Goal: Task Accomplishment & Management: Manage account settings

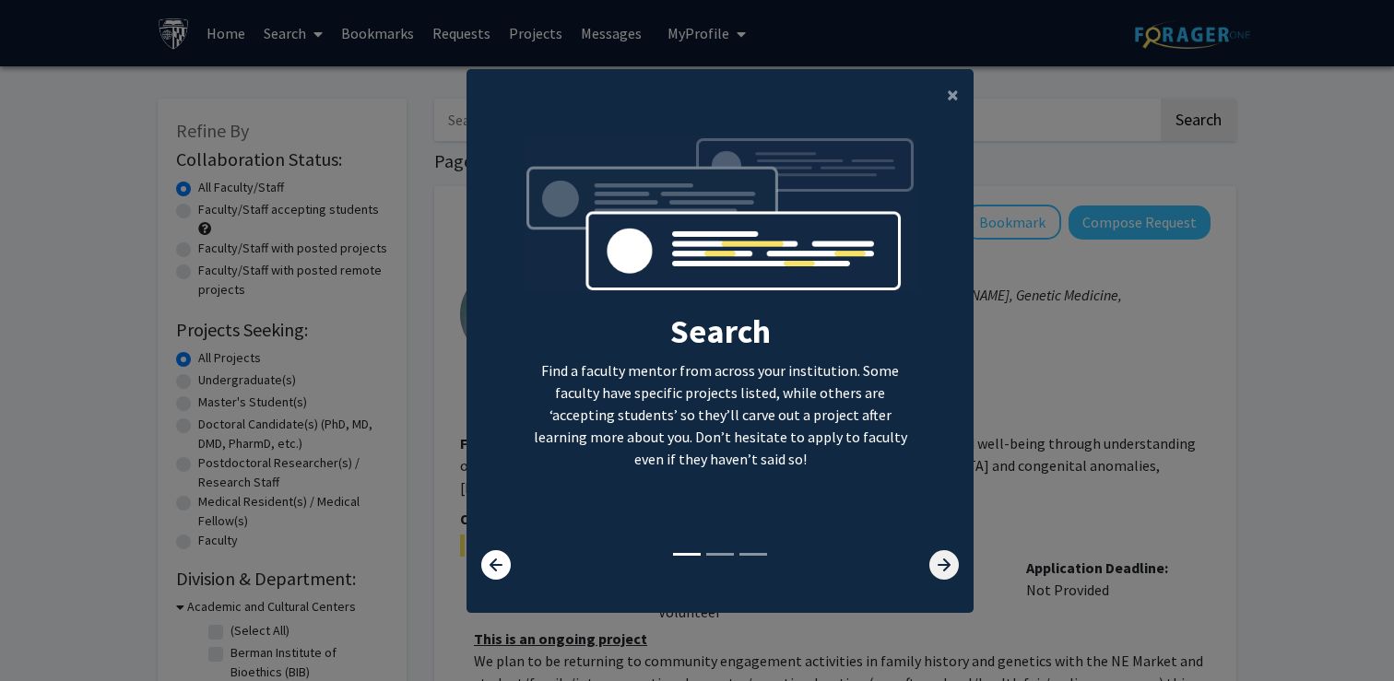
click at [953, 562] on icon at bounding box center [944, 565] width 30 height 30
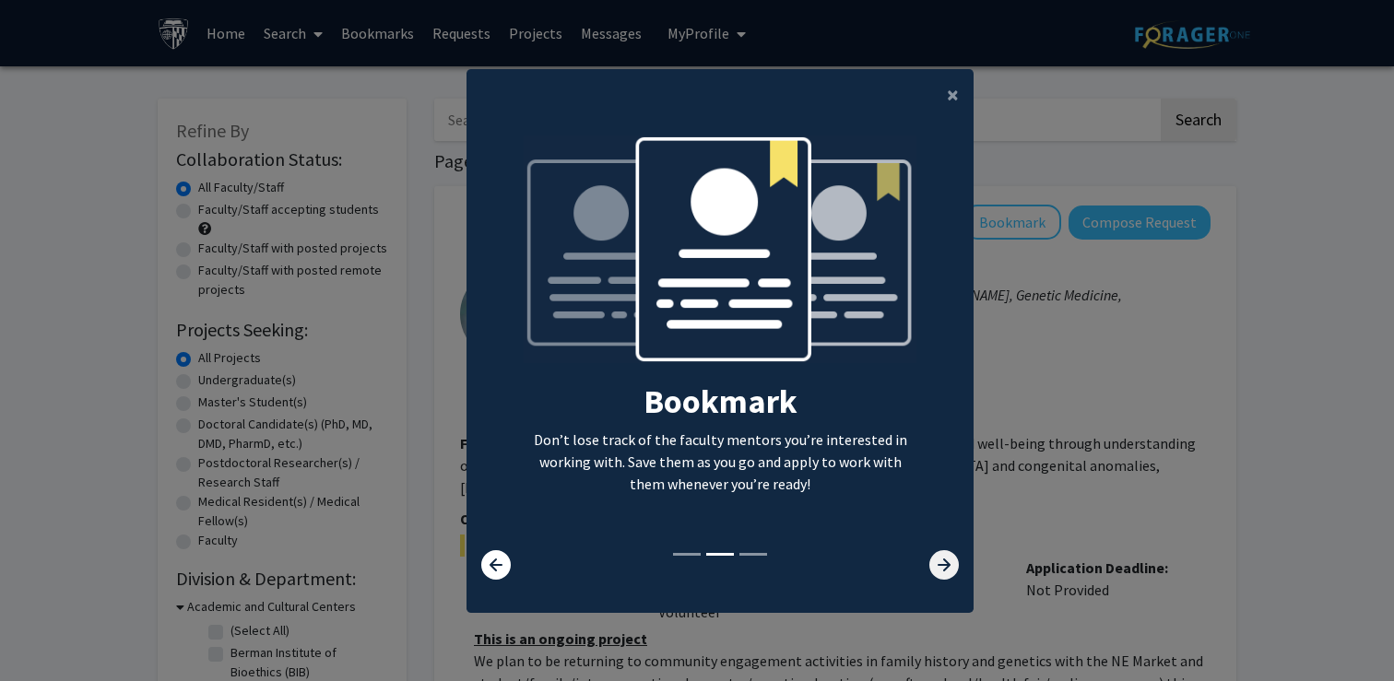
click at [953, 562] on icon at bounding box center [944, 565] width 30 height 30
click at [952, 562] on icon at bounding box center [944, 565] width 30 height 30
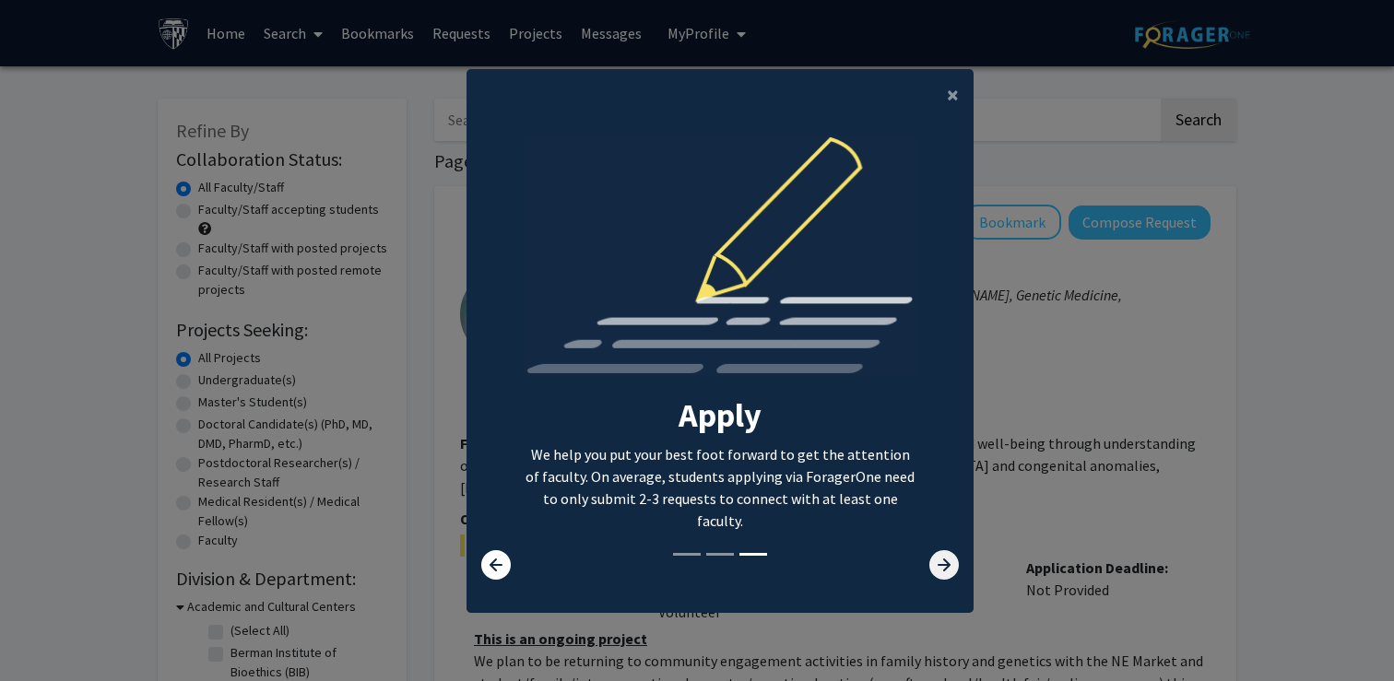
click at [952, 562] on icon at bounding box center [944, 565] width 30 height 30
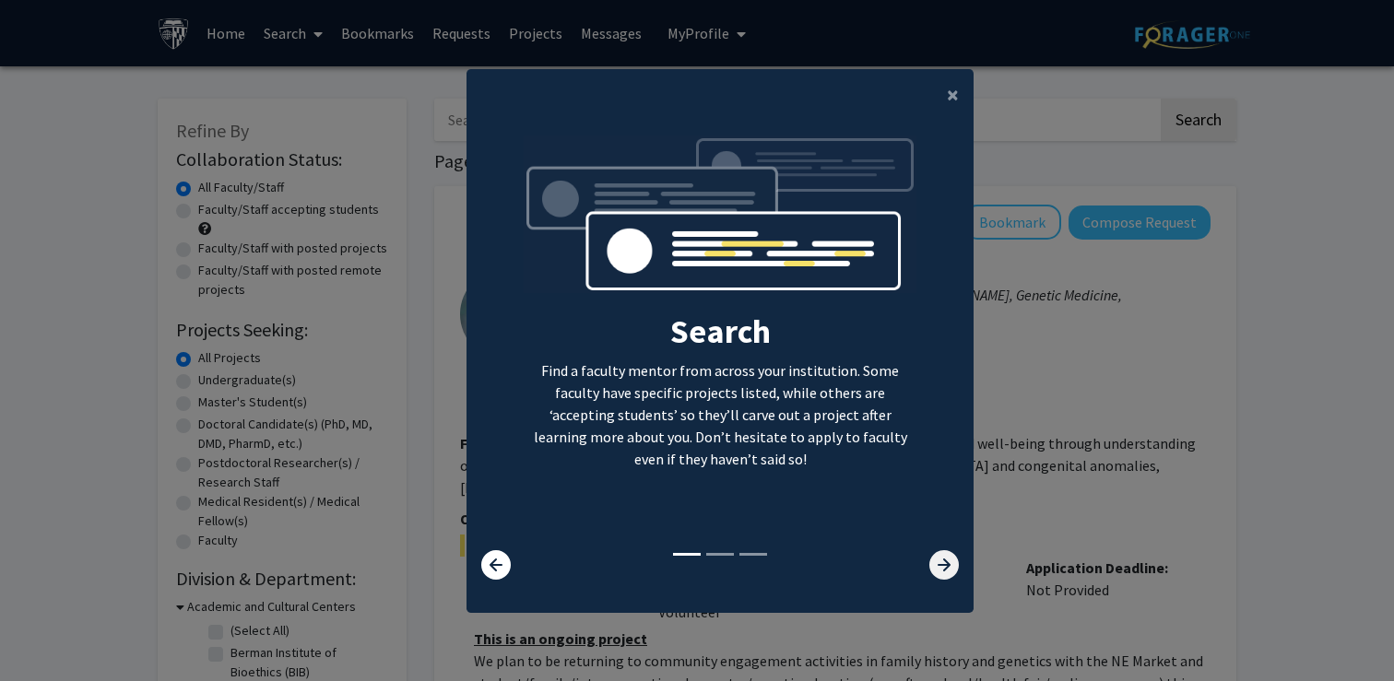
click at [952, 562] on icon at bounding box center [944, 565] width 30 height 30
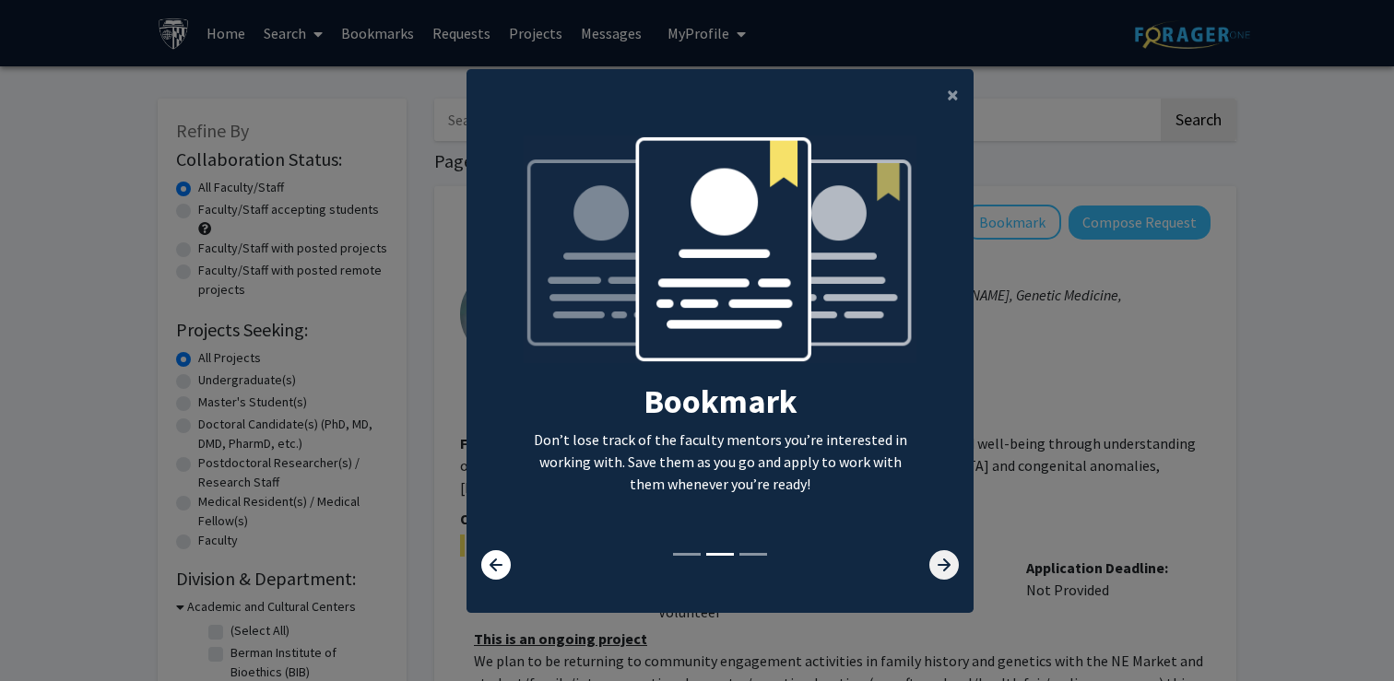
click at [952, 562] on icon at bounding box center [944, 565] width 30 height 30
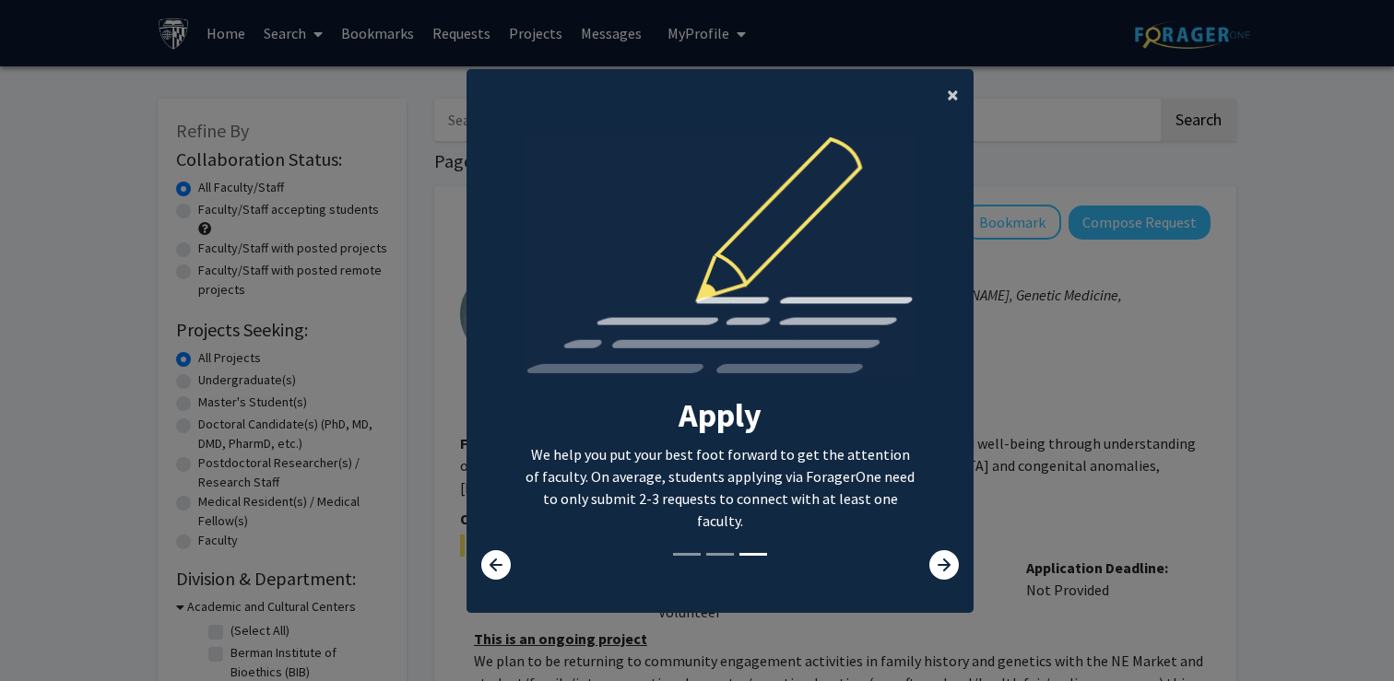
click at [935, 101] on button "×" at bounding box center [952, 95] width 41 height 52
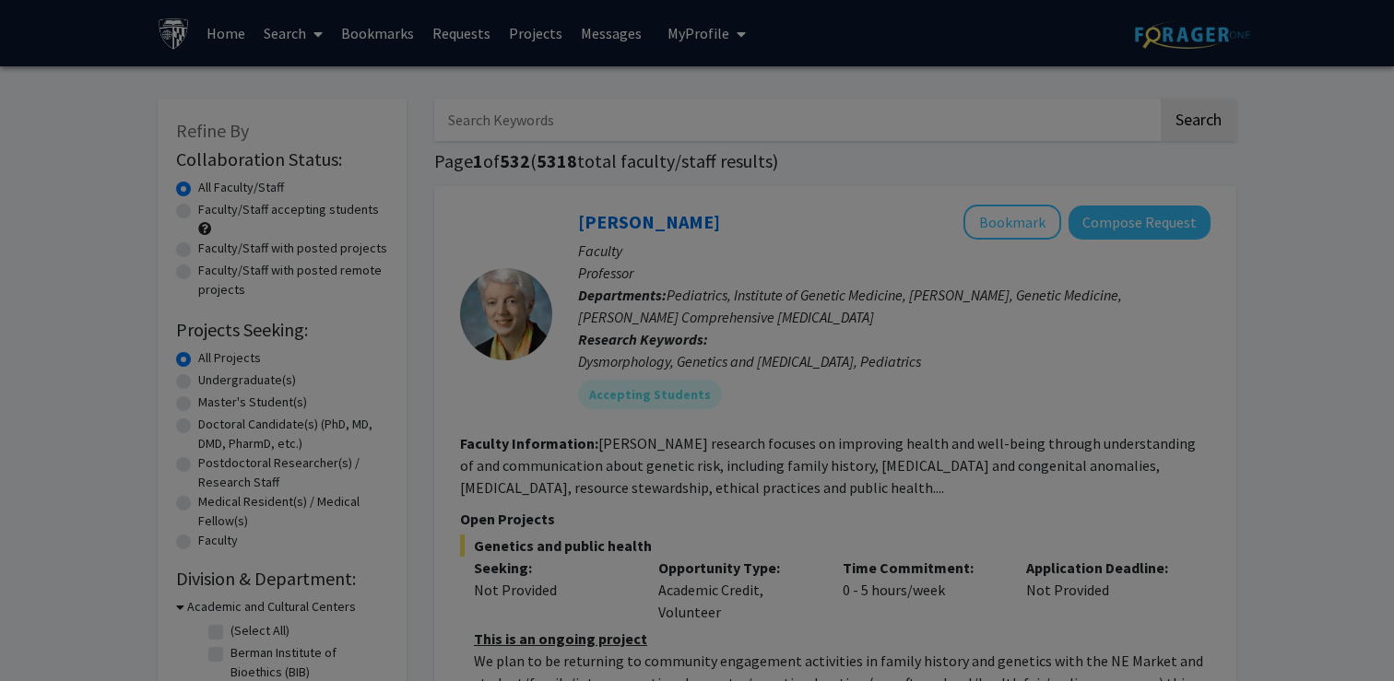
click at [941, 101] on div "Search Find a faculty mentor from across your institution. Some faculty have sp…" at bounding box center [720, 185] width 505 height 415
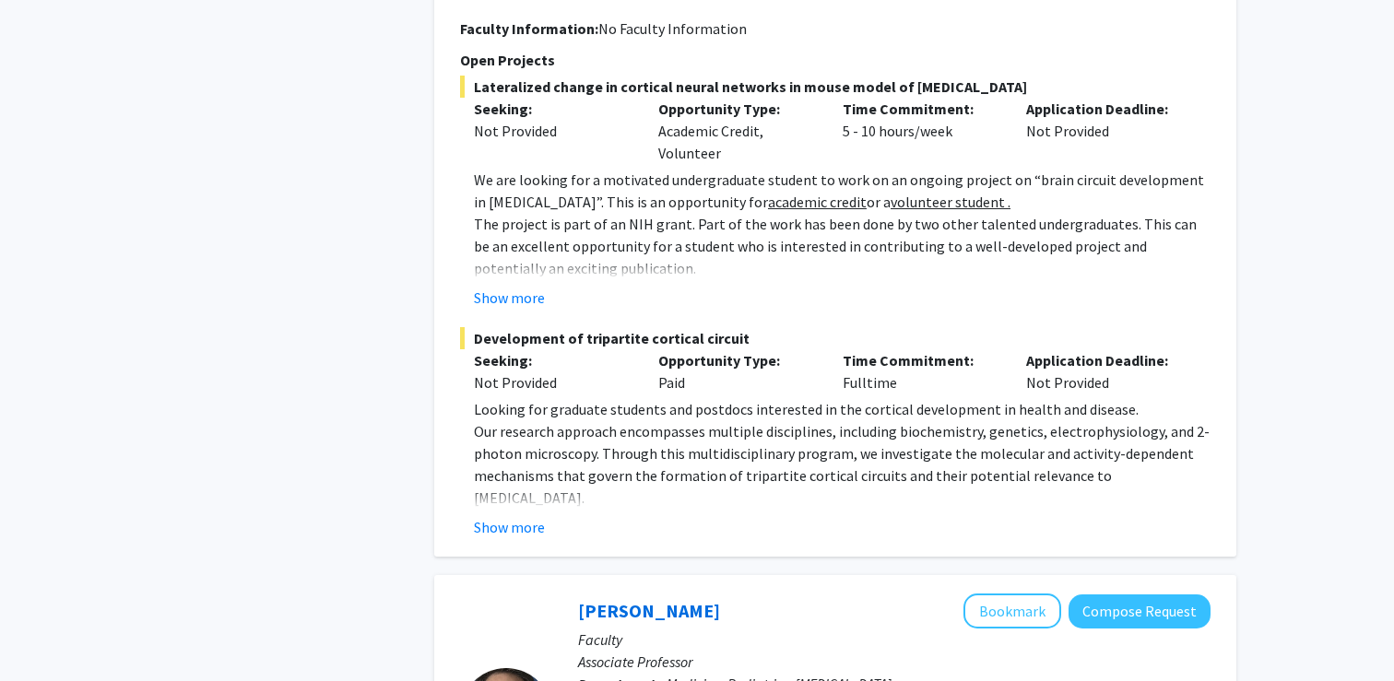
scroll to position [2135, 0]
click at [527, 515] on button "Show more" at bounding box center [509, 526] width 71 height 22
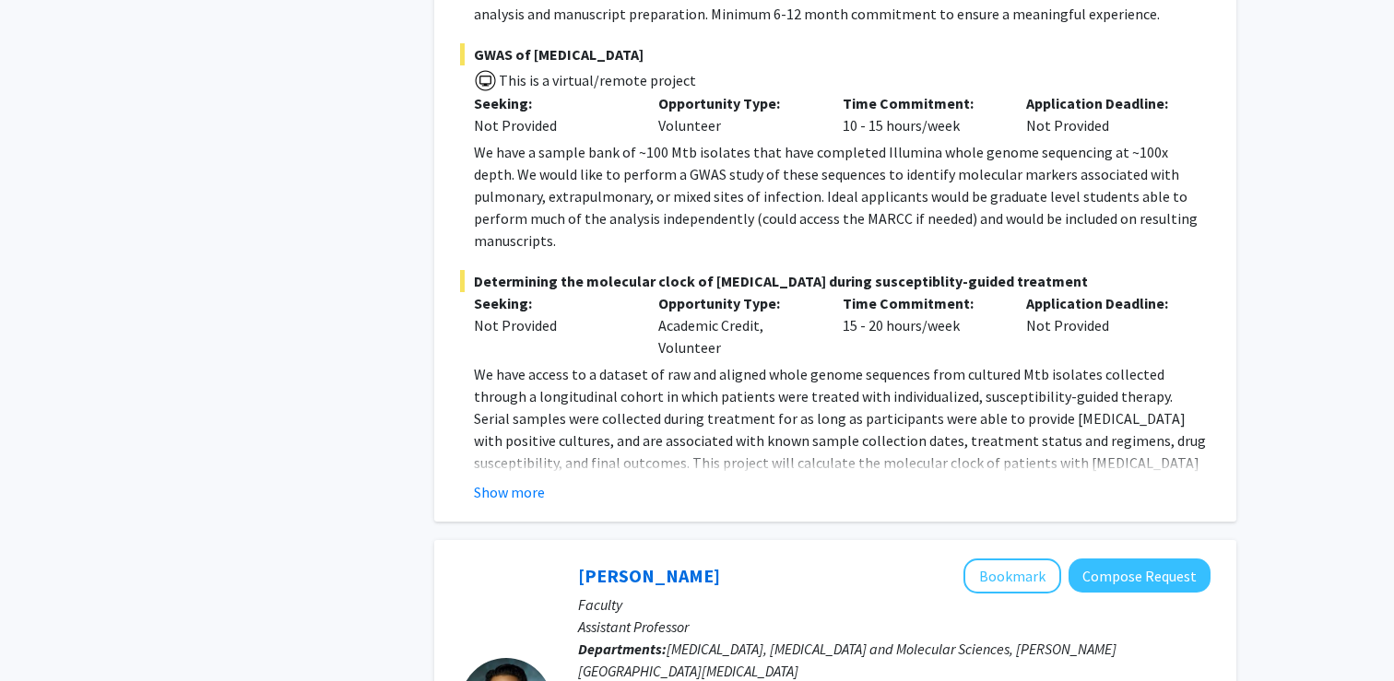
scroll to position [3263, 0]
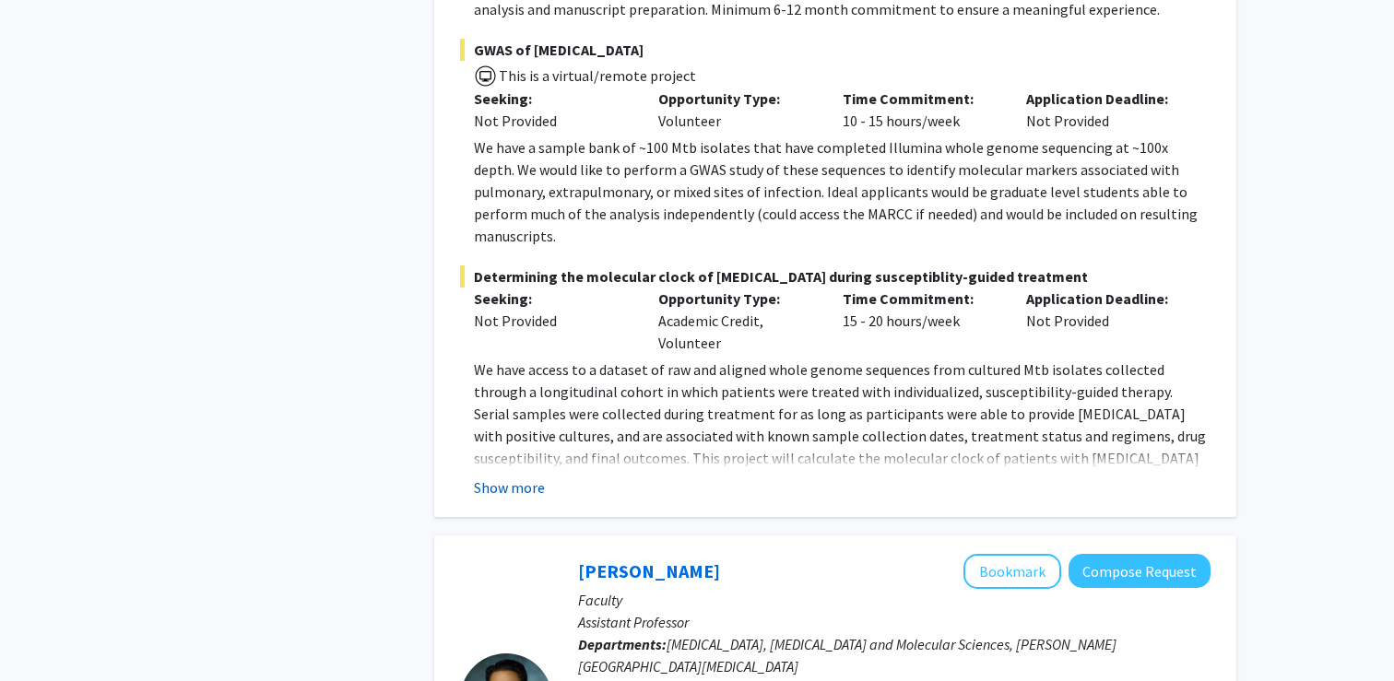
click at [531, 477] on button "Show more" at bounding box center [509, 488] width 71 height 22
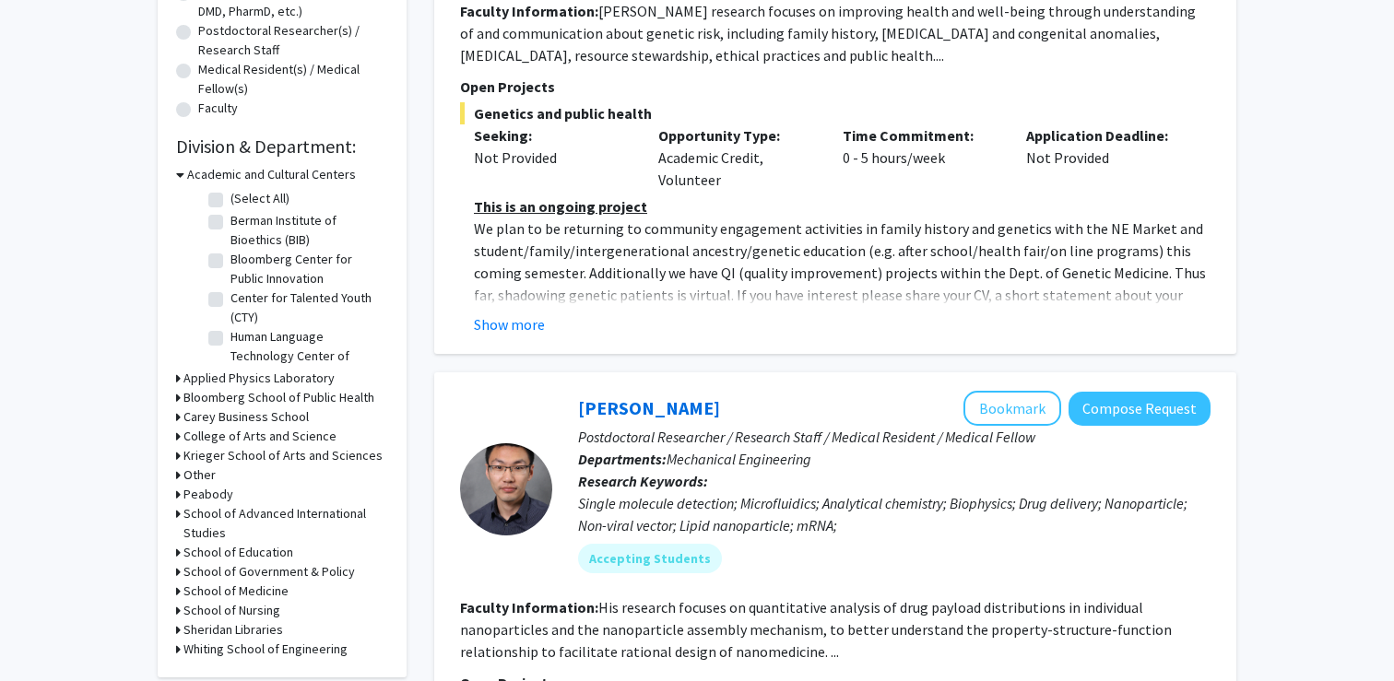
scroll to position [0, 0]
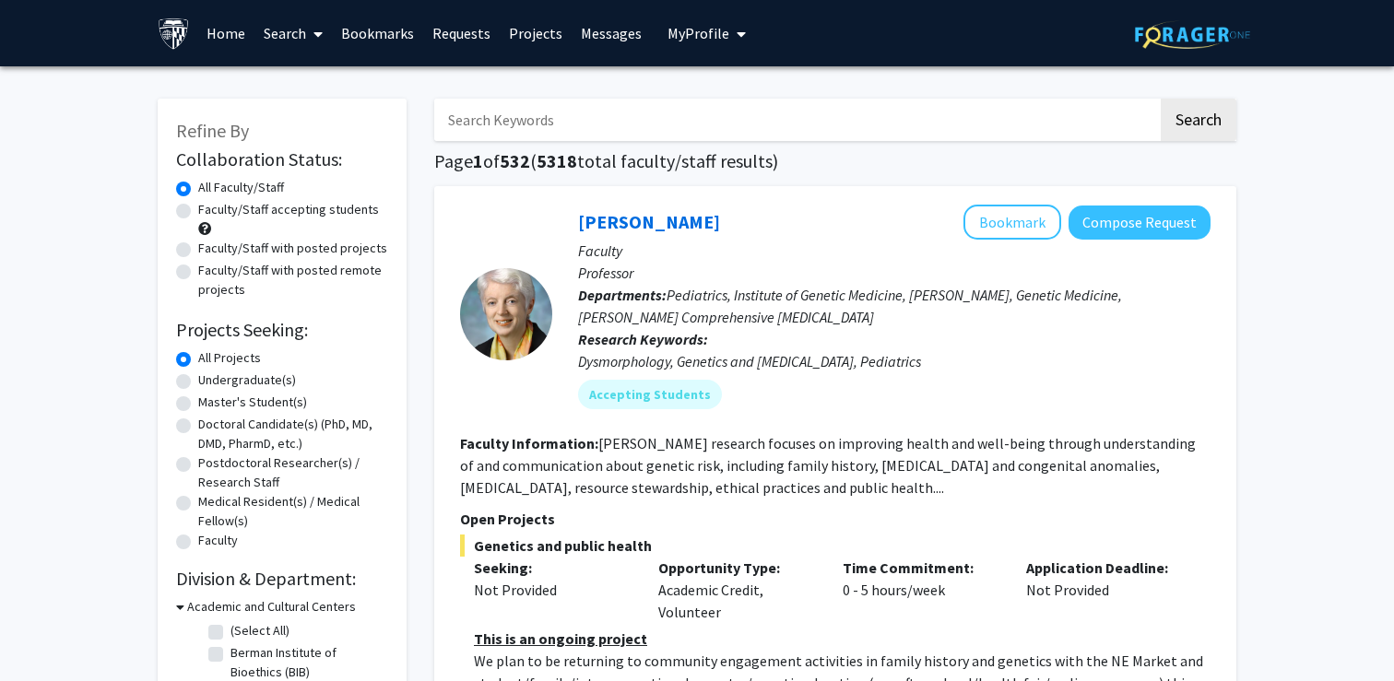
click at [715, 40] on span "My Profile" at bounding box center [699, 33] width 62 height 18
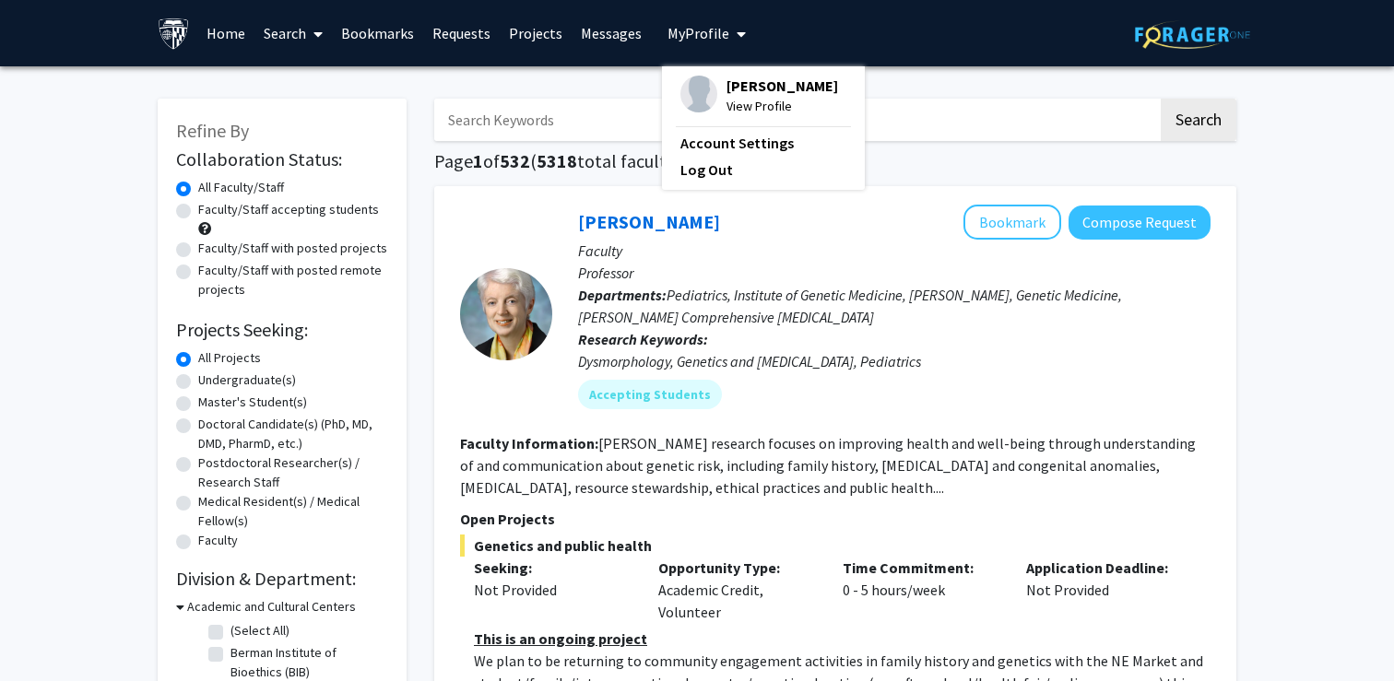
click at [702, 86] on img at bounding box center [699, 94] width 37 height 37
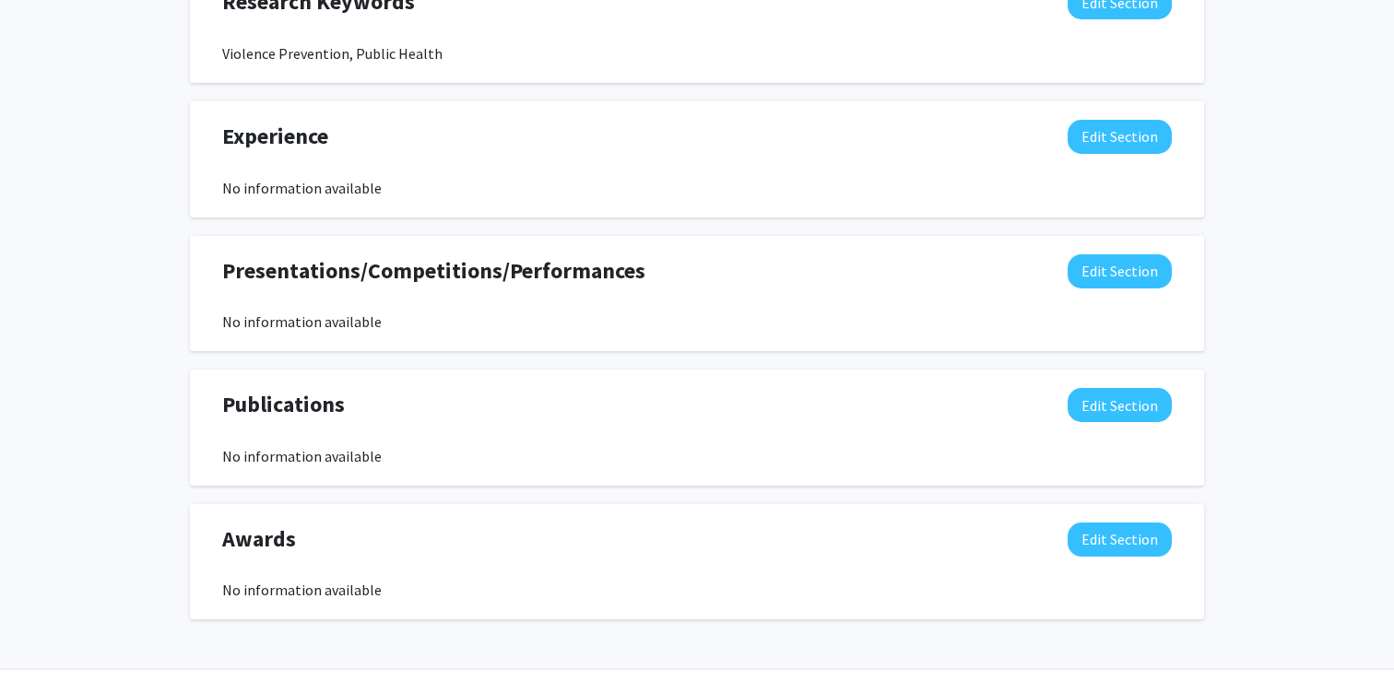
scroll to position [1065, 0]
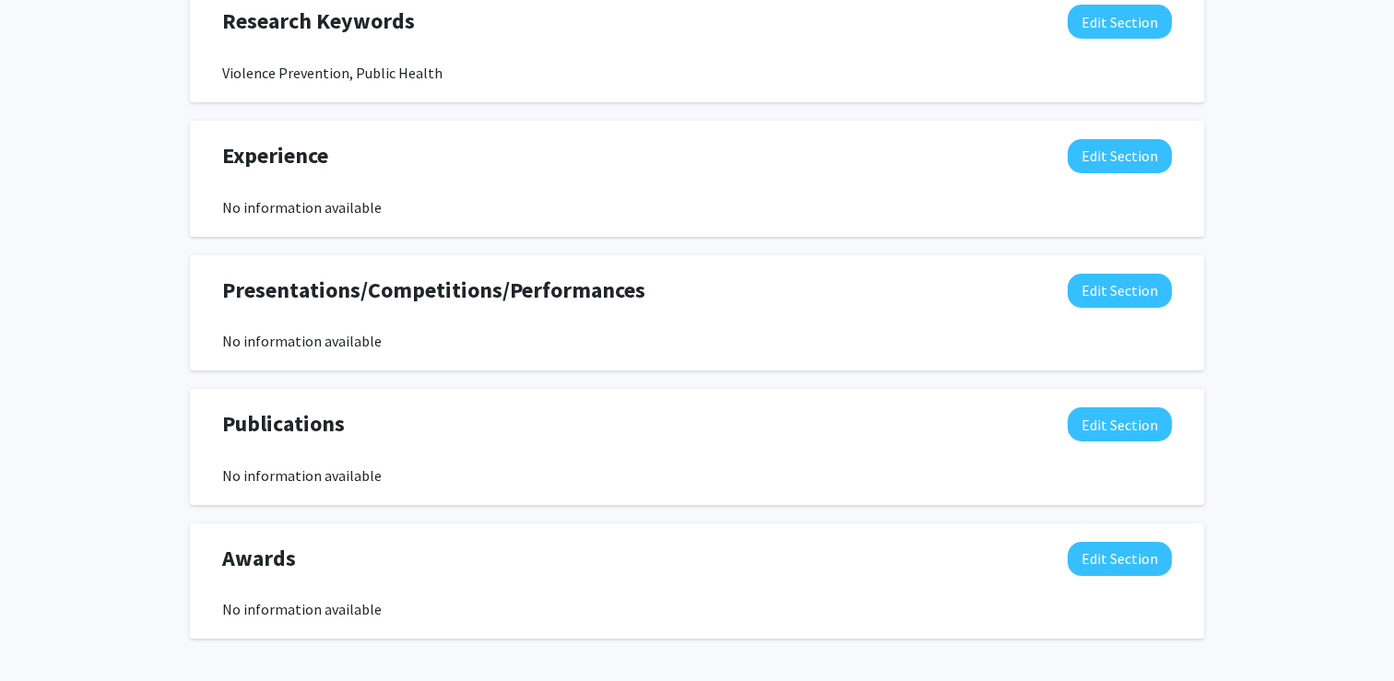
click at [1083, 176] on div "Experience Edit Section" at bounding box center [696, 160] width 977 height 42
click at [1083, 171] on button "Edit Section" at bounding box center [1120, 156] width 104 height 34
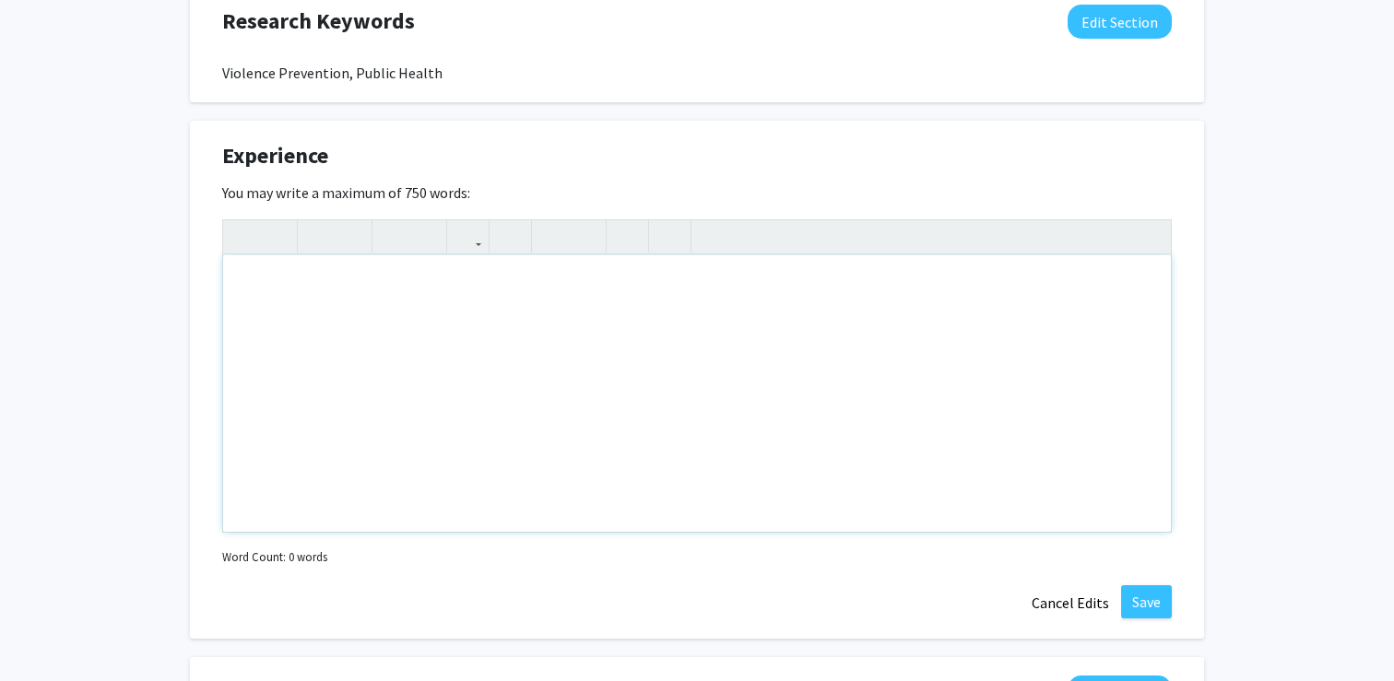
click at [754, 400] on div "Note to users with screen readers: Please deactivate our accessibility plugin f…" at bounding box center [697, 393] width 948 height 277
click at [1090, 587] on button "Cancel Edits" at bounding box center [1070, 603] width 101 height 35
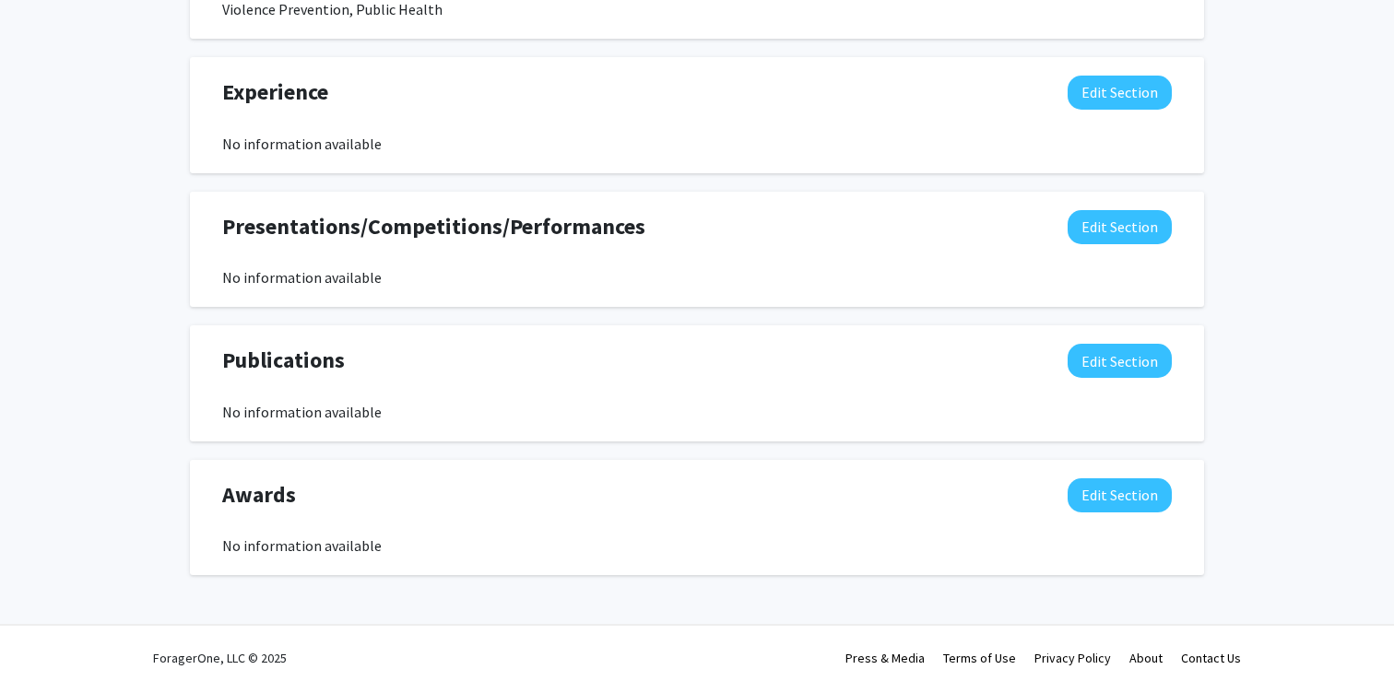
scroll to position [1130, 0]
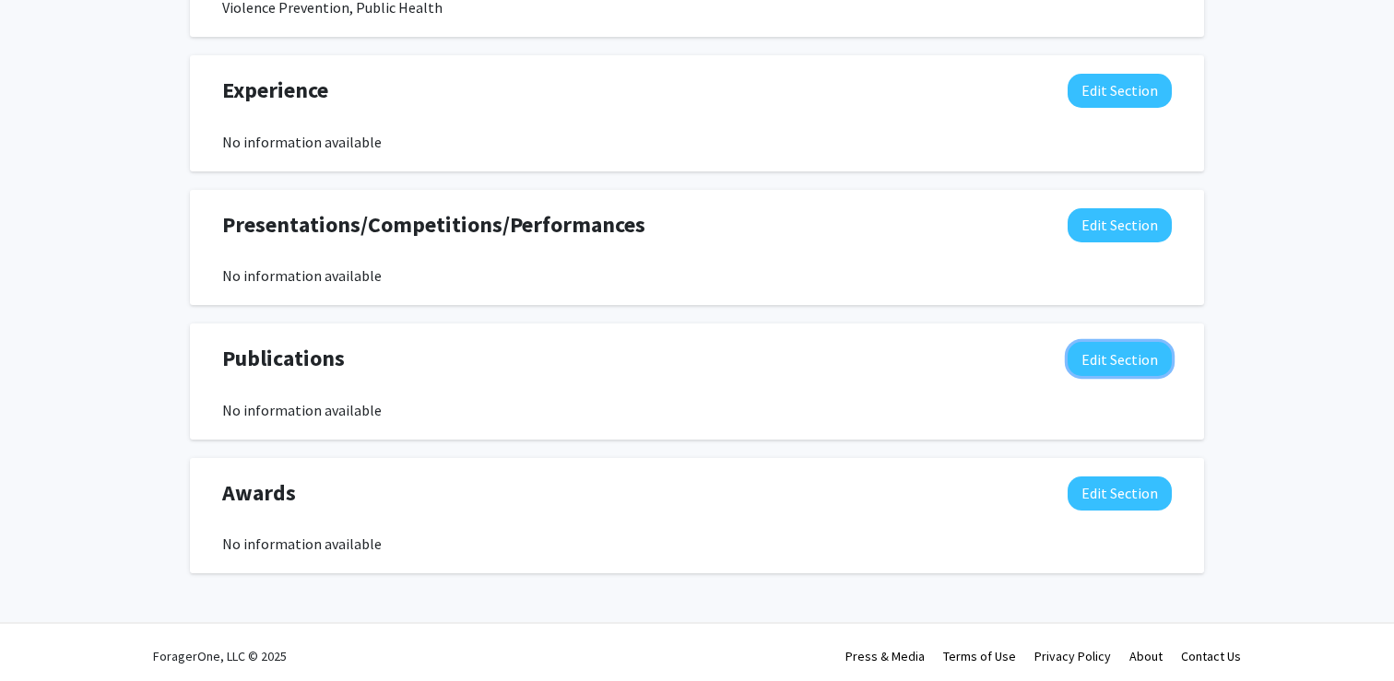
drag, startPoint x: 1090, startPoint y: 367, endPoint x: 1095, endPoint y: 395, distance: 28.2
click at [1095, 395] on div "Publications Edit Section No information available" at bounding box center [696, 381] width 977 height 79
click at [1088, 89] on button "Edit Section" at bounding box center [1120, 91] width 104 height 34
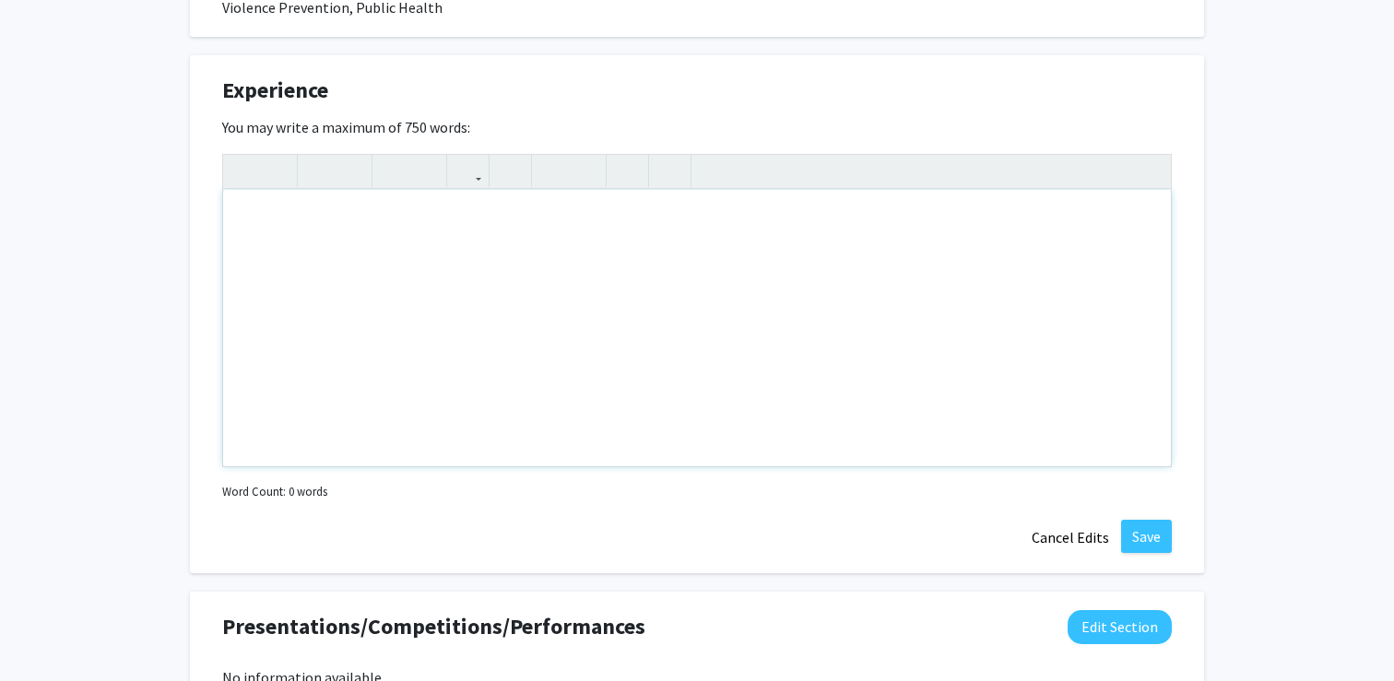
click at [813, 340] on div "Note to users with screen readers: Please deactivate our accessibility plugin f…" at bounding box center [697, 328] width 948 height 277
paste div "Note to users with screen readers: Please deactivate our accessibility plugin f…"
type textarea "<p>The impact of perceived economic mobility on the support of corporate activi…"
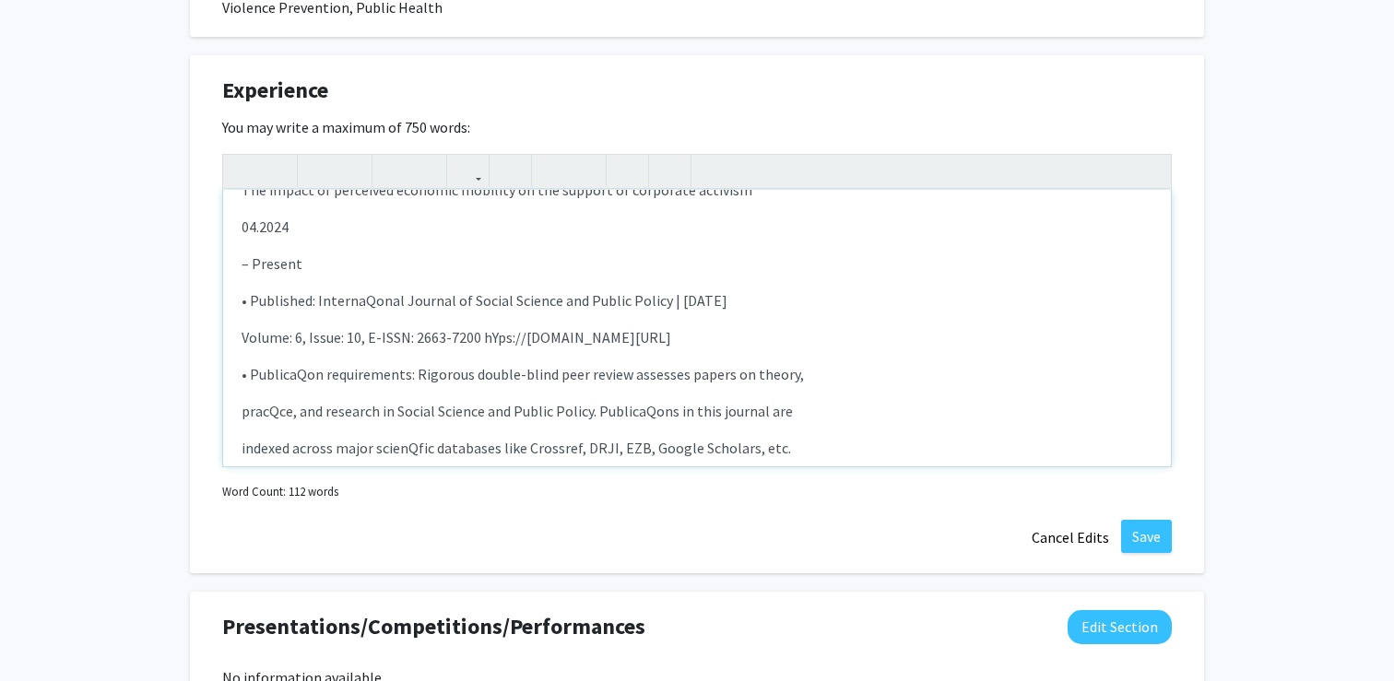
scroll to position [0, 0]
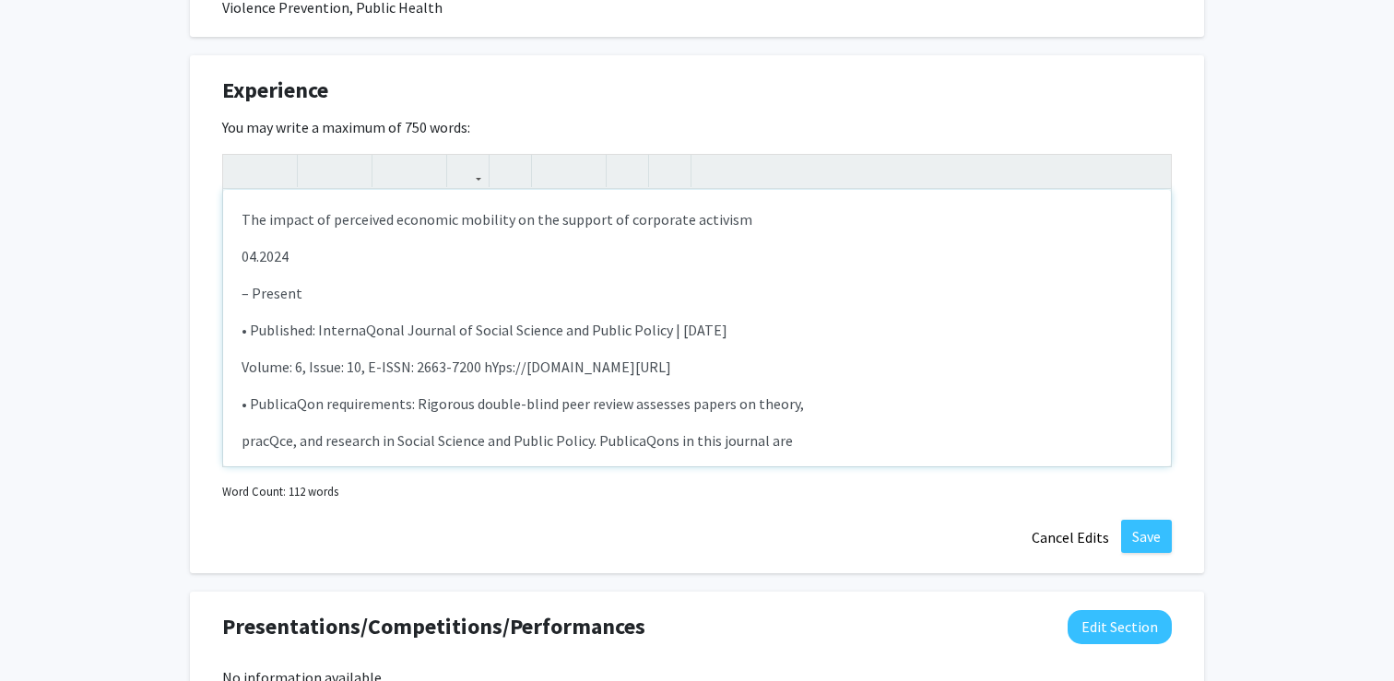
click at [230, 253] on div "The impact of perceived economic mobility on the support of corporate activism …" at bounding box center [697, 328] width 948 height 277
click at [231, 274] on div "The impact of perceived economic mobility on the support of corporate activism …" at bounding box center [697, 328] width 948 height 277
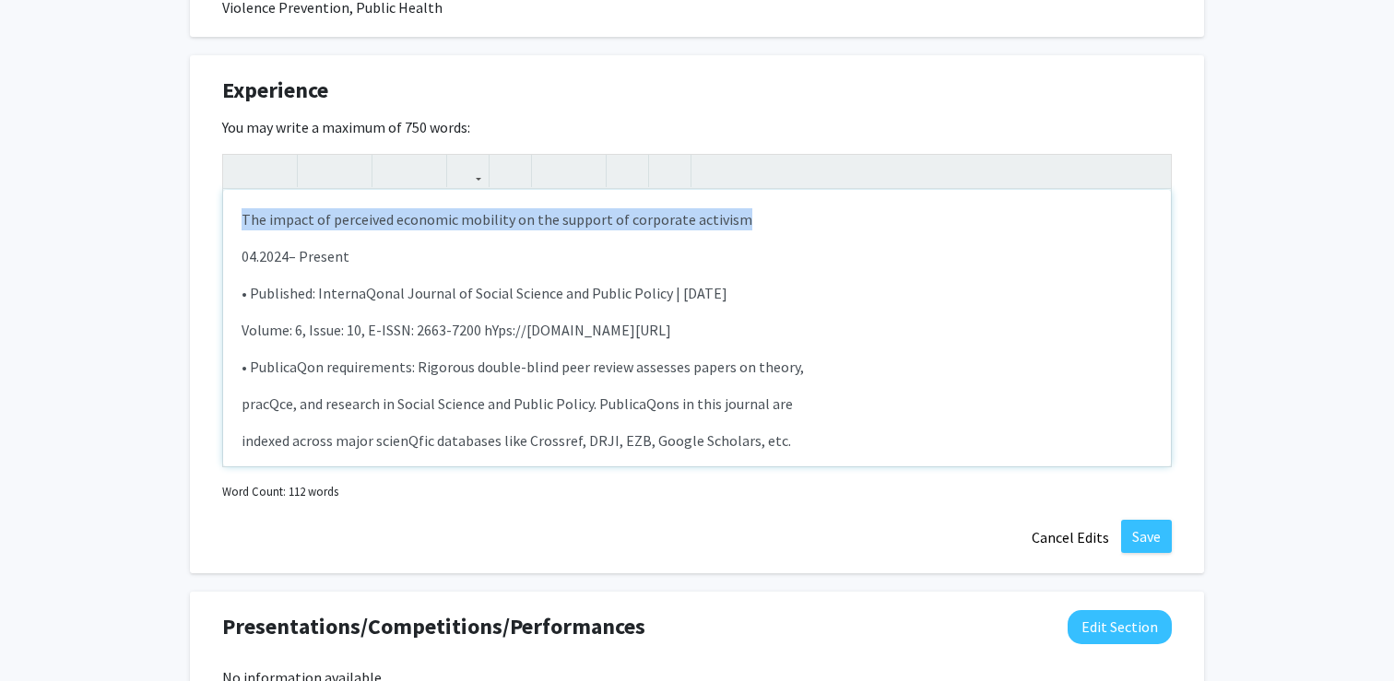
drag, startPoint x: 243, startPoint y: 223, endPoint x: 744, endPoint y: 219, distance: 501.6
click at [744, 219] on p "The impact of perceived economic mobility on the support of corporate activism" at bounding box center [697, 219] width 911 height 22
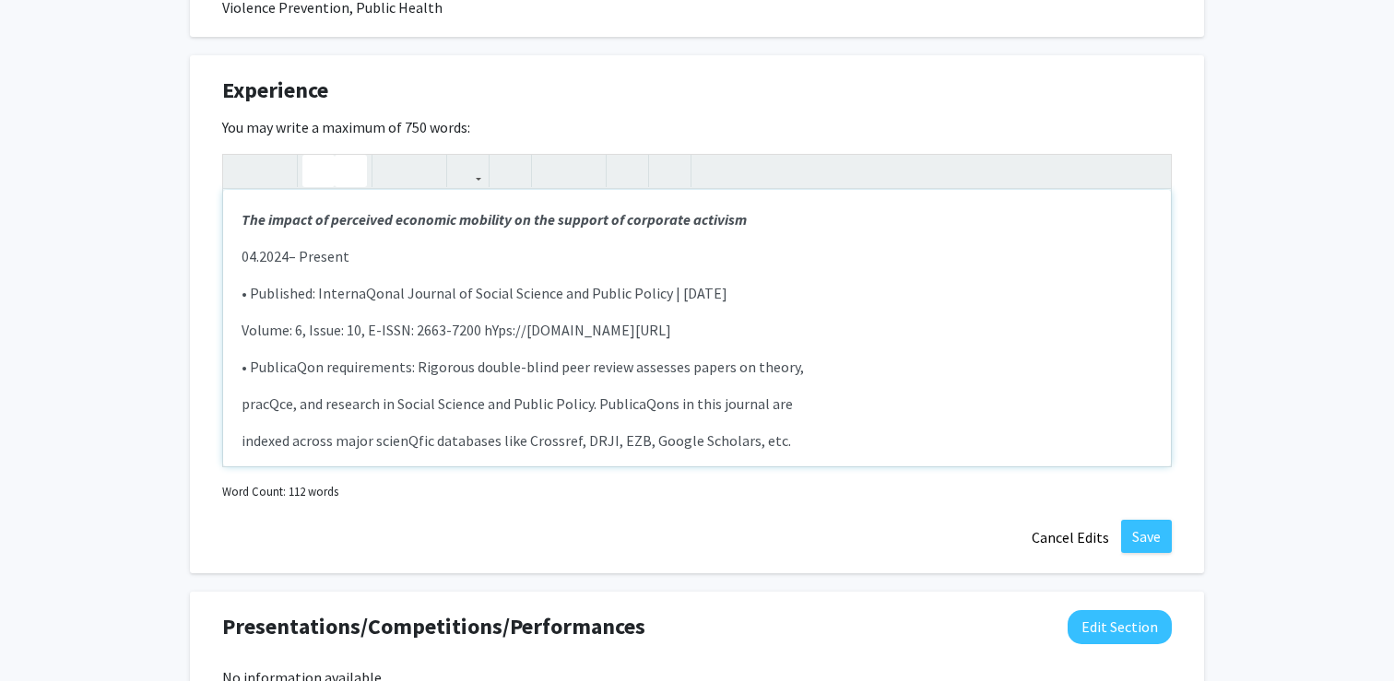
click at [681, 318] on div "The impact of perceived economic mobility on the support of corporate activism …" at bounding box center [697, 328] width 948 height 277
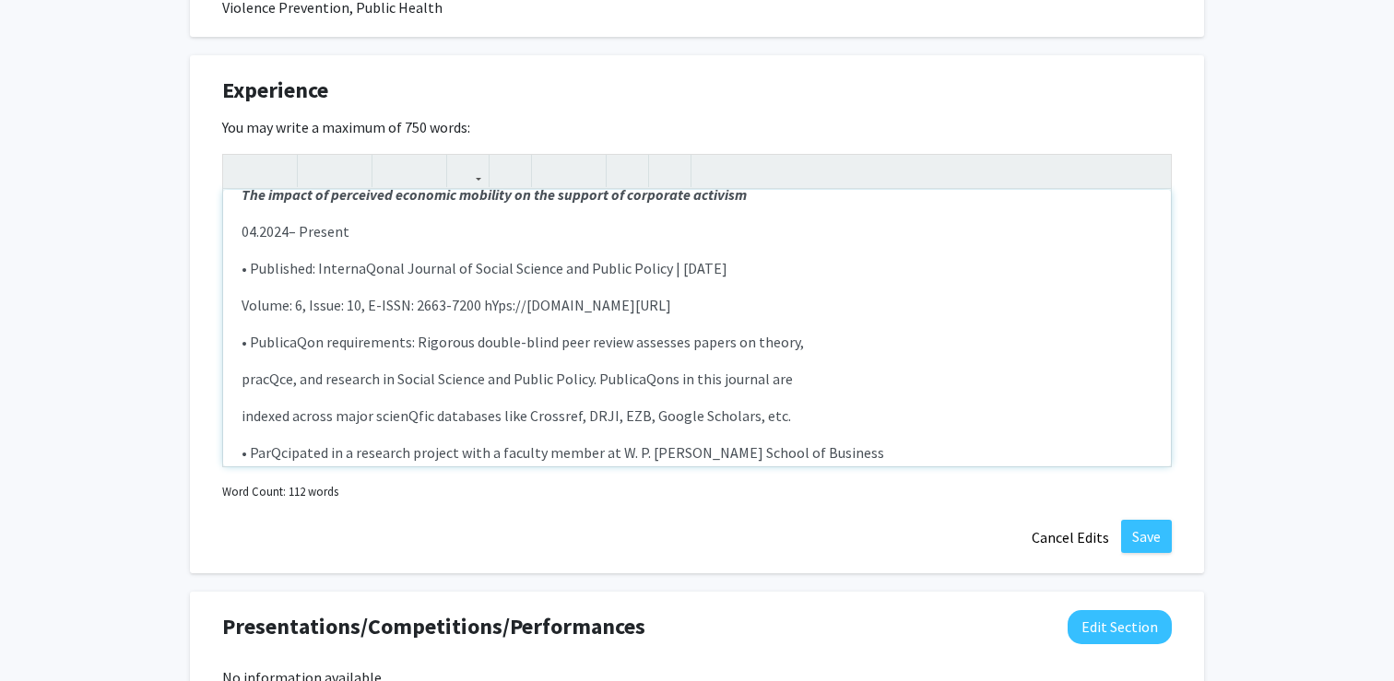
click at [733, 305] on p "Volume: 6, Issue: 10, E-ISSN: 2663-7200 hYps://[DOMAIN_NAME][URL]" at bounding box center [697, 305] width 911 height 22
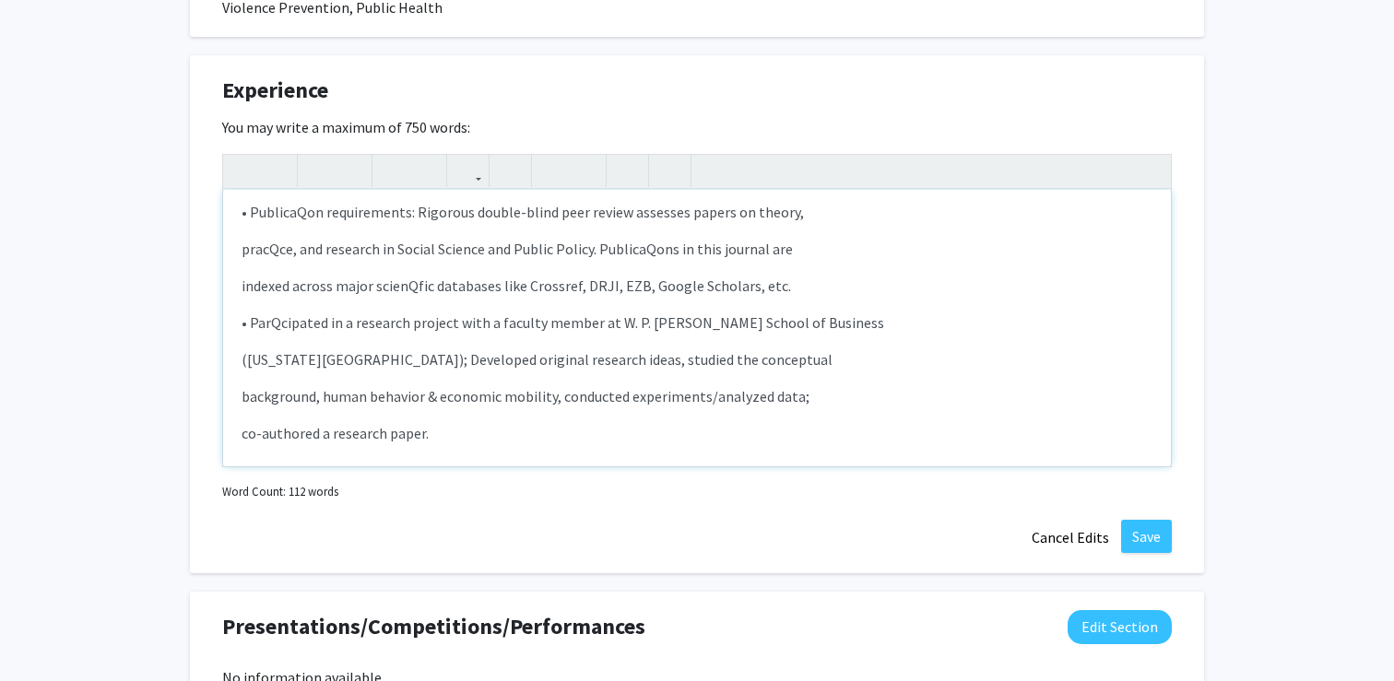
scroll to position [157, 0]
click at [306, 213] on p "• PublicaQon requirements: Rigorous double-blind peer review assesses papers on…" at bounding box center [697, 210] width 911 height 22
click at [279, 321] on p "• ParQcipated in a research project with a faculty member at W. P. [PERSON_NAME…" at bounding box center [697, 321] width 911 height 22
click at [365, 339] on div "The impact of perceived economic mobility on the support of corporate activism …" at bounding box center [697, 328] width 948 height 277
click at [654, 247] on p "pracQce, and research in Social Science and Public Policy. PublicaQons in this …" at bounding box center [697, 247] width 911 height 22
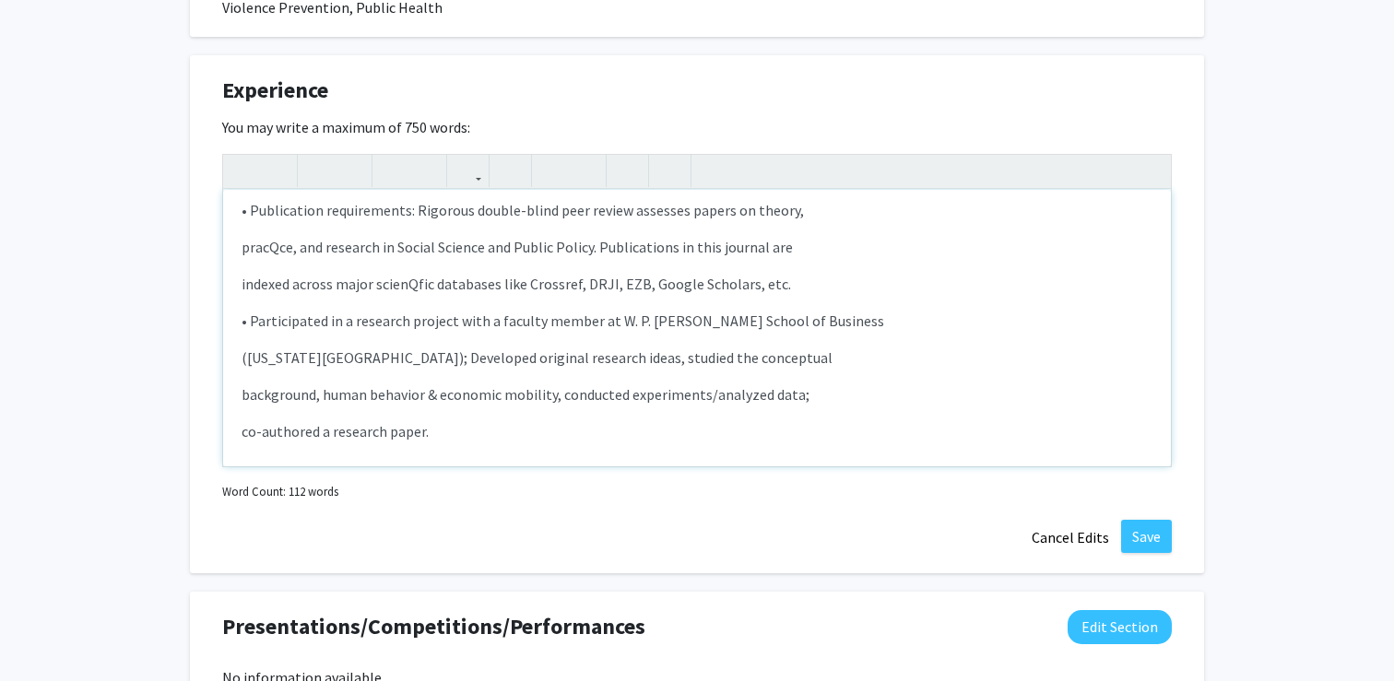
click at [418, 278] on p "indexed across major scienQfic databases like Crossref, DRJI, EZB, Google Schol…" at bounding box center [697, 284] width 911 height 22
click at [282, 243] on p "pracQce, and research in Social Science and Public Policy. Publications in this…" at bounding box center [697, 247] width 911 height 22
click at [559, 283] on p "indexed across major scientific databases like Crossref, DRJI, EZB, Google Scho…" at bounding box center [697, 284] width 911 height 22
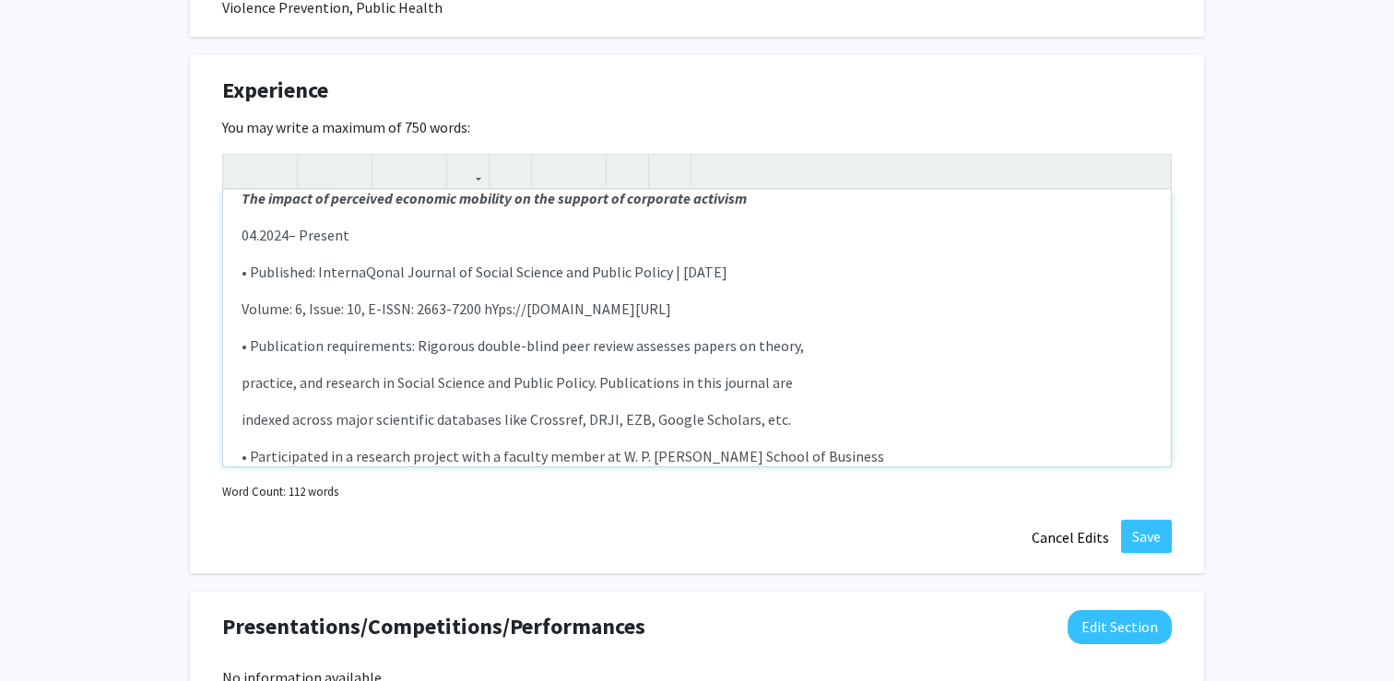
scroll to position [0, 0]
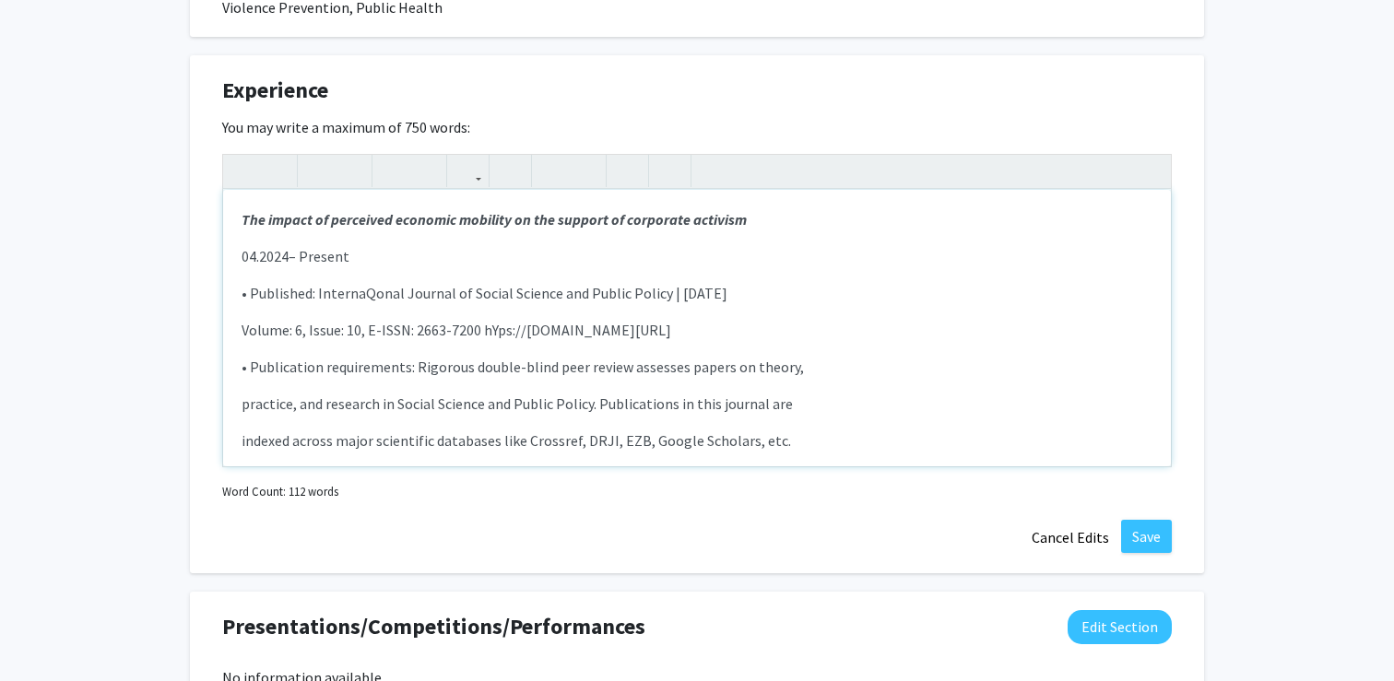
click at [371, 293] on p "• Published: InternaQonal Journal of Social Science and Public Policy | [DATE]" at bounding box center [697, 293] width 911 height 22
type textarea "<p><strong><em>The impact of perceived economic mobility on the support of corp…"
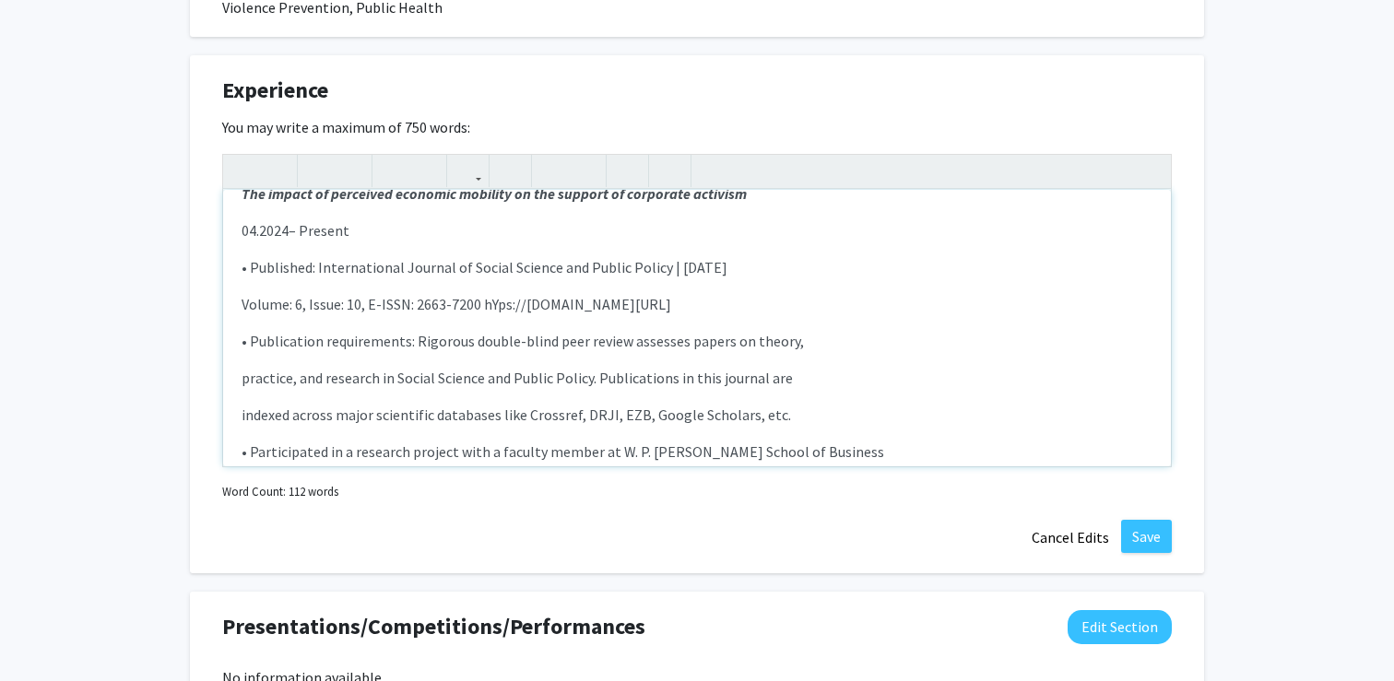
scroll to position [166, 0]
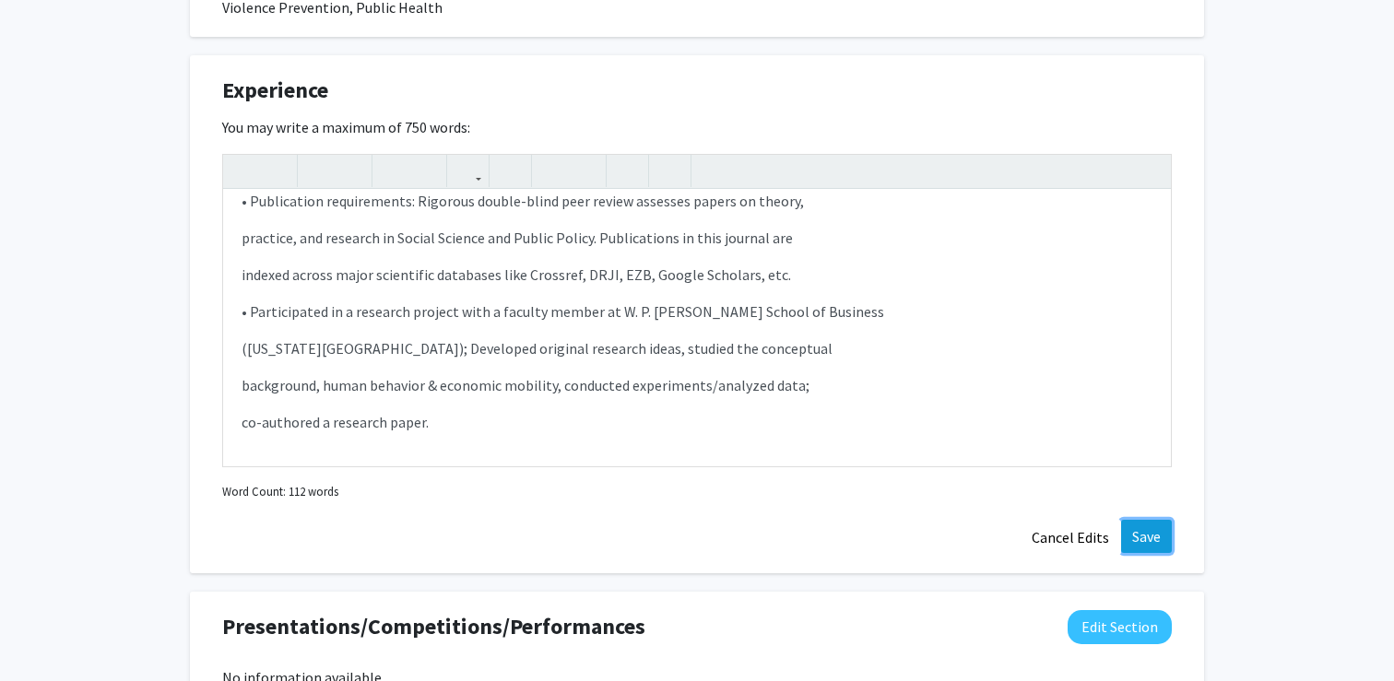
click at [1128, 529] on button "Save" at bounding box center [1146, 536] width 51 height 33
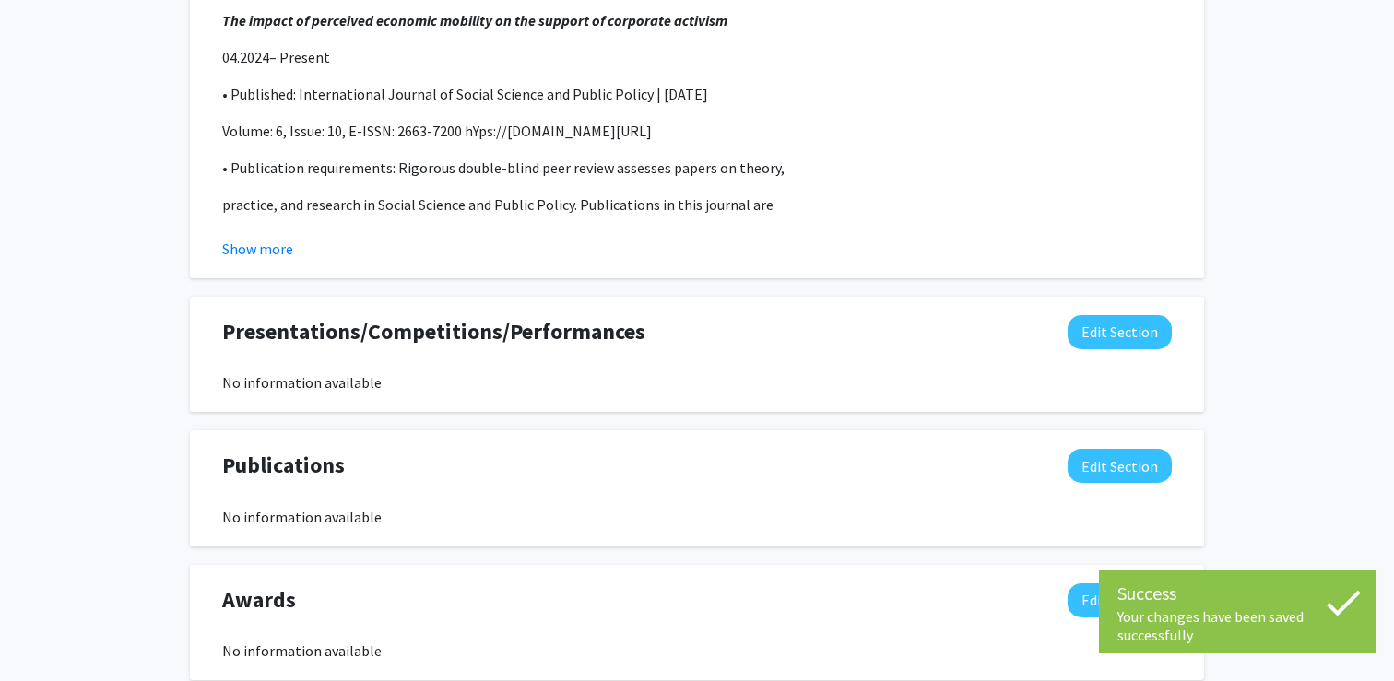
scroll to position [1320, 0]
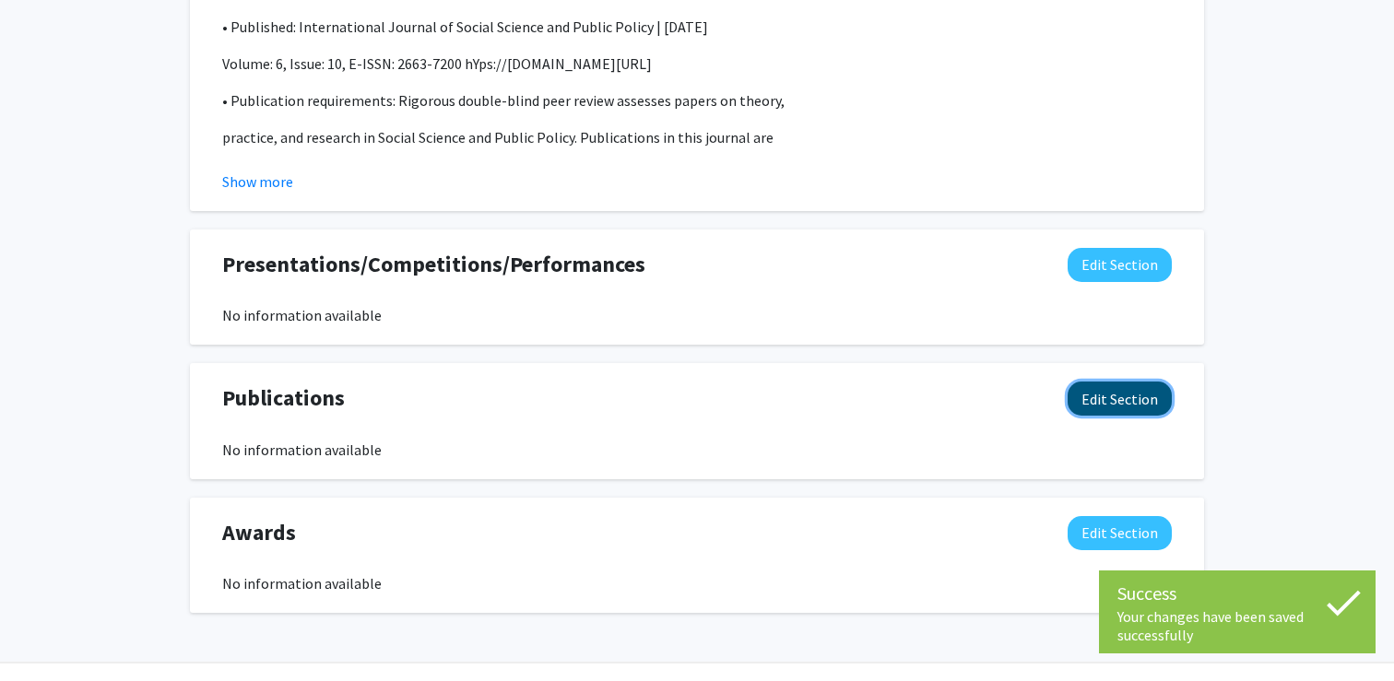
click at [1087, 398] on button "Edit Section" at bounding box center [1120, 399] width 104 height 34
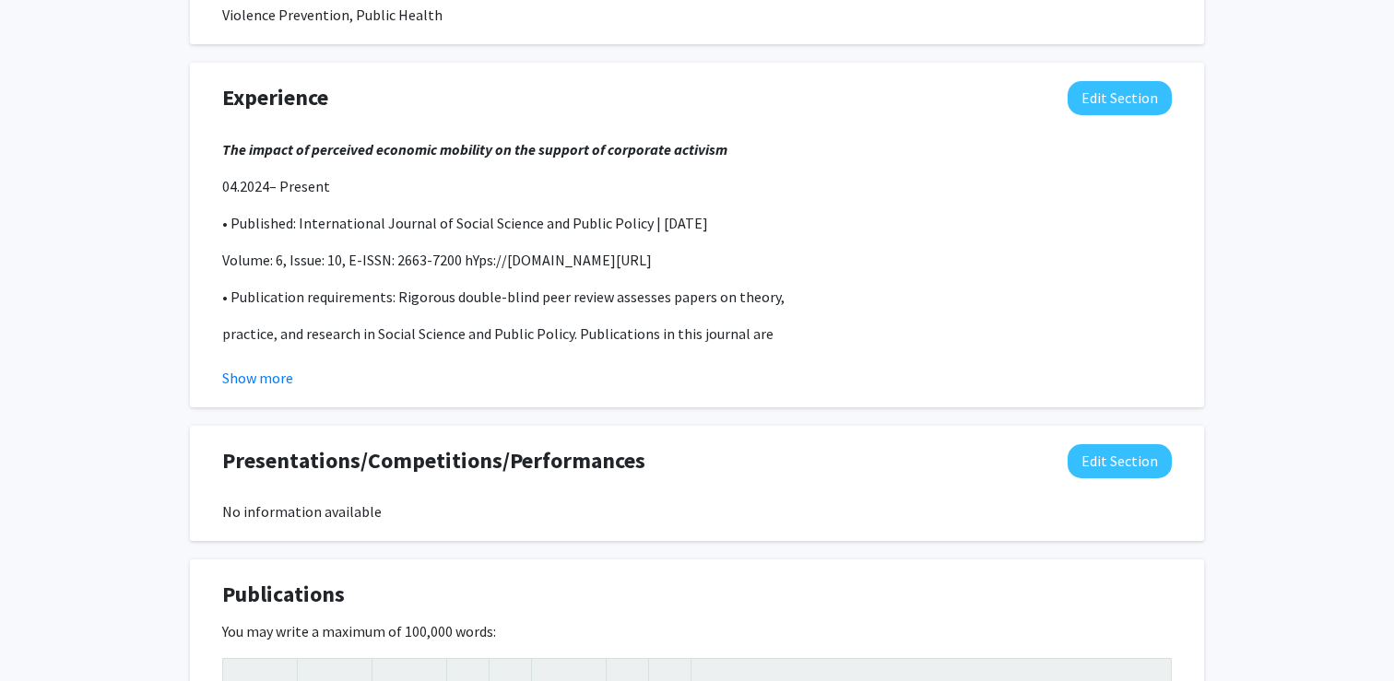
scroll to position [1115, 0]
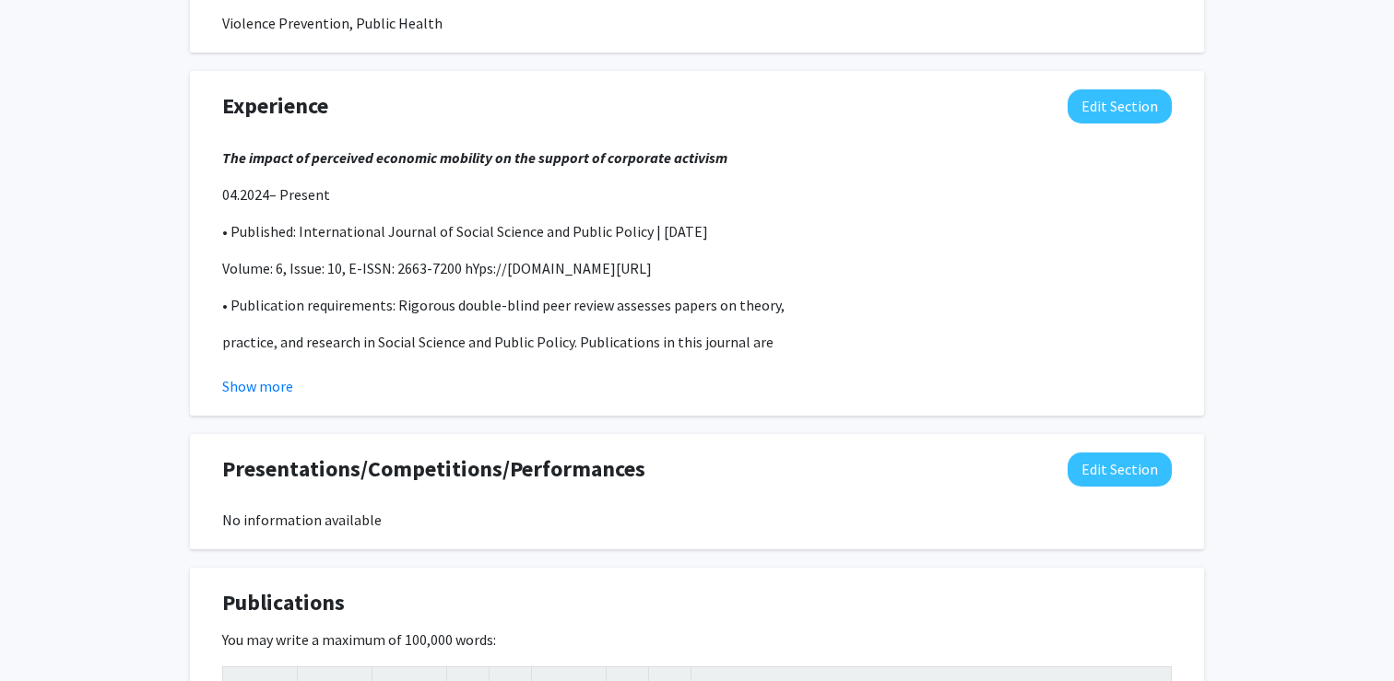
click at [1111, 81] on div "Experience Edit Section The impact of perceived economic mobility on the suppor…" at bounding box center [697, 243] width 1014 height 345
click at [1111, 91] on button "Edit Section" at bounding box center [1120, 106] width 104 height 34
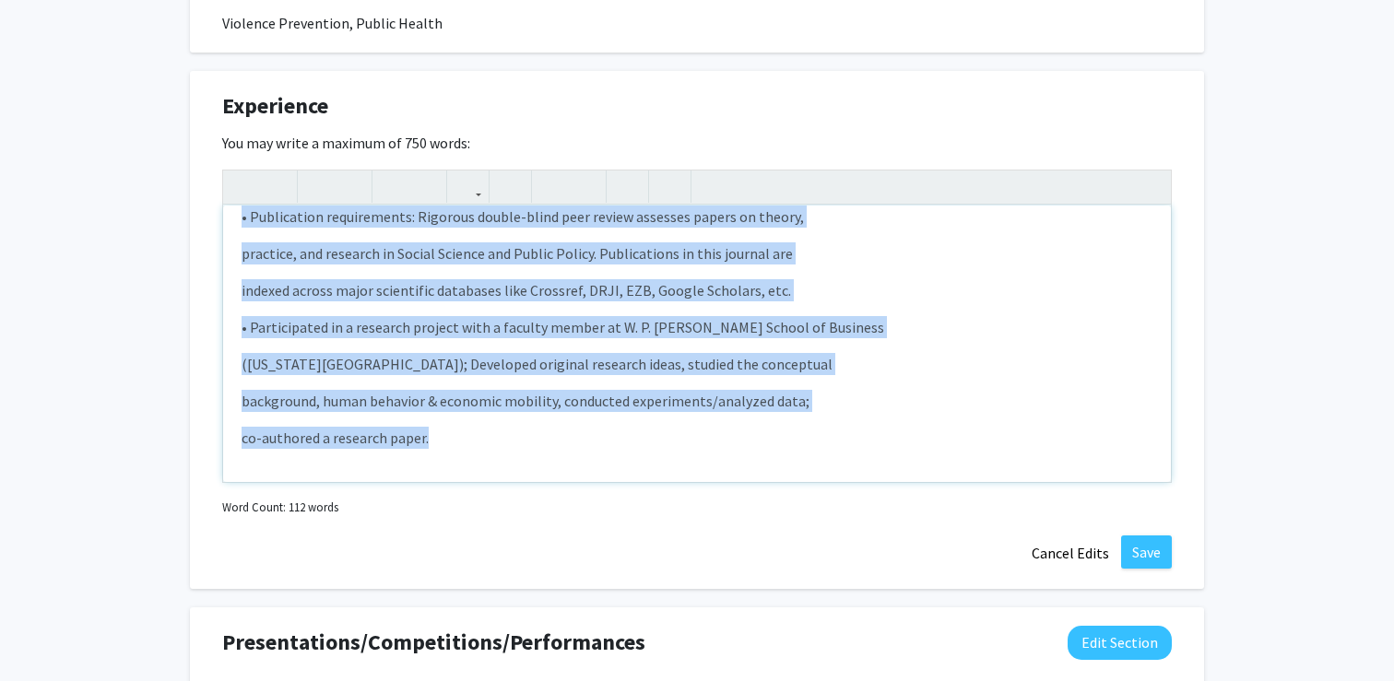
scroll to position [0, 0]
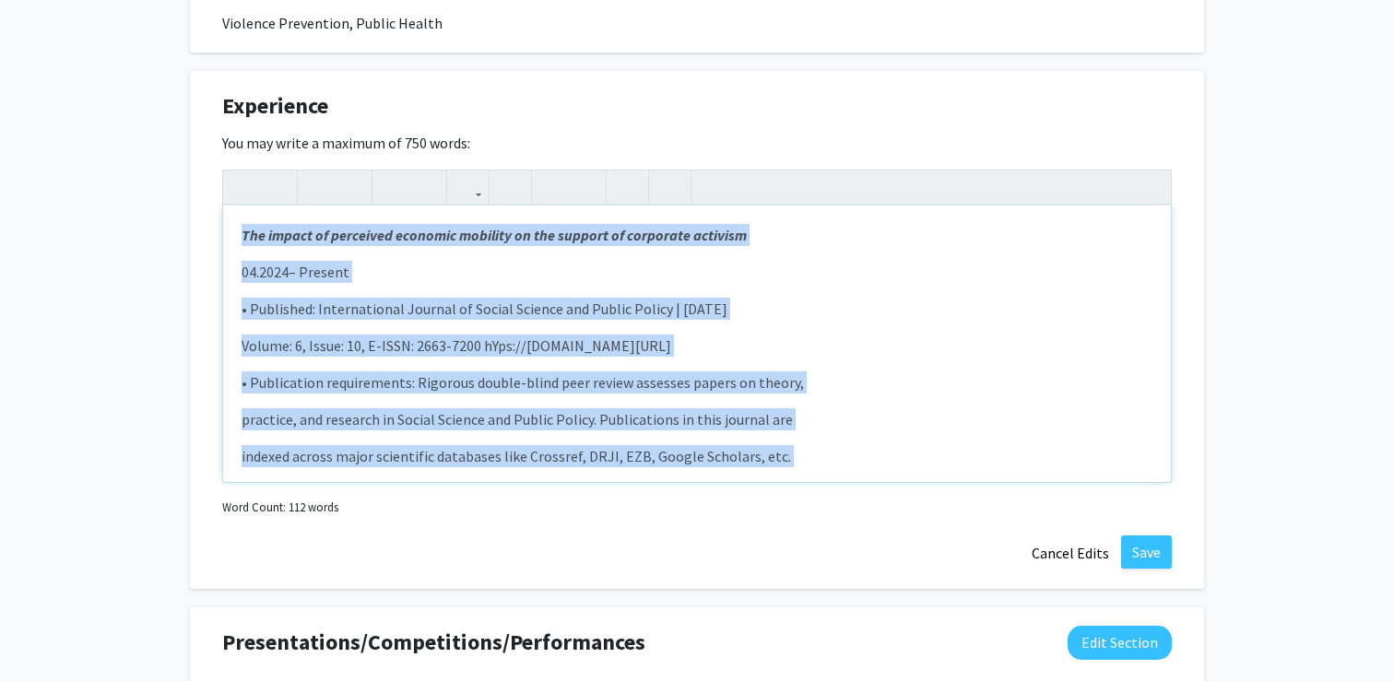
drag, startPoint x: 447, startPoint y: 430, endPoint x: 182, endPoint y: 163, distance: 376.2
click at [182, 163] on div "[PERSON_NAME] Edit Section See Public View help Degree Level: Undergraduate Stu…" at bounding box center [697, 203] width 1394 height 2502
copy div "The impact of perceived economic mobility on the support of corporate activism …"
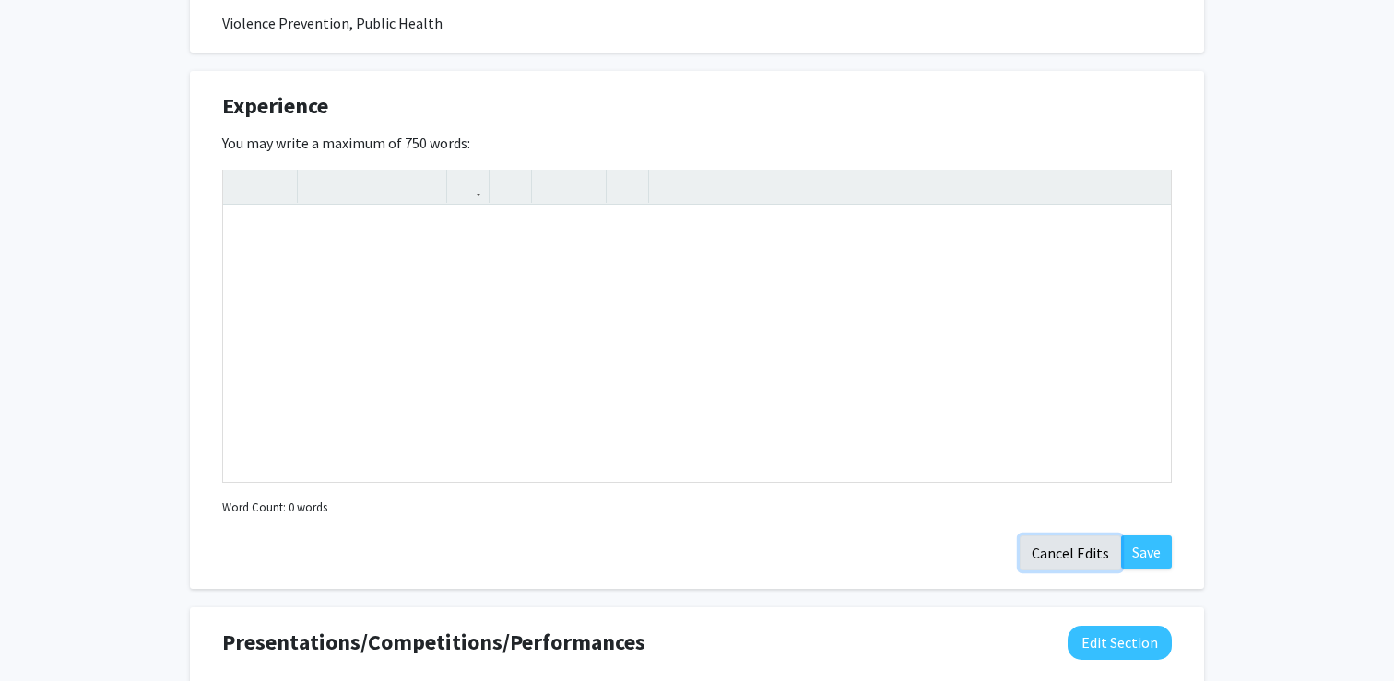
click at [1061, 548] on button "Cancel Edits" at bounding box center [1070, 553] width 101 height 35
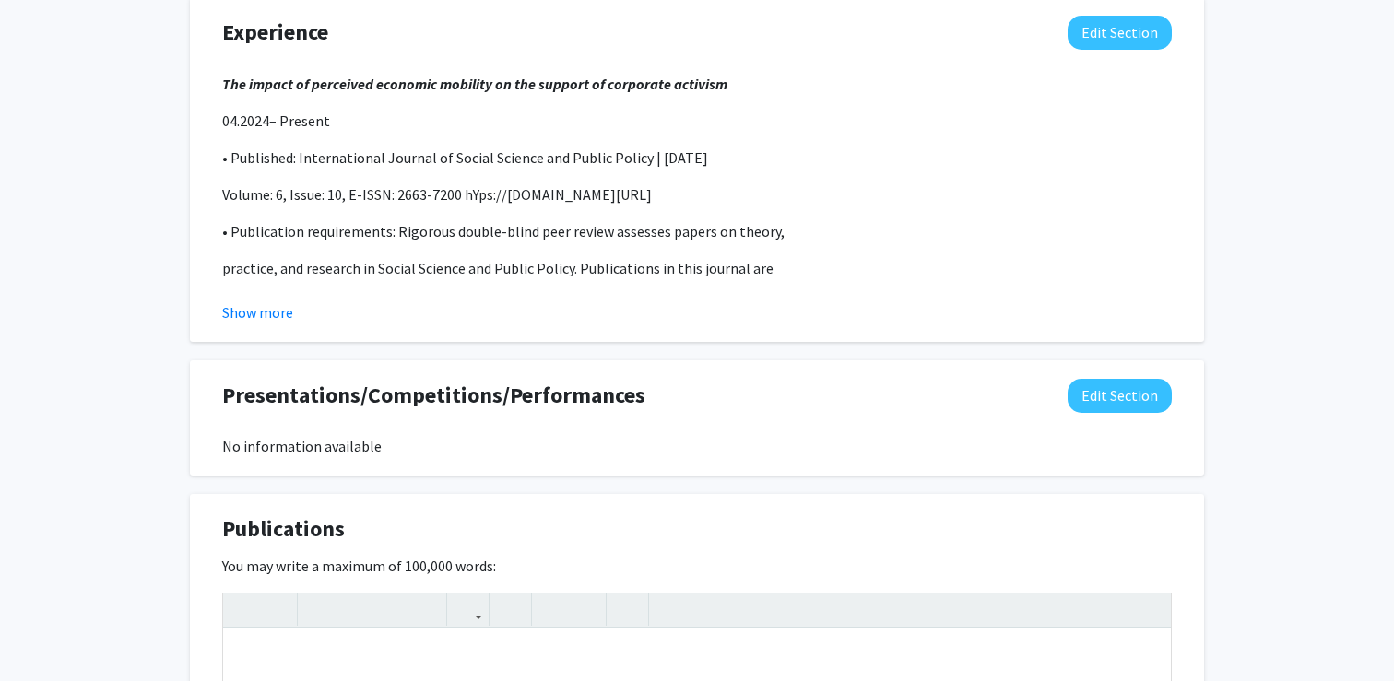
scroll to position [1192, 0]
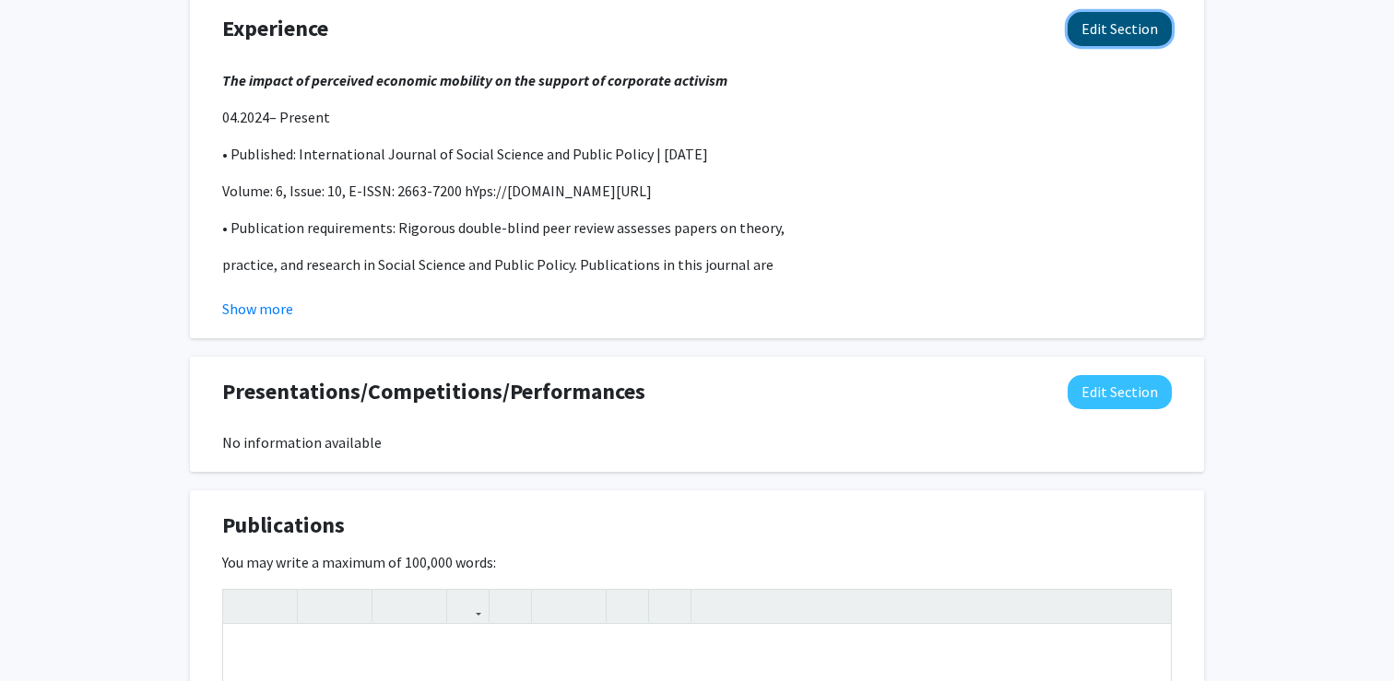
click at [1132, 23] on button "Edit Section" at bounding box center [1120, 29] width 104 height 34
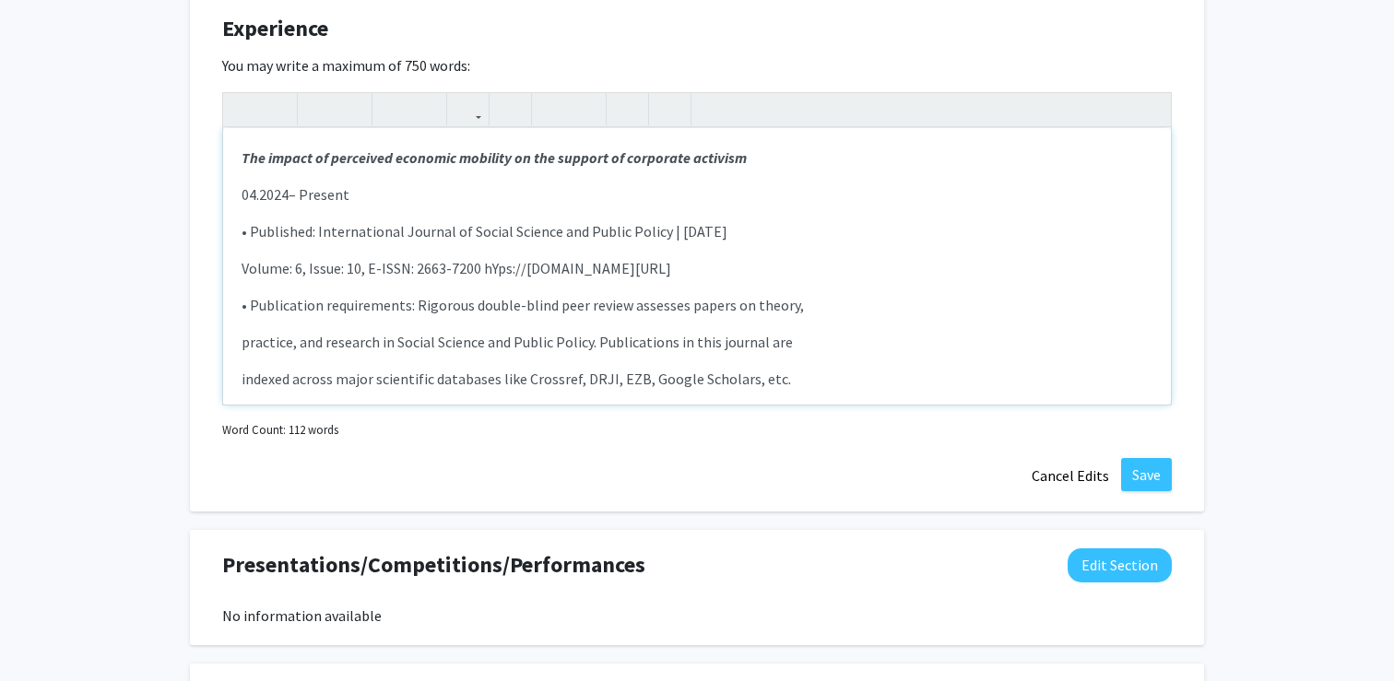
click at [495, 316] on div "The impact of perceived economic mobility on the support of corporate activism …" at bounding box center [697, 266] width 948 height 277
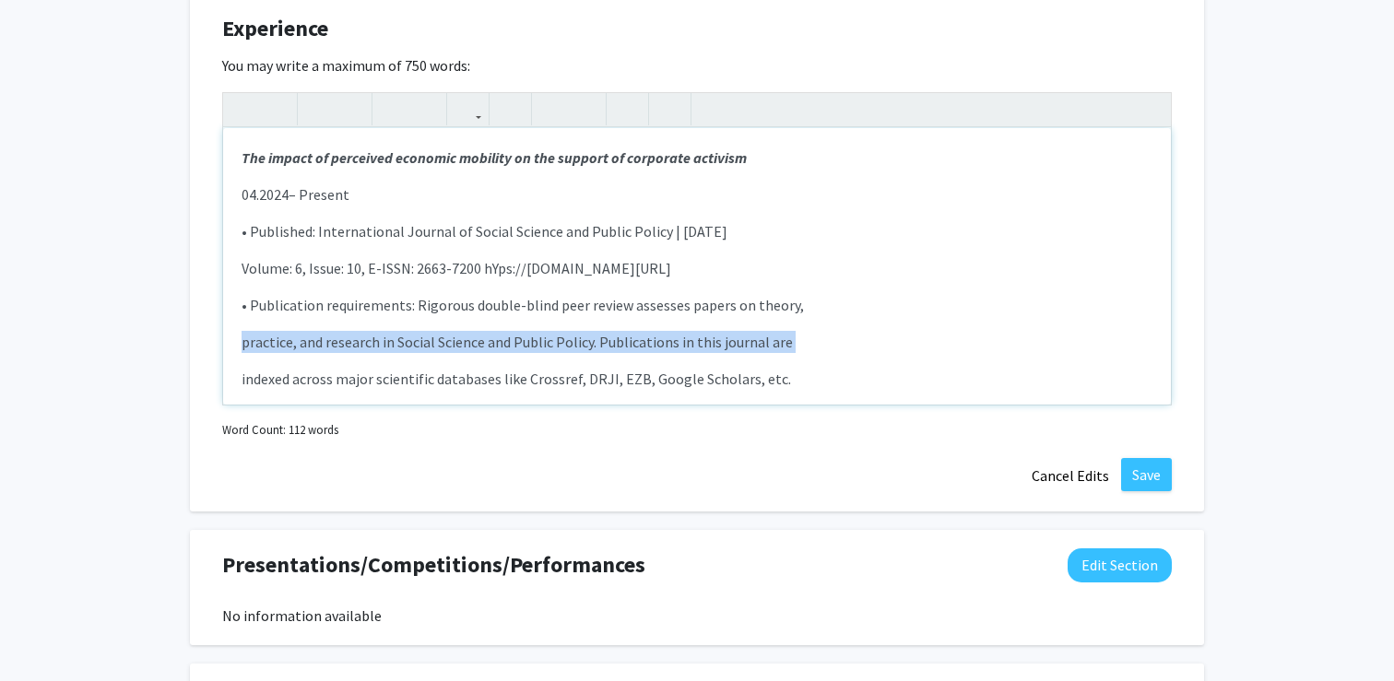
click at [495, 316] on div "The impact of perceived economic mobility on the support of corporate activism …" at bounding box center [697, 266] width 948 height 277
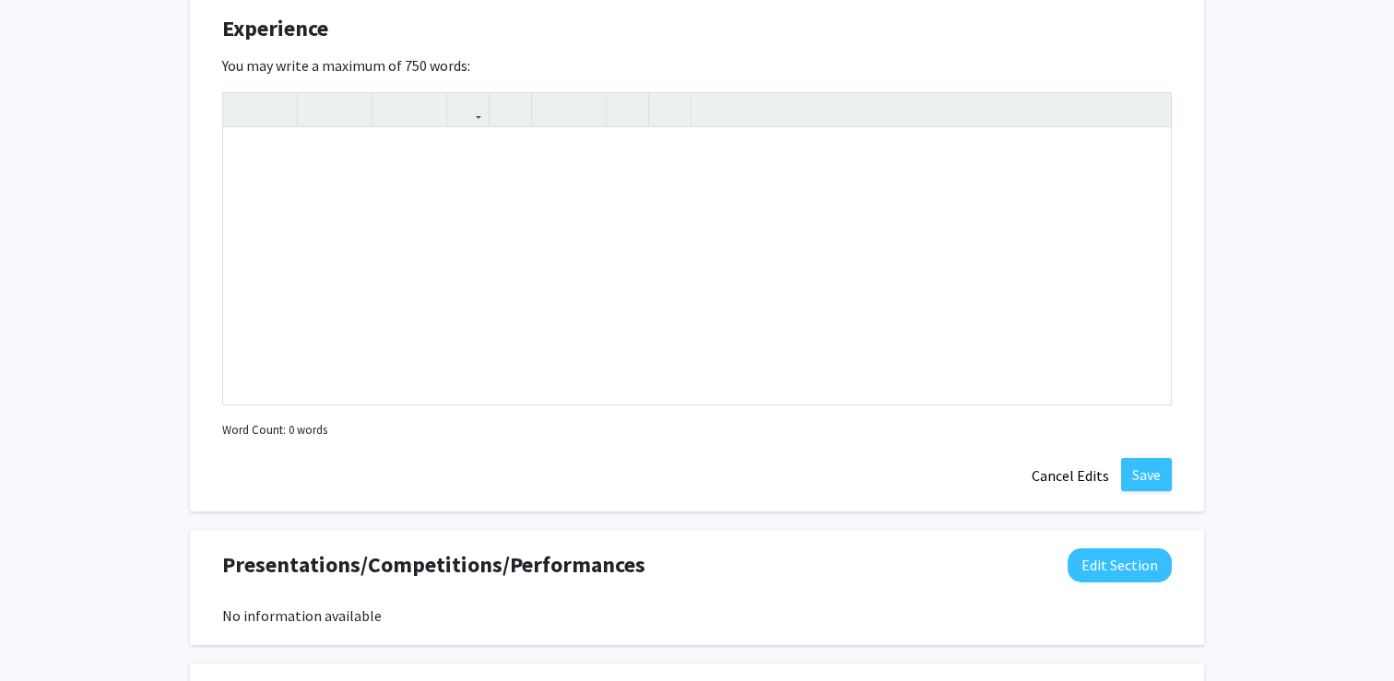
click at [1139, 456] on div "Experience Edit Section You may write a maximum of 750 words: Insert link Remov…" at bounding box center [697, 253] width 1014 height 518
click at [1136, 472] on button "Save" at bounding box center [1146, 474] width 51 height 33
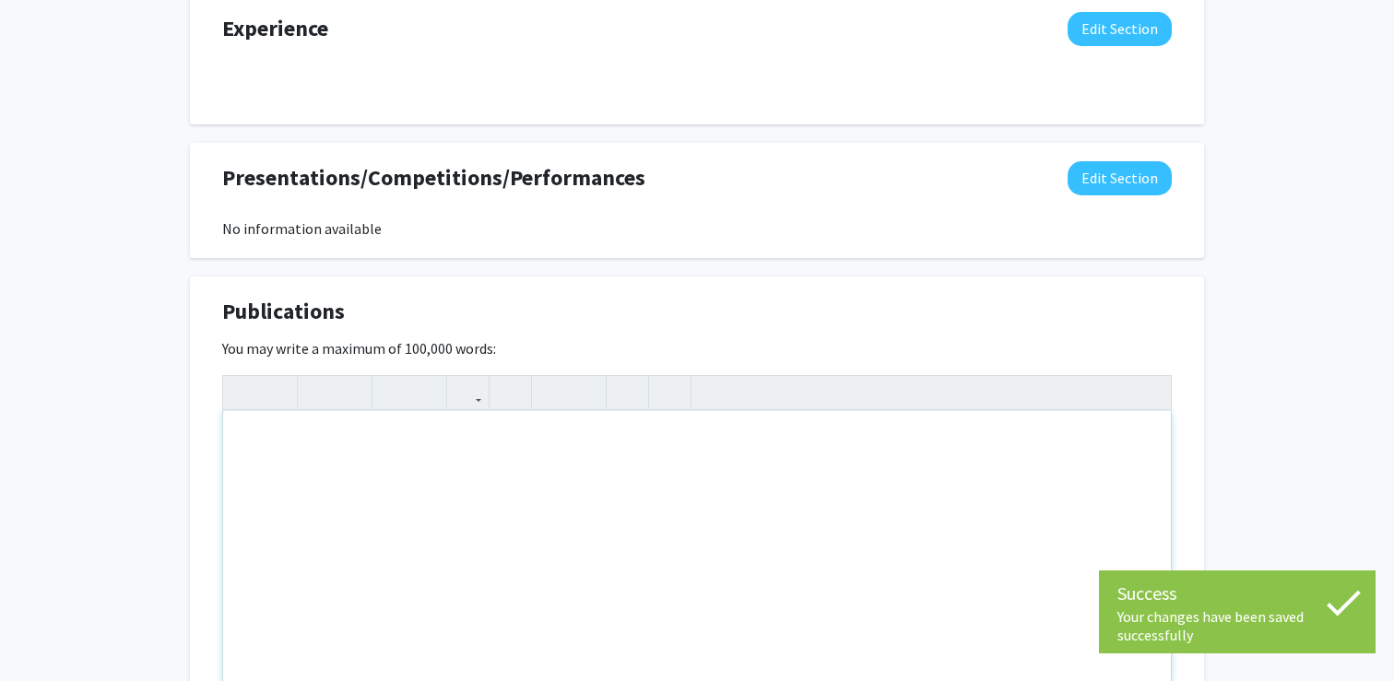
click at [700, 439] on div "Note to users with screen readers: Please deactivate our accessibility plugin f…" at bounding box center [697, 549] width 948 height 277
paste div "Note to users with screen readers: Please deactivate our accessibility plugin f…"
type textarea "<p>The impact of perceived economic mobility on the support of corporate activi…"
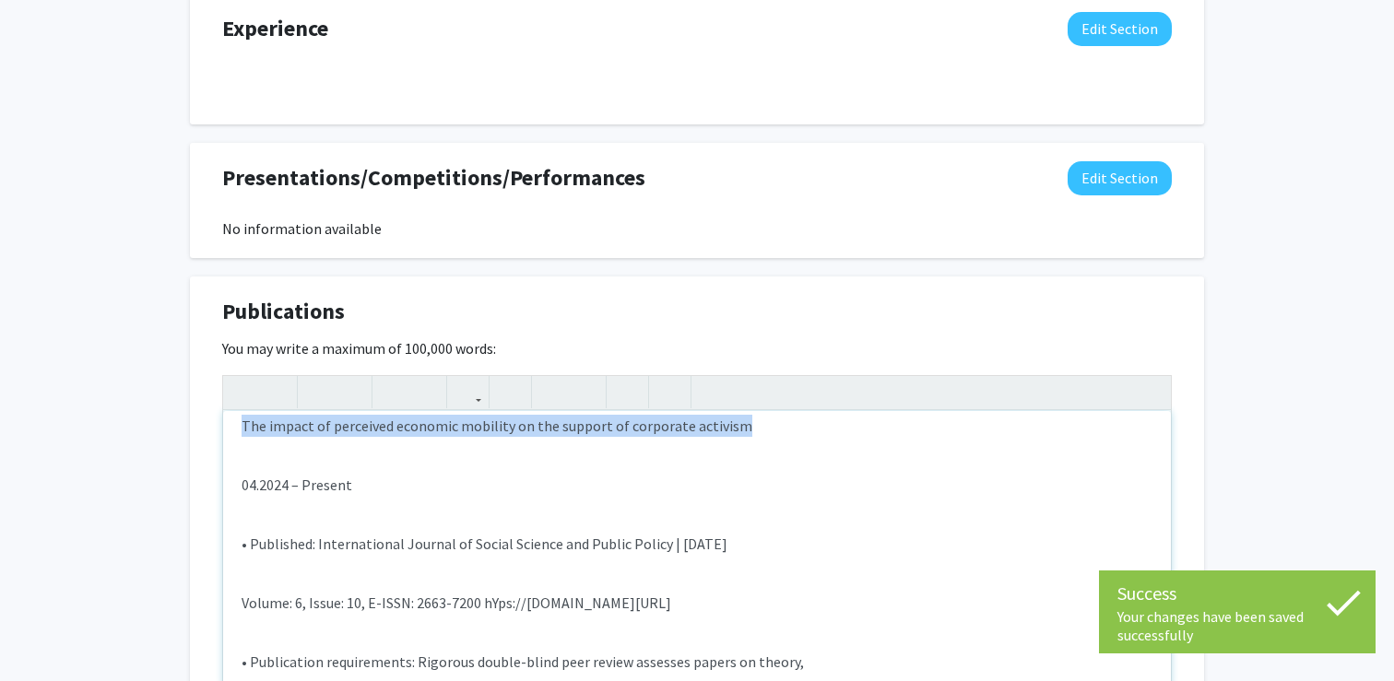
scroll to position [0, 0]
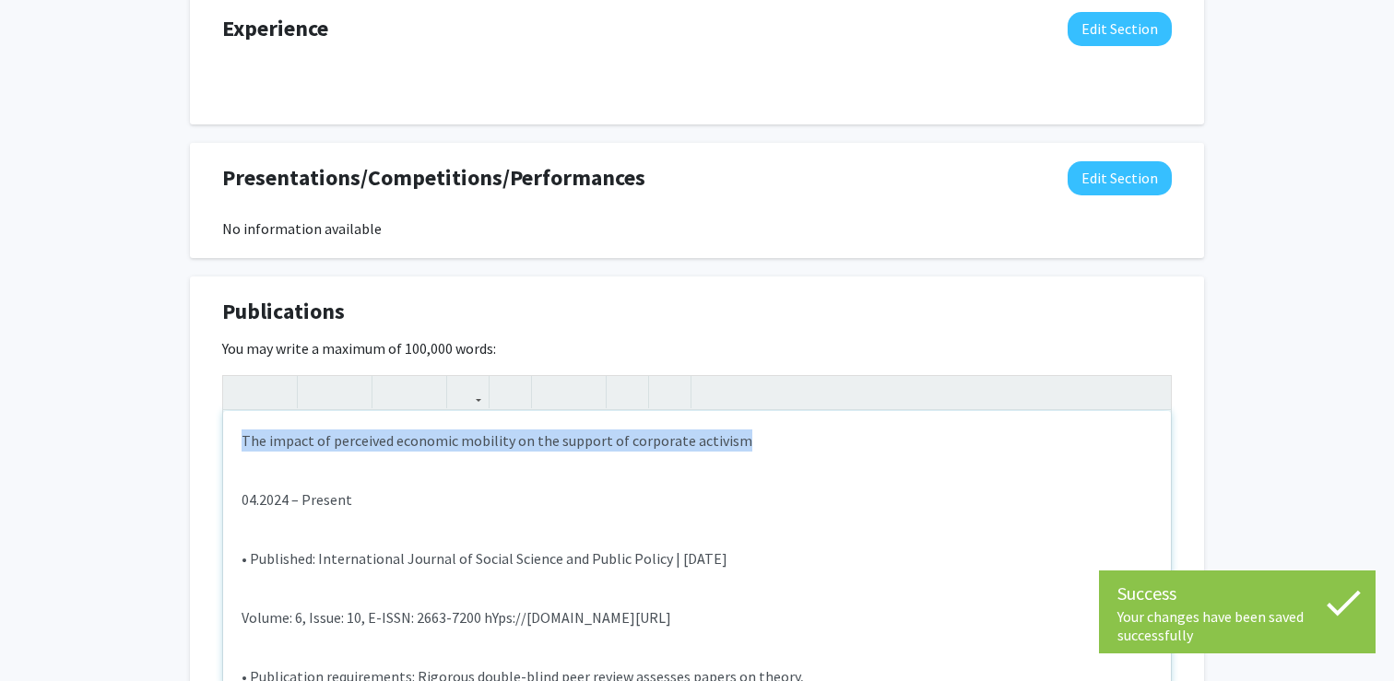
drag, startPoint x: 744, startPoint y: 435, endPoint x: 238, endPoint y: 410, distance: 506.8
click at [238, 411] on div "The impact of perceived economic mobility on the support of corporate activism …" at bounding box center [697, 549] width 948 height 277
type textarea "<p><strong><em>The impact of perceived economic mobility on the support of corp…"
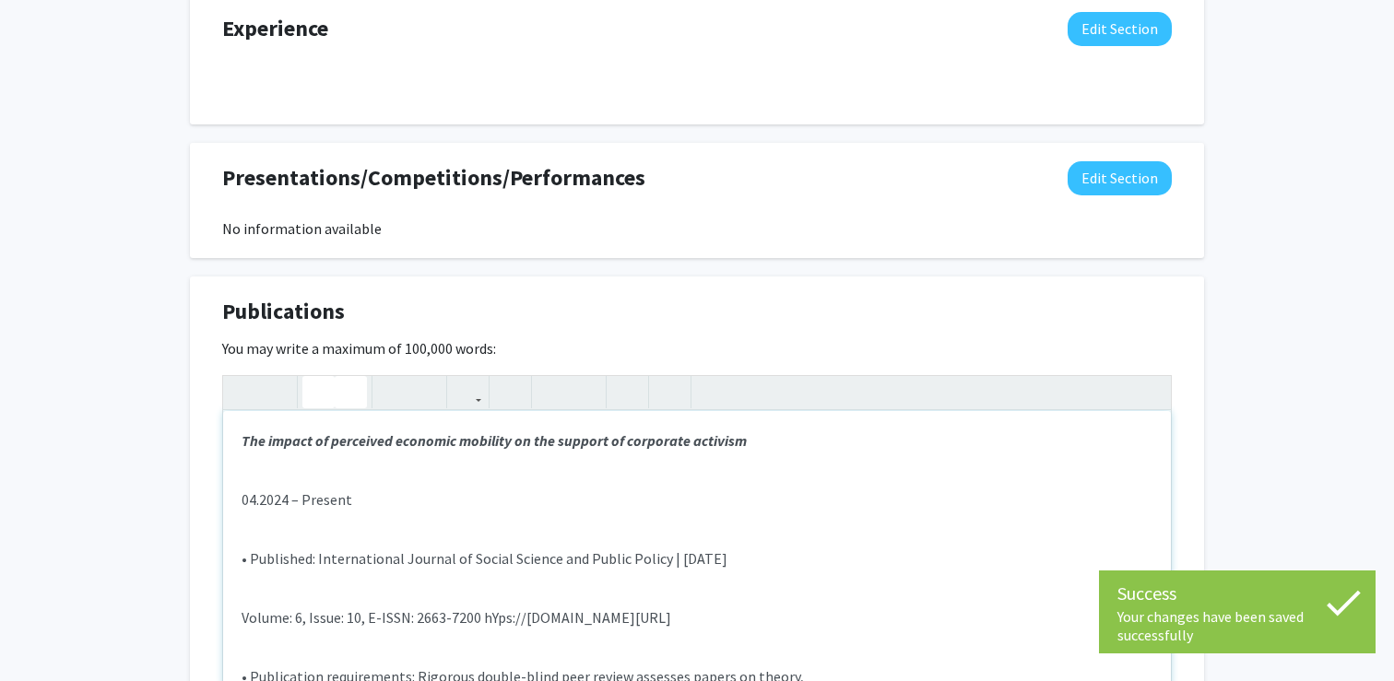
click at [526, 416] on div "The impact of perceived economic mobility on the support of corporate activism …" at bounding box center [697, 549] width 948 height 277
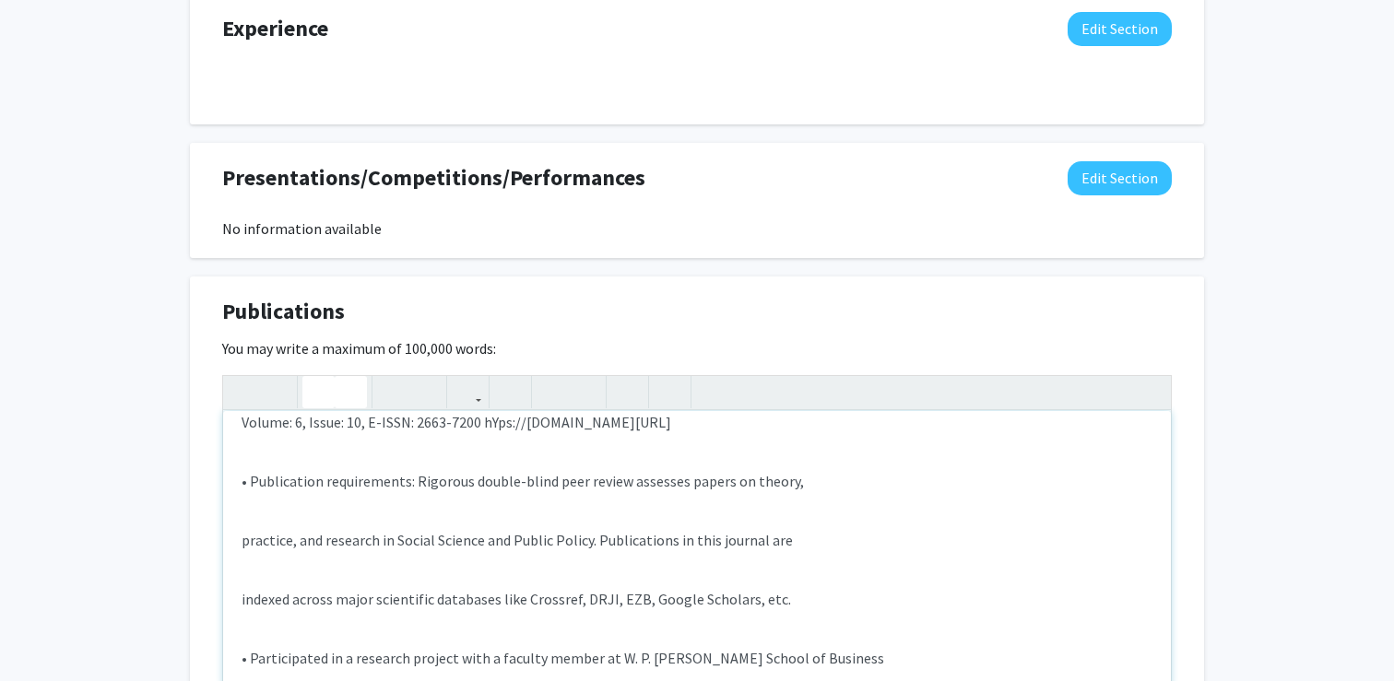
scroll to position [387, 0]
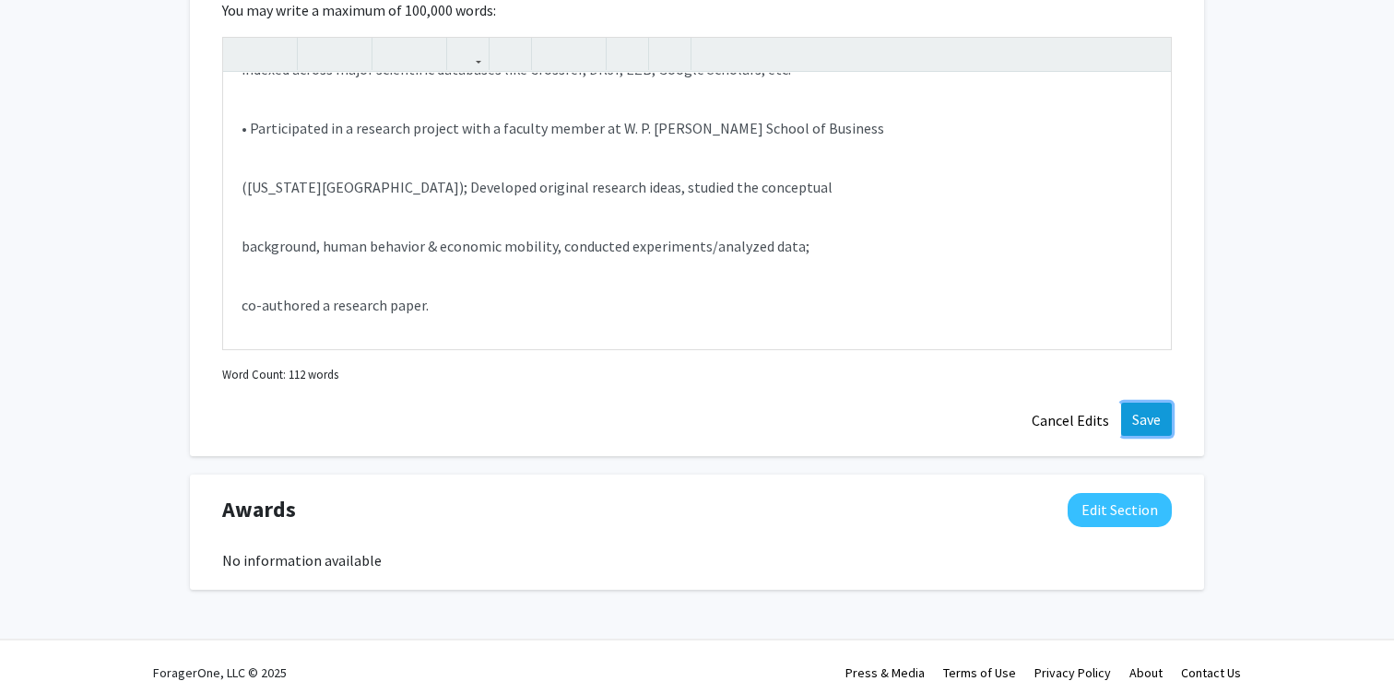
click at [1130, 416] on button "Save" at bounding box center [1146, 419] width 51 height 33
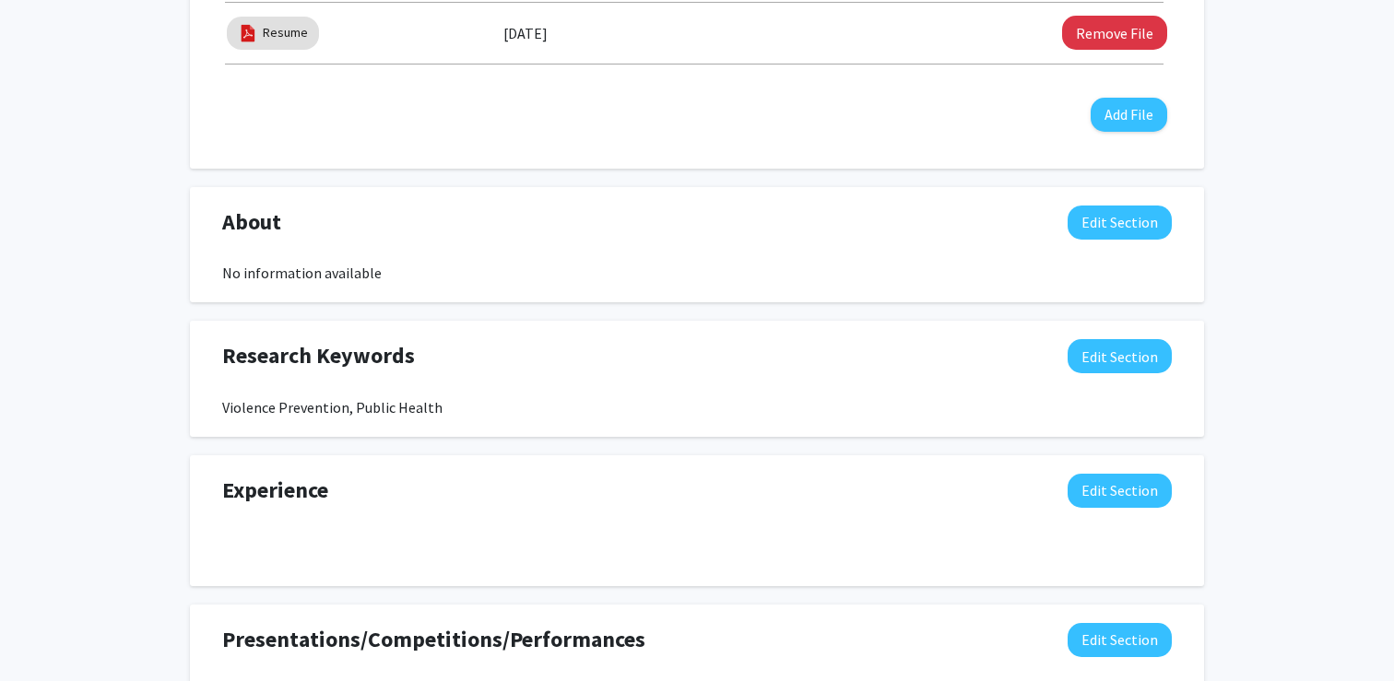
scroll to position [725, 0]
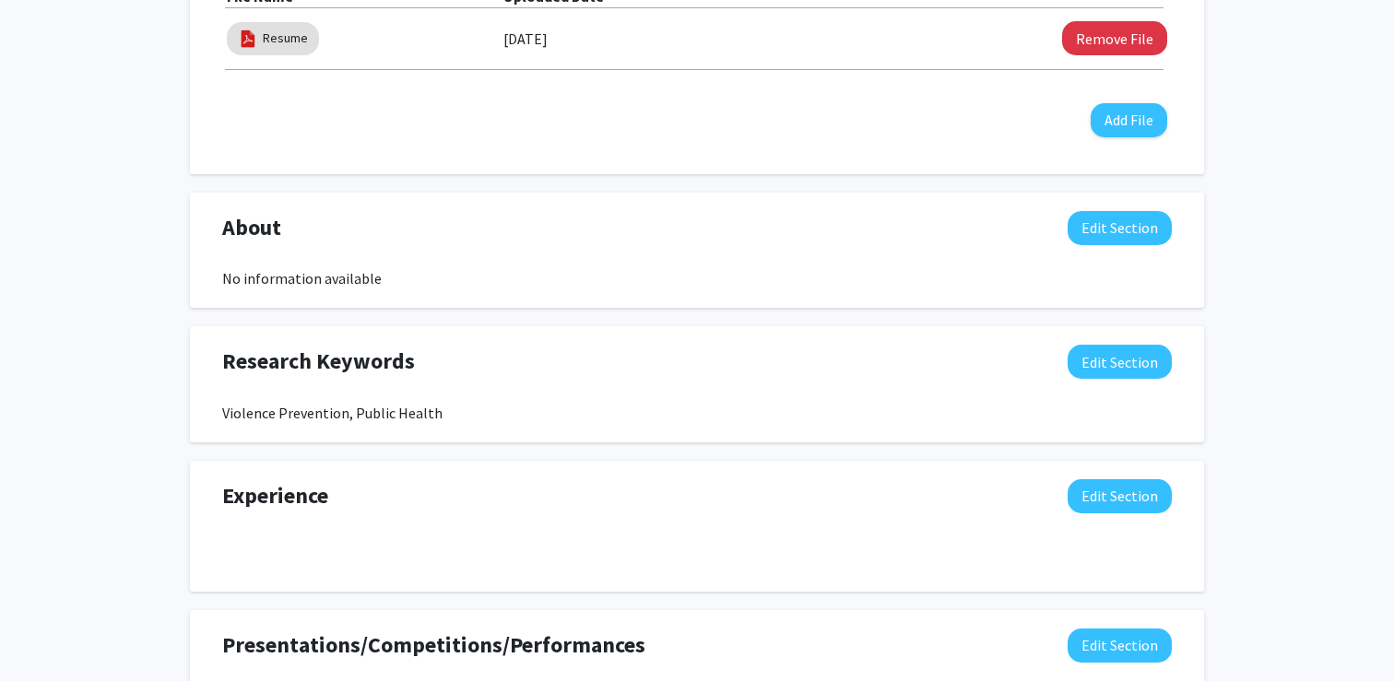
click at [1119, 339] on div "Research Keywords Edit Section Violence Prevention, Public Health You may write…" at bounding box center [697, 384] width 1014 height 116
click at [1113, 357] on button "Edit Section" at bounding box center [1120, 362] width 104 height 34
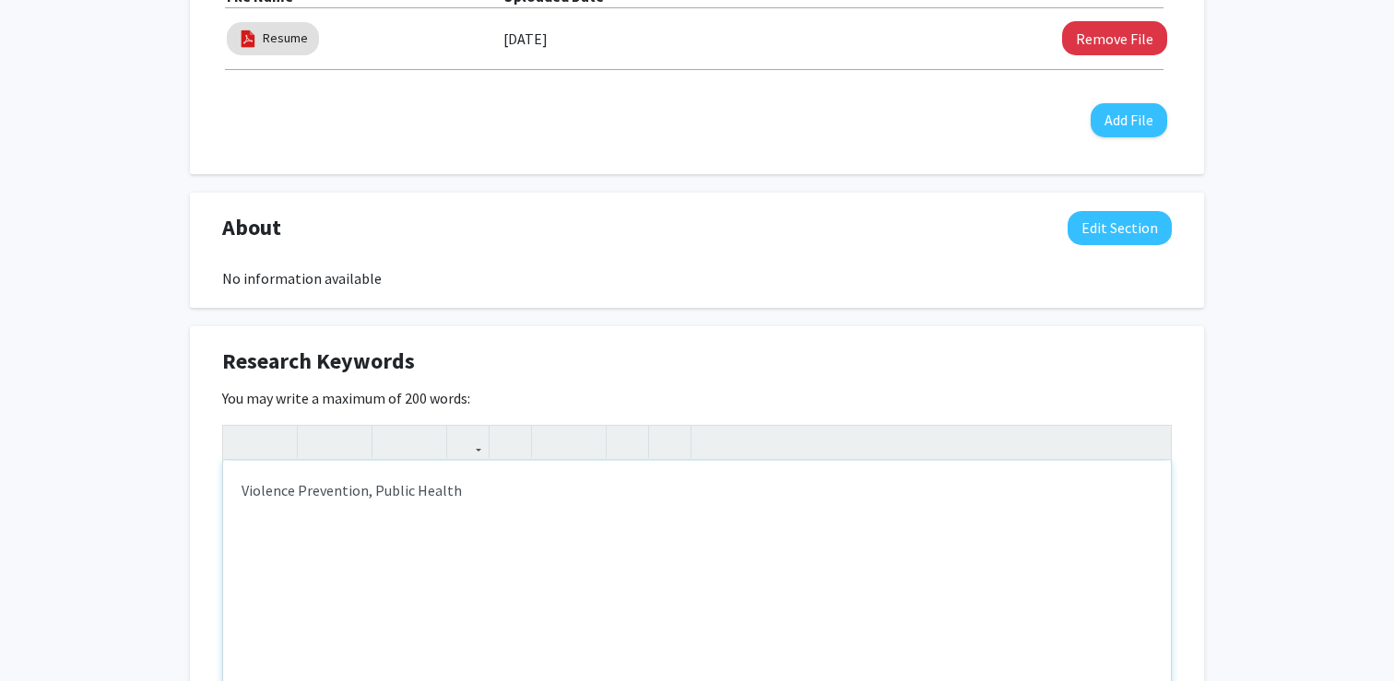
click at [700, 487] on div "Violence Prevention, Public Health" at bounding box center [697, 599] width 948 height 277
type textarea "Violence Prevention, Public Health, Economics"
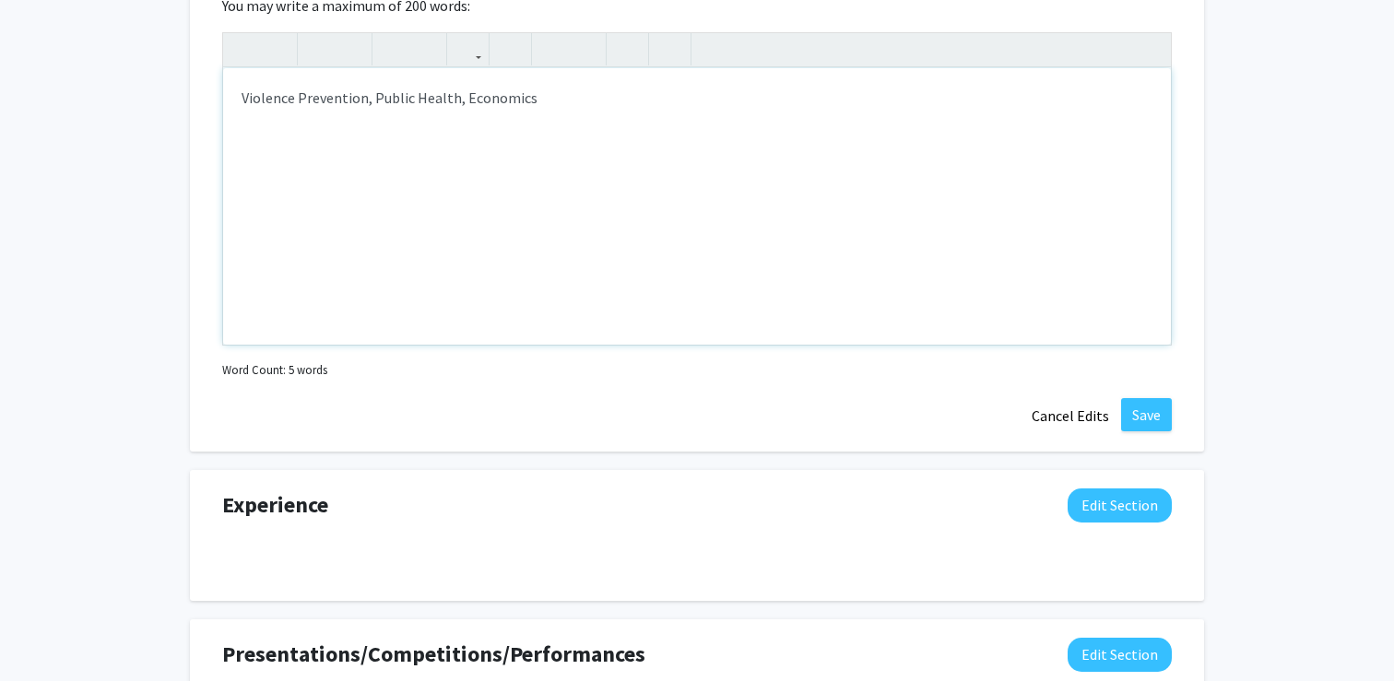
scroll to position [1322, 0]
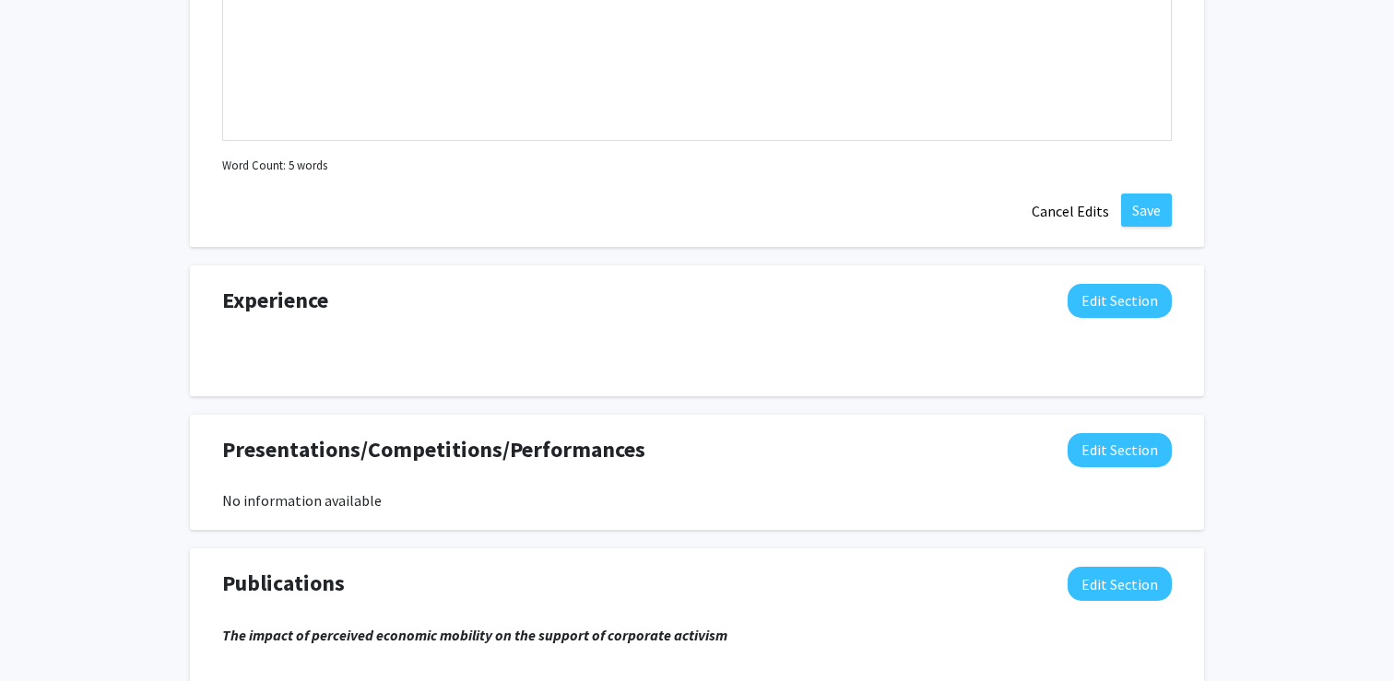
click at [1140, 219] on button "Save" at bounding box center [1146, 210] width 51 height 33
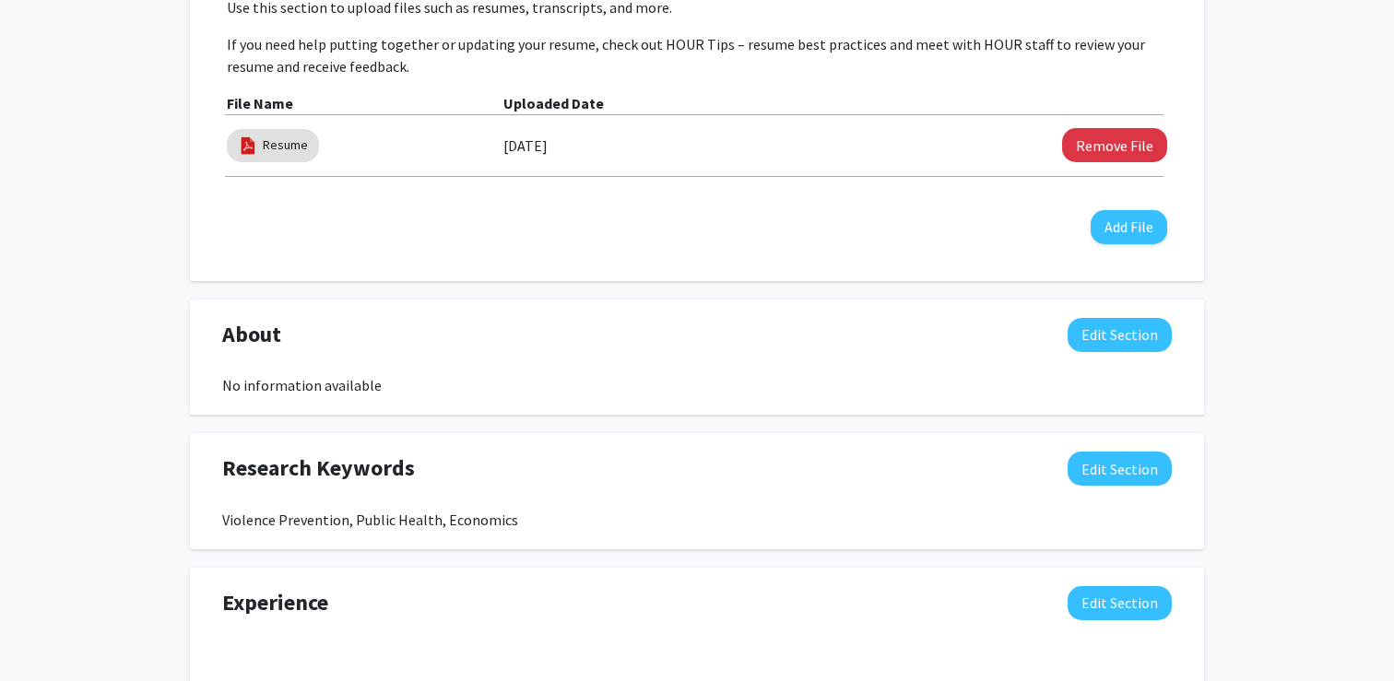
scroll to position [622, 0]
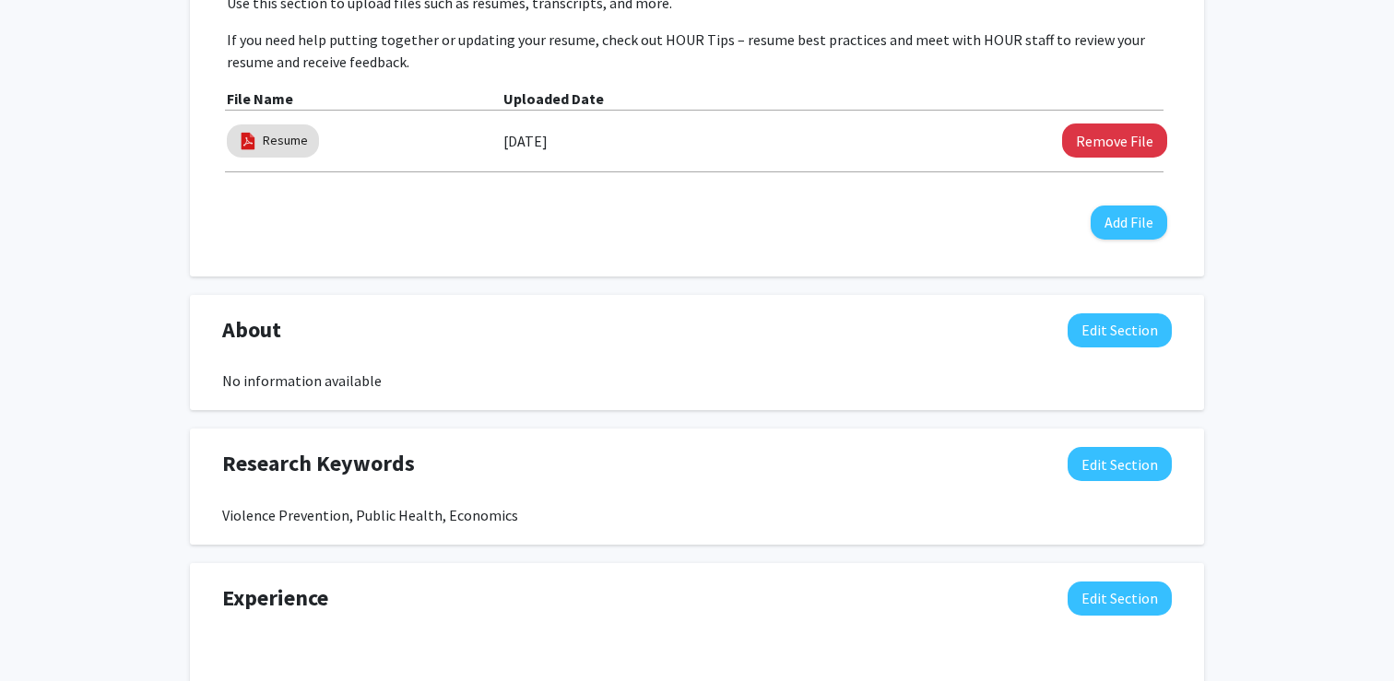
click at [1094, 347] on div "About Edit Section" at bounding box center [696, 335] width 977 height 42
click at [1093, 344] on button "Edit Section" at bounding box center [1120, 331] width 104 height 34
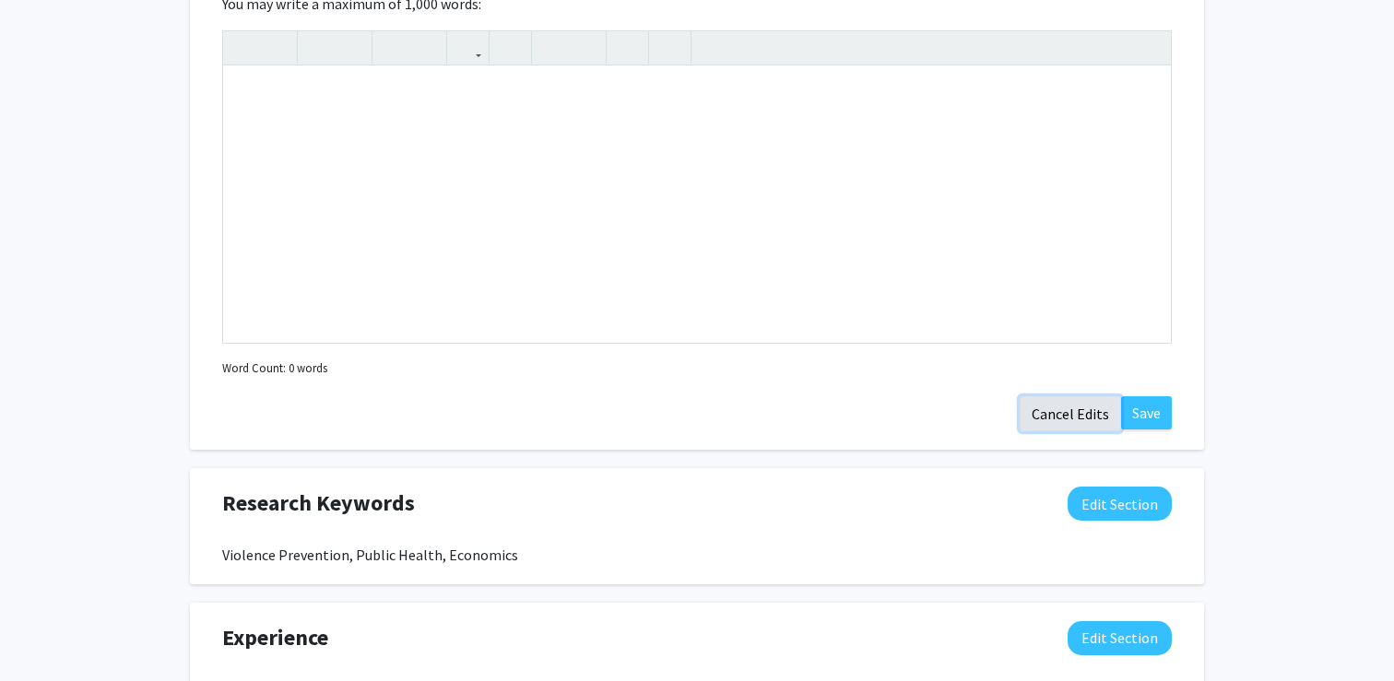
click at [1028, 402] on button "Cancel Edits" at bounding box center [1070, 414] width 101 height 35
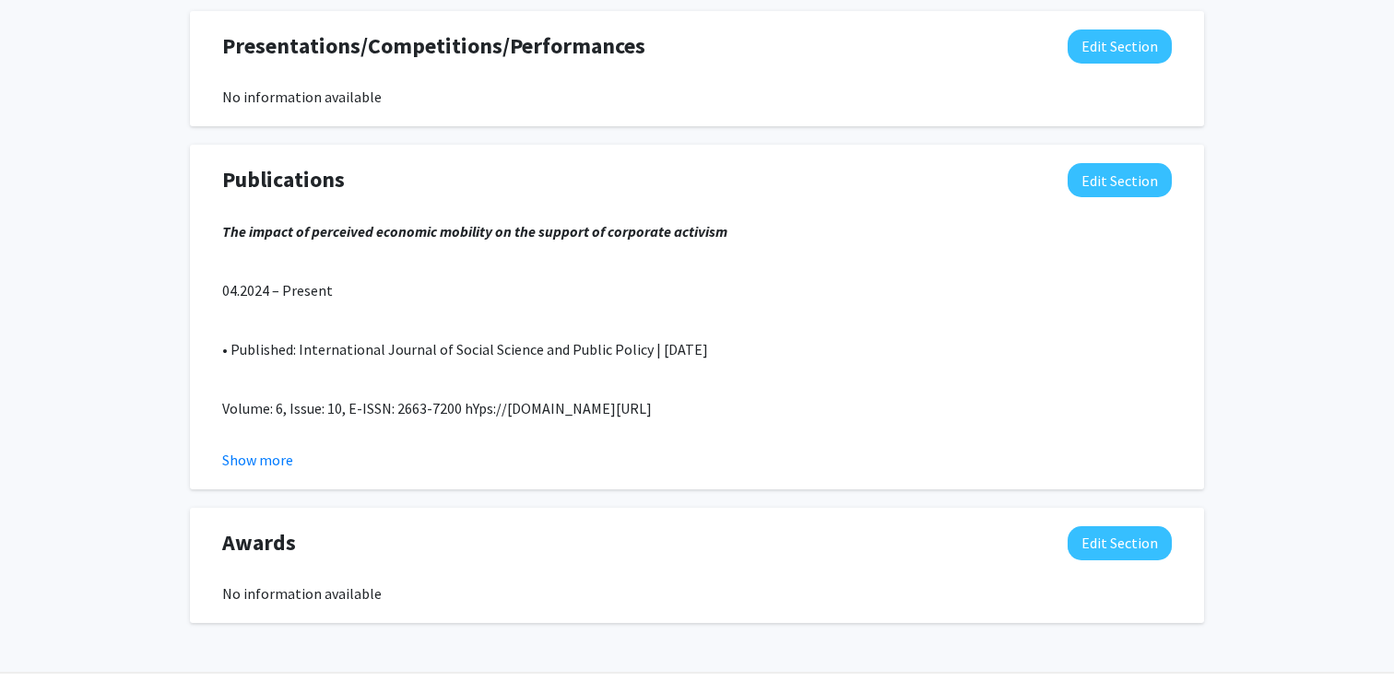
scroll to position [1381, 0]
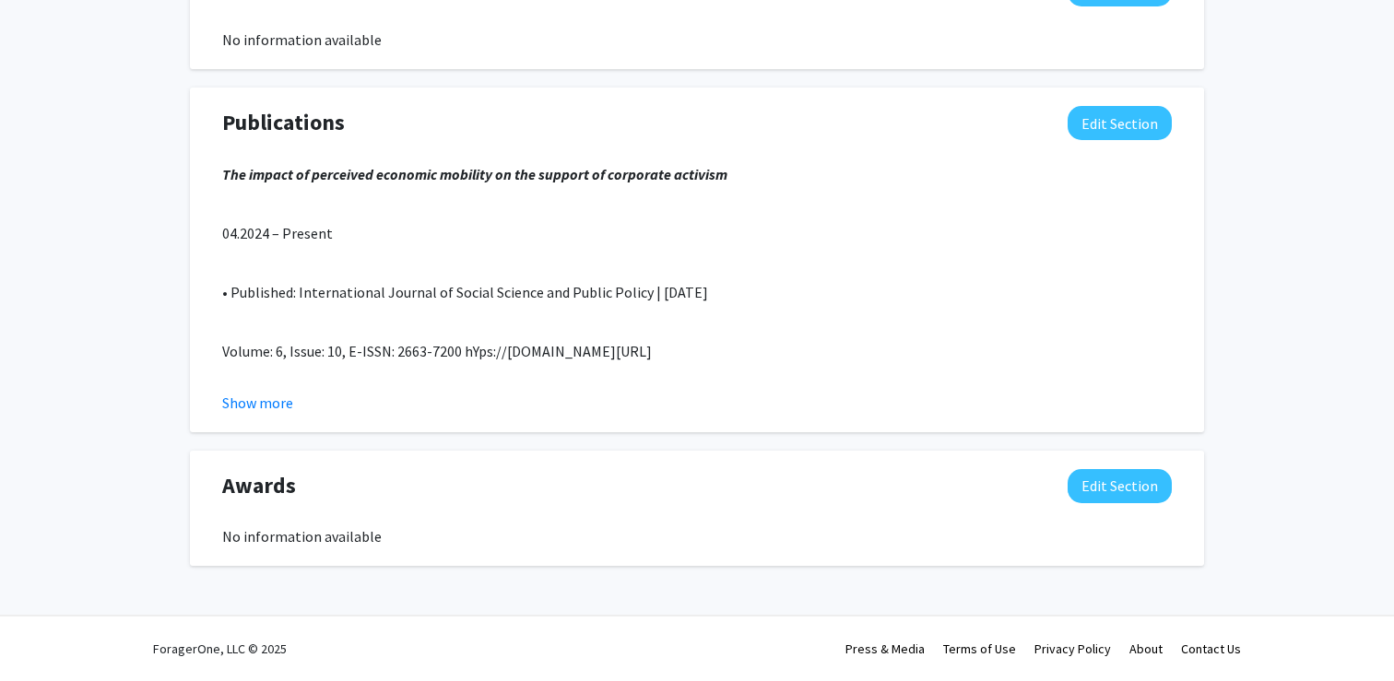
click at [292, 404] on div "Show more" at bounding box center [697, 403] width 950 height 22
click at [279, 403] on button "Show more" at bounding box center [257, 403] width 71 height 22
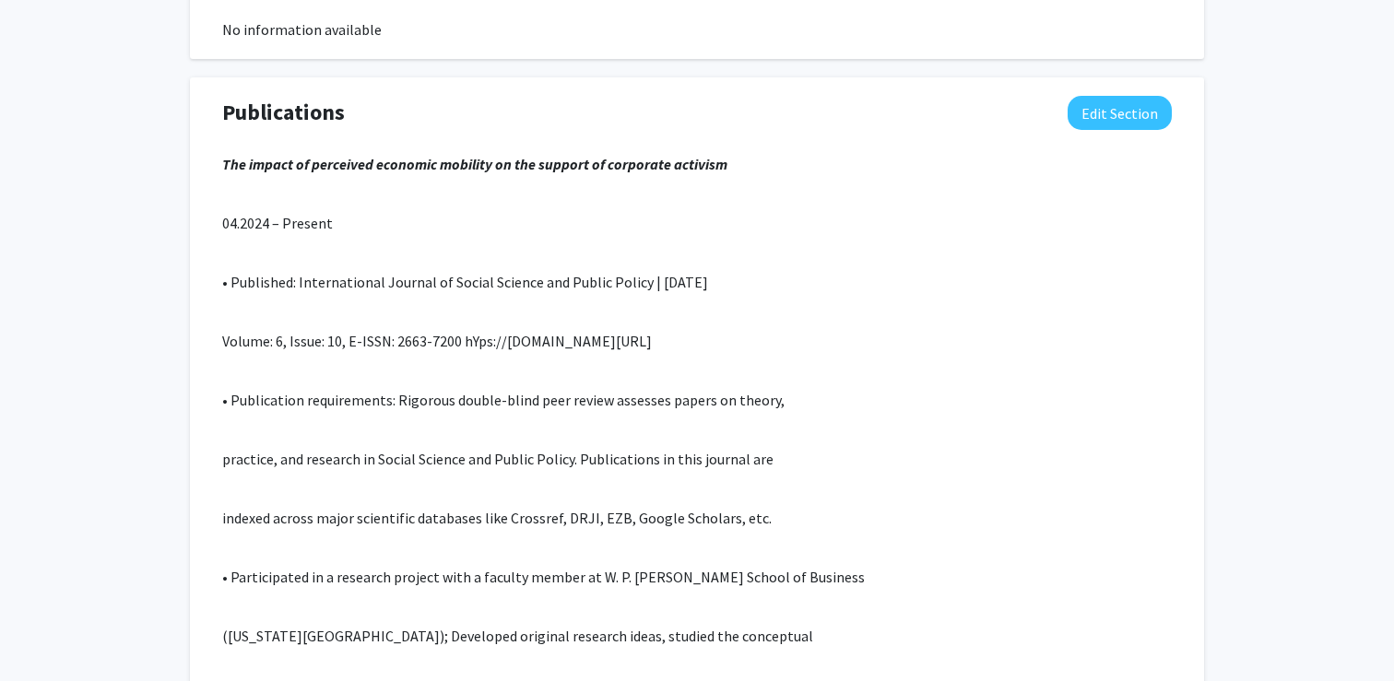
scroll to position [1375, 0]
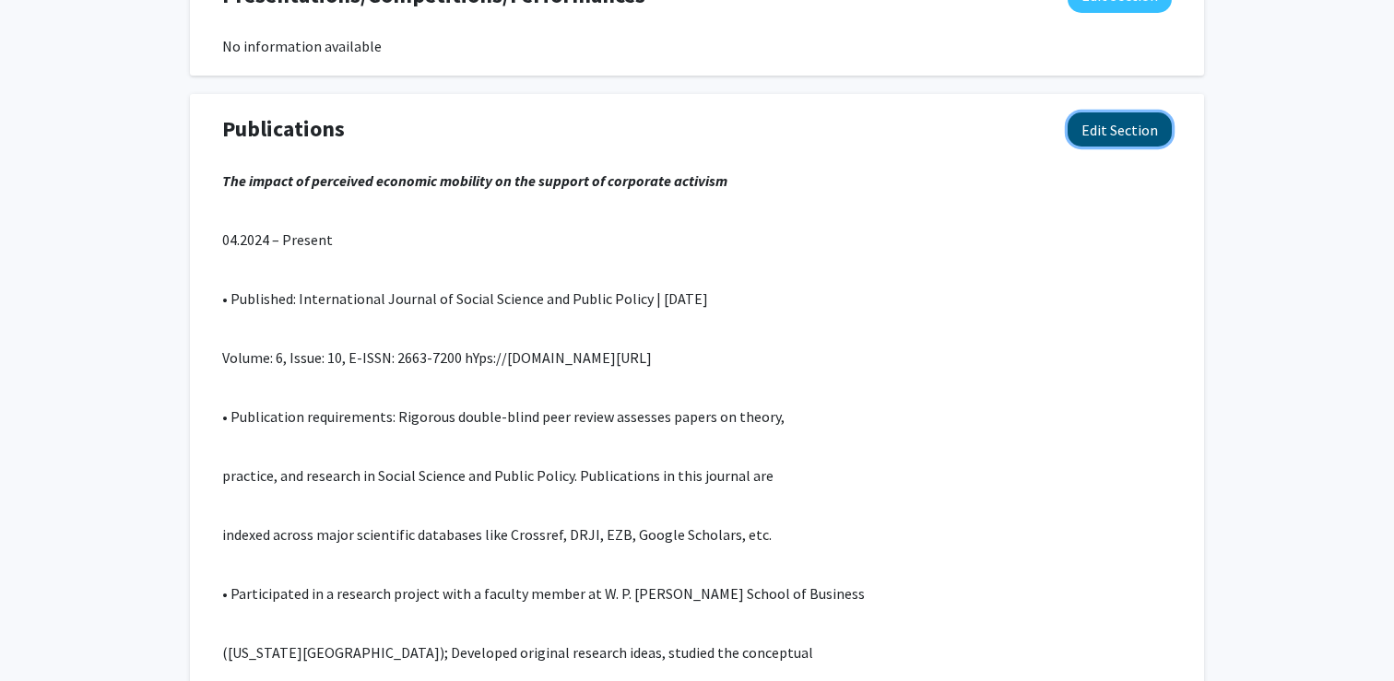
click at [1099, 142] on button "Edit Section" at bounding box center [1120, 129] width 104 height 34
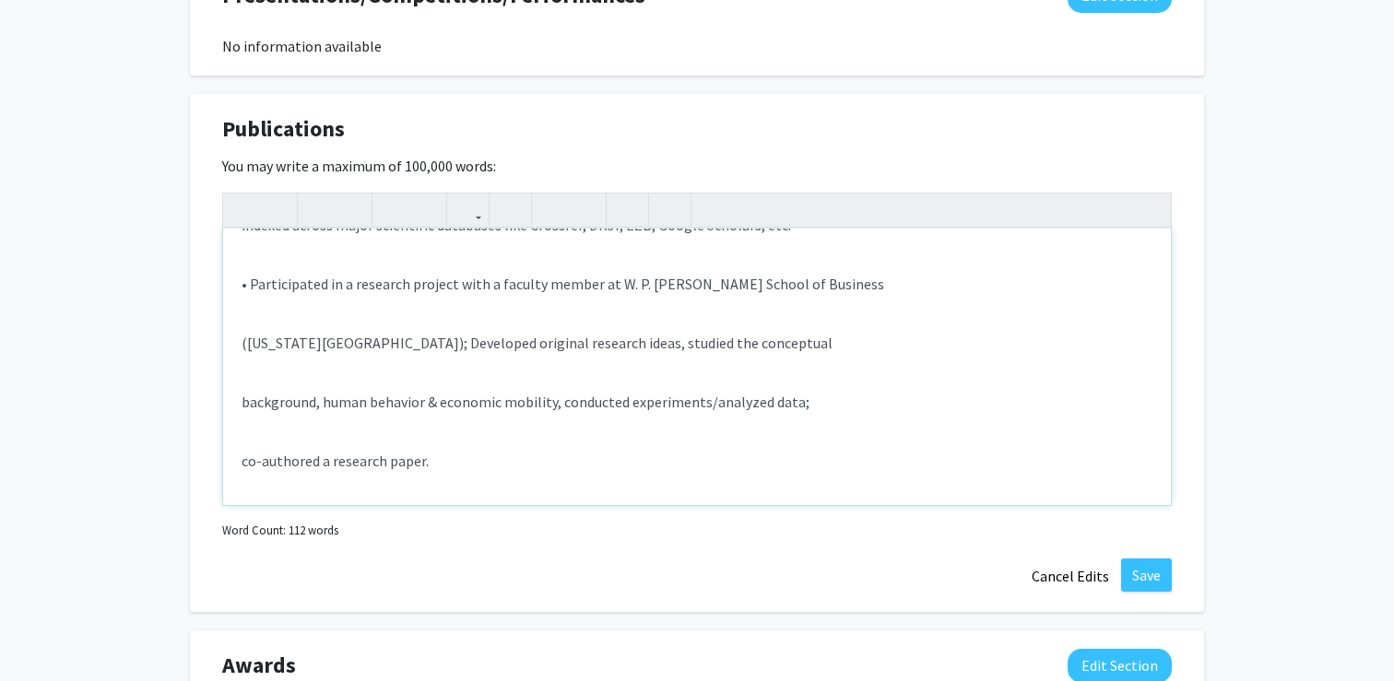
click at [537, 314] on div "The impact of perceived economic mobility on the support of corporate activism …" at bounding box center [697, 367] width 948 height 277
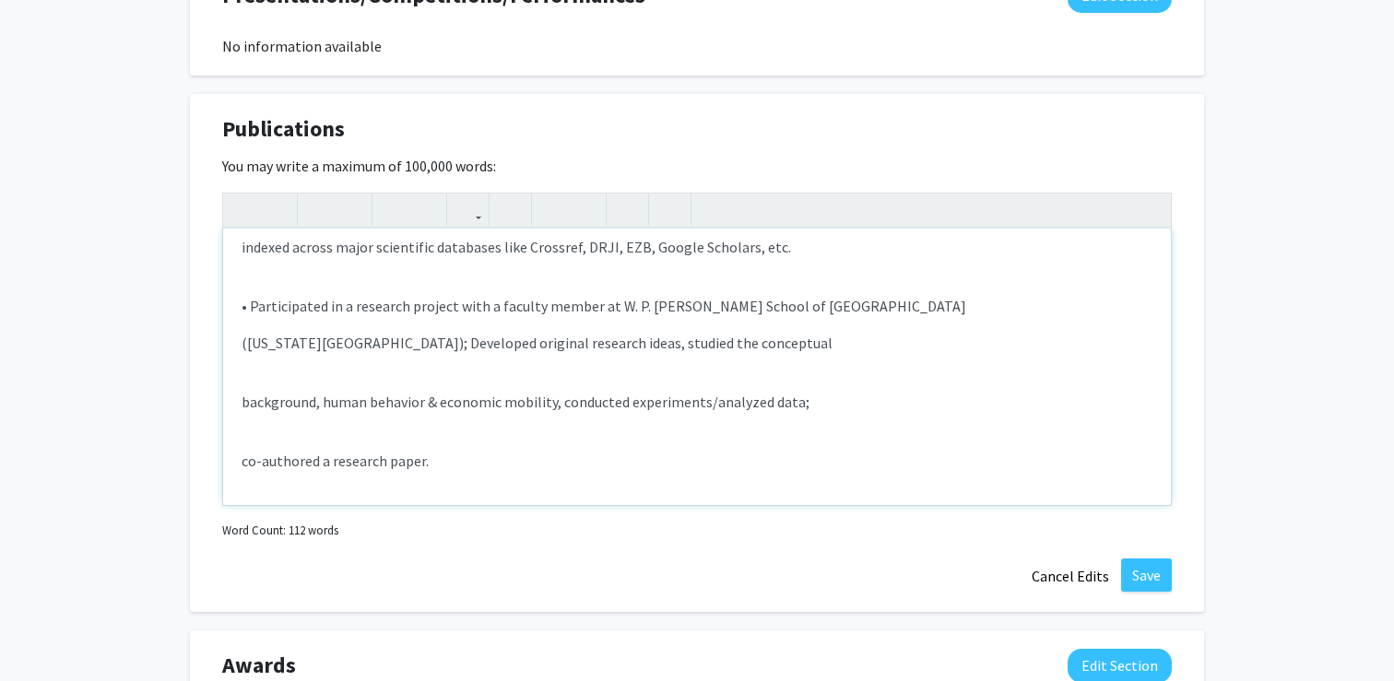
click at [325, 387] on div "The impact of perceived economic mobility on the support of corporate activism …" at bounding box center [697, 367] width 948 height 277
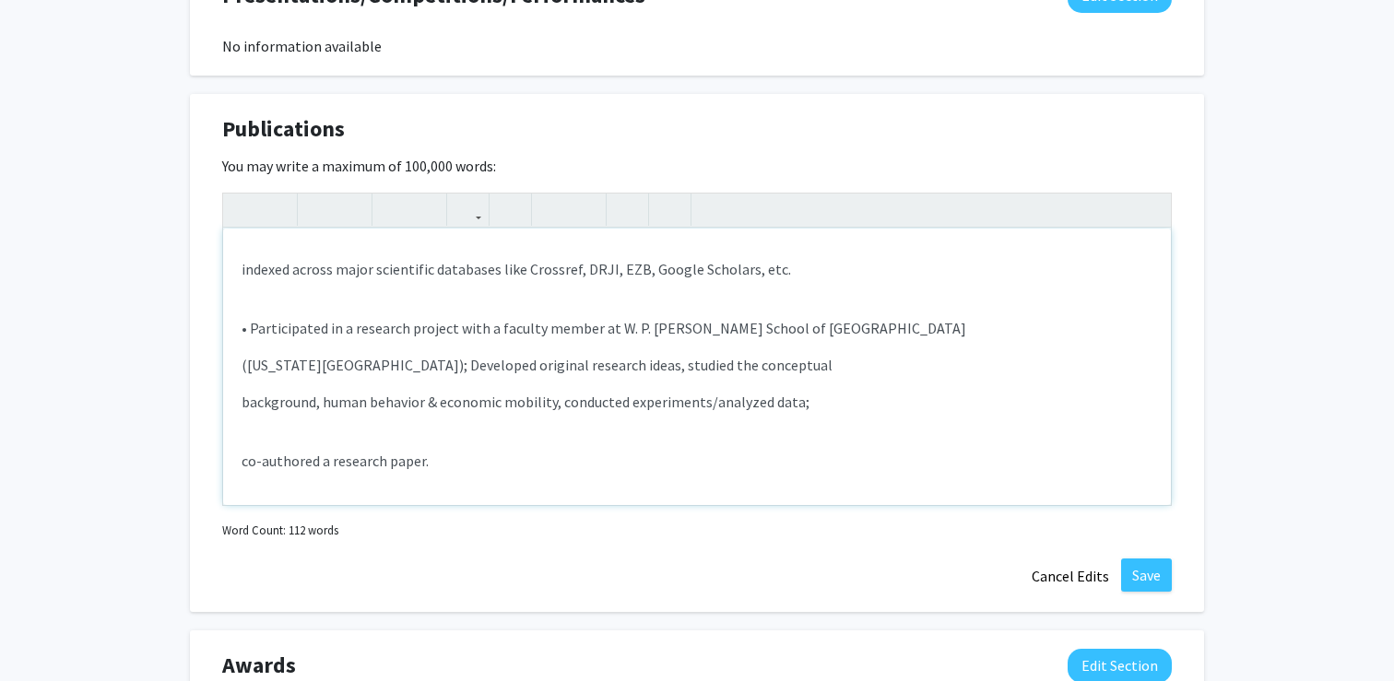
click at [795, 323] on p "• Participated in a research project with a faculty member at W. P. [PERSON_NAM…" at bounding box center [697, 328] width 911 height 22
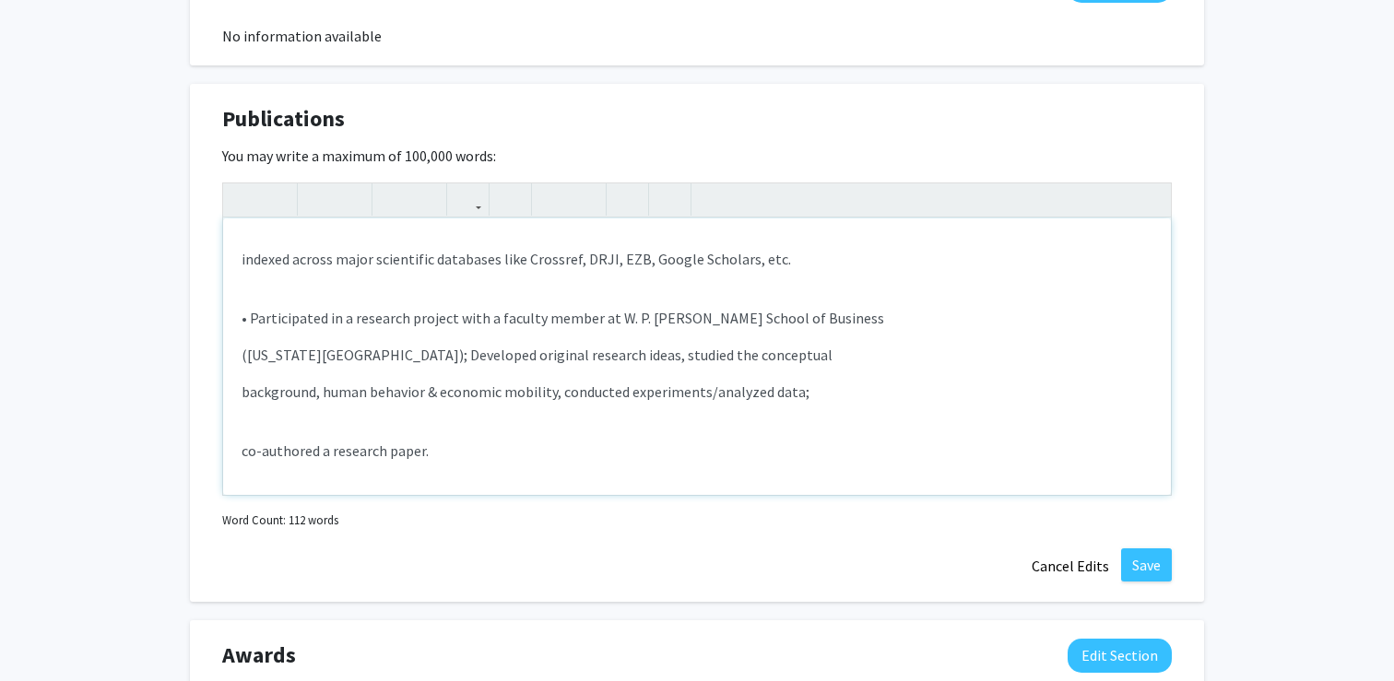
click at [484, 449] on p "co-authored a research paper." at bounding box center [697, 451] width 911 height 22
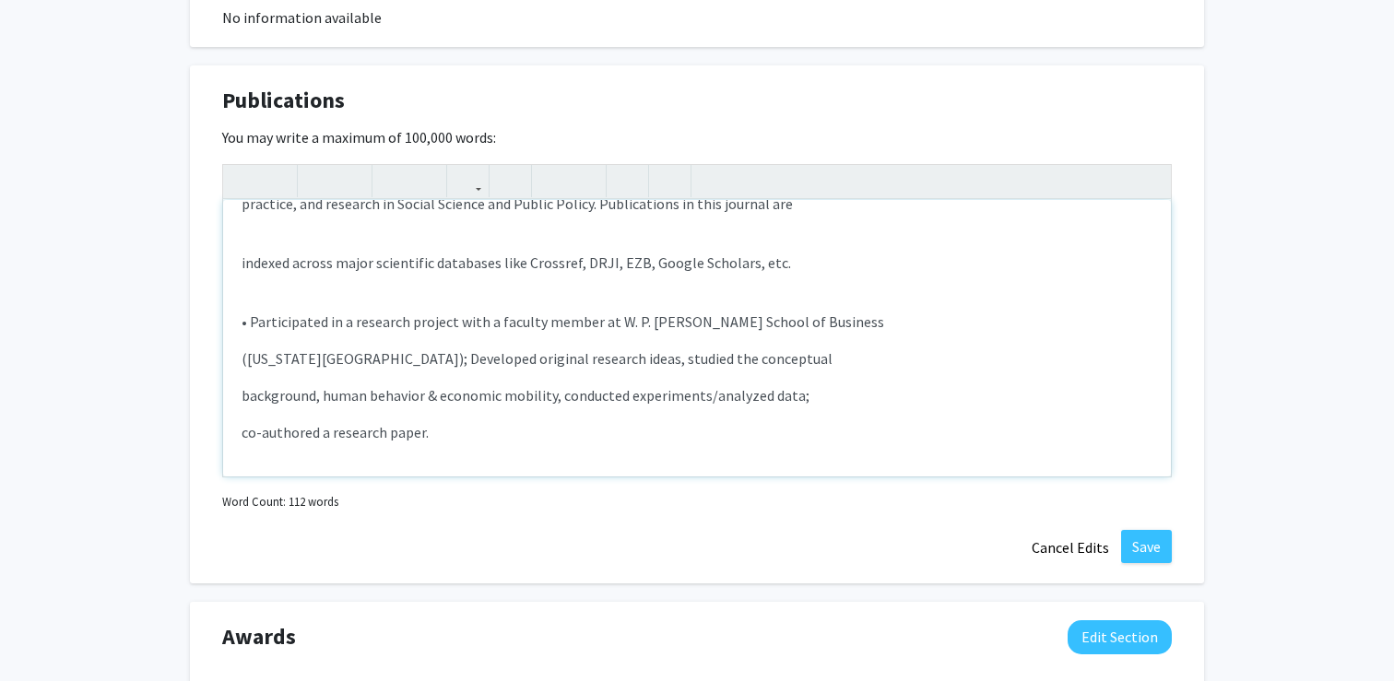
scroll to position [1354, 0]
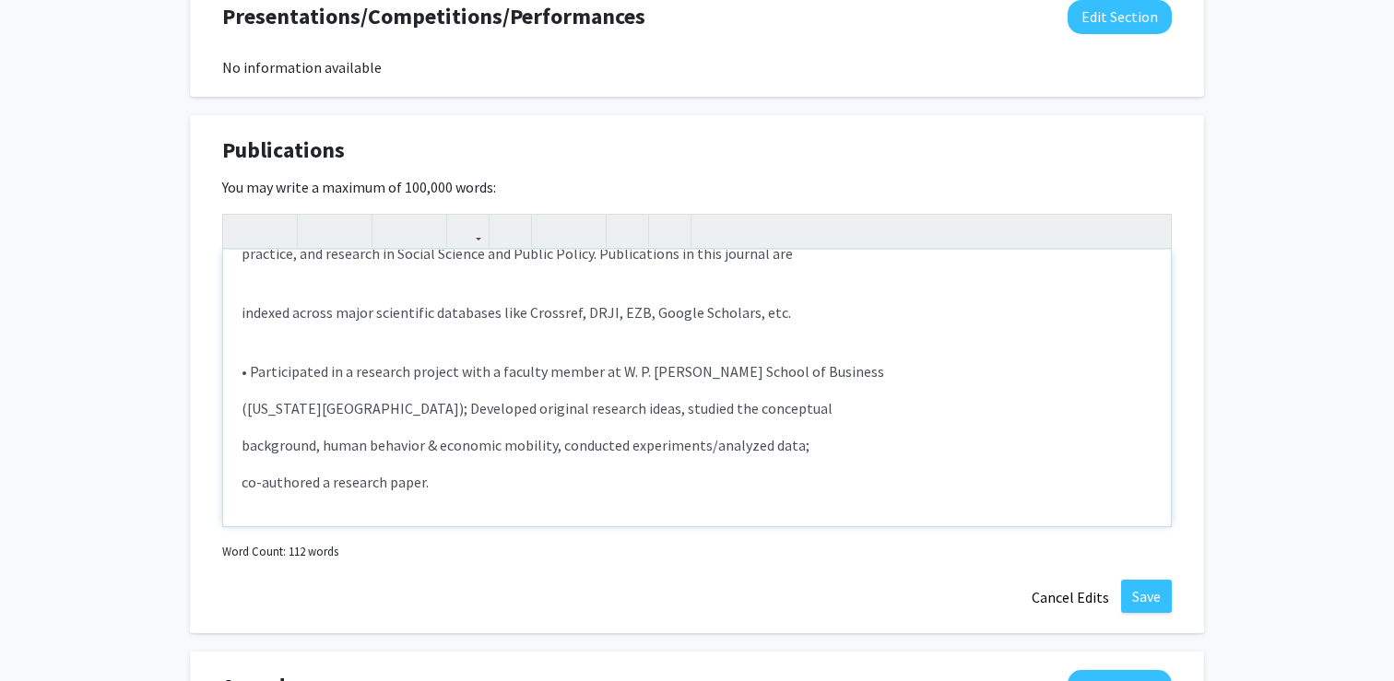
click at [377, 334] on div "The impact of perceived economic mobility on the support of corporate activism …" at bounding box center [697, 388] width 948 height 277
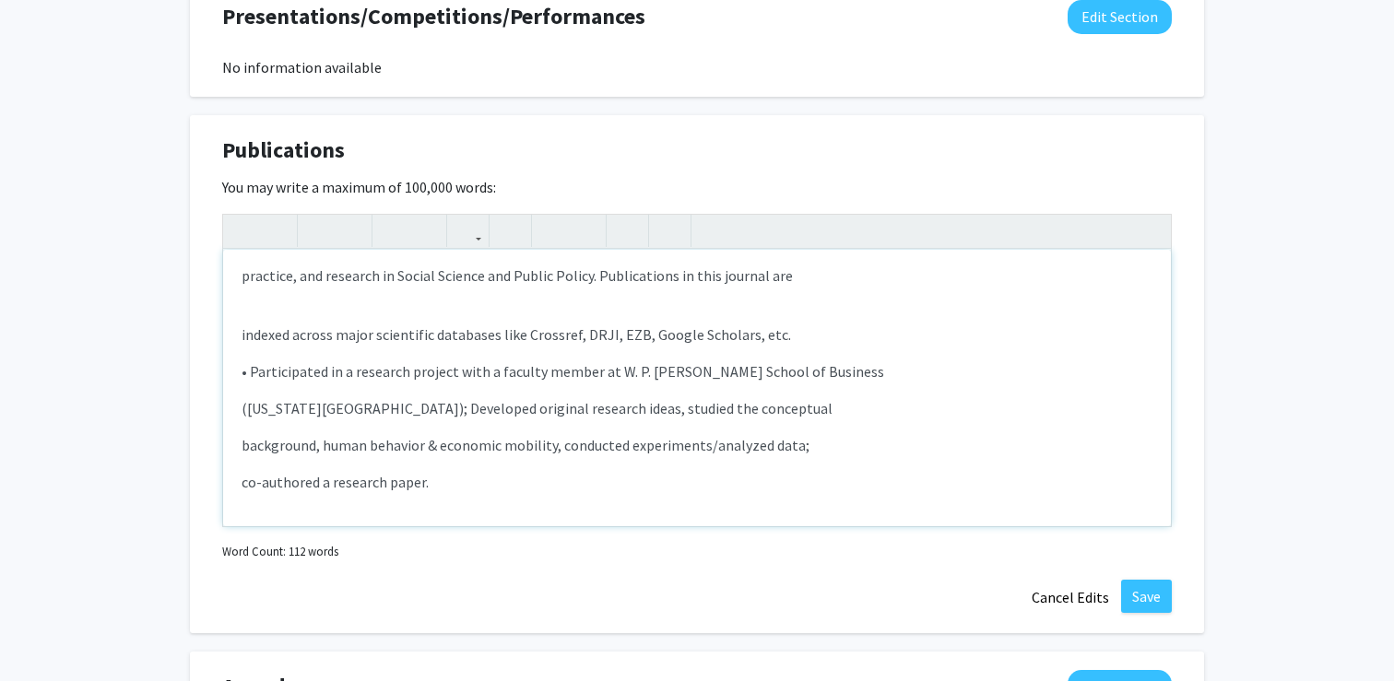
click at [366, 321] on div "The impact of perceived economic mobility on the support of corporate activism …" at bounding box center [697, 388] width 948 height 277
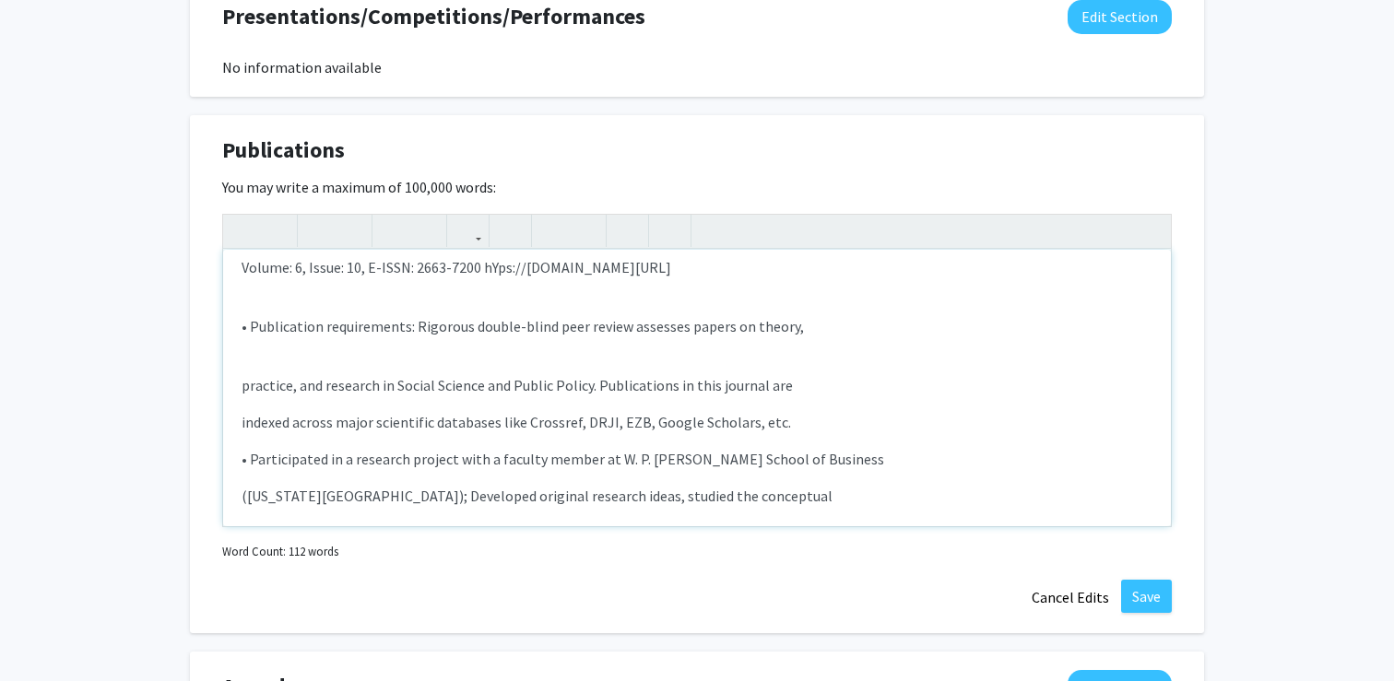
scroll to position [174, 0]
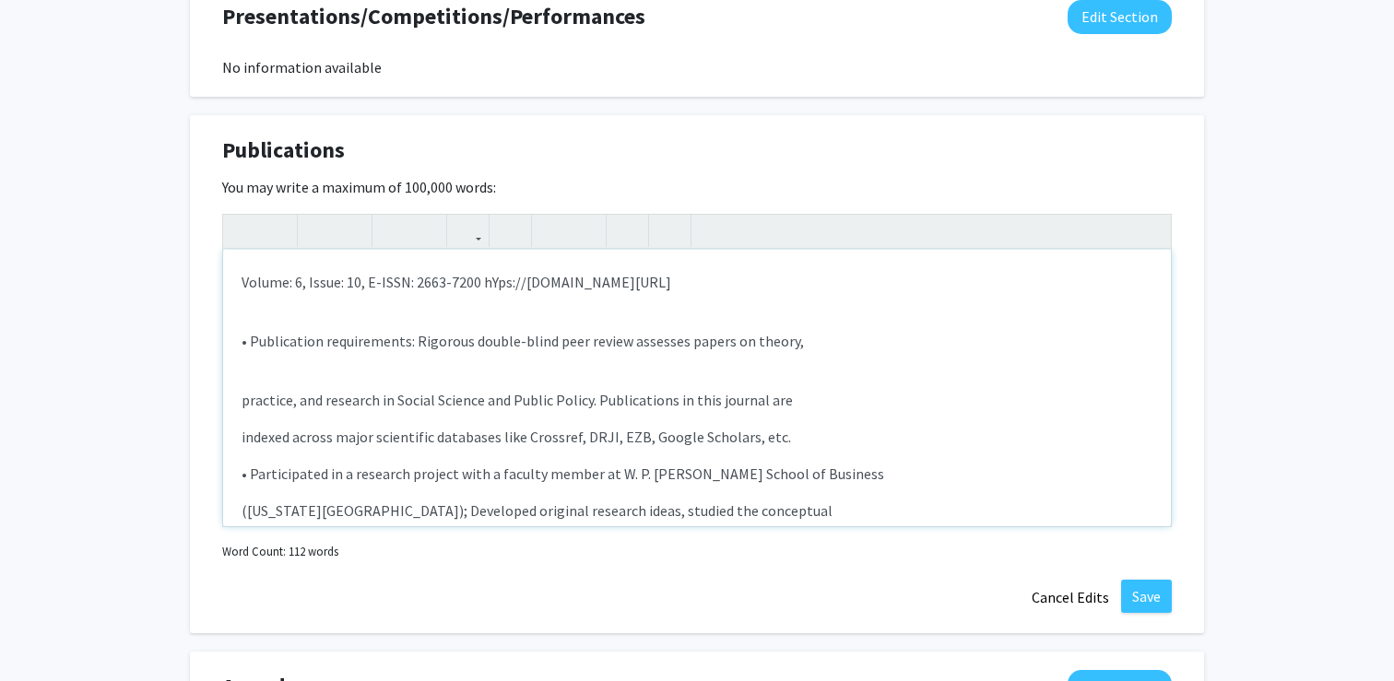
click at [332, 361] on div "The impact of perceived economic mobility on the support of corporate activism …" at bounding box center [697, 388] width 948 height 277
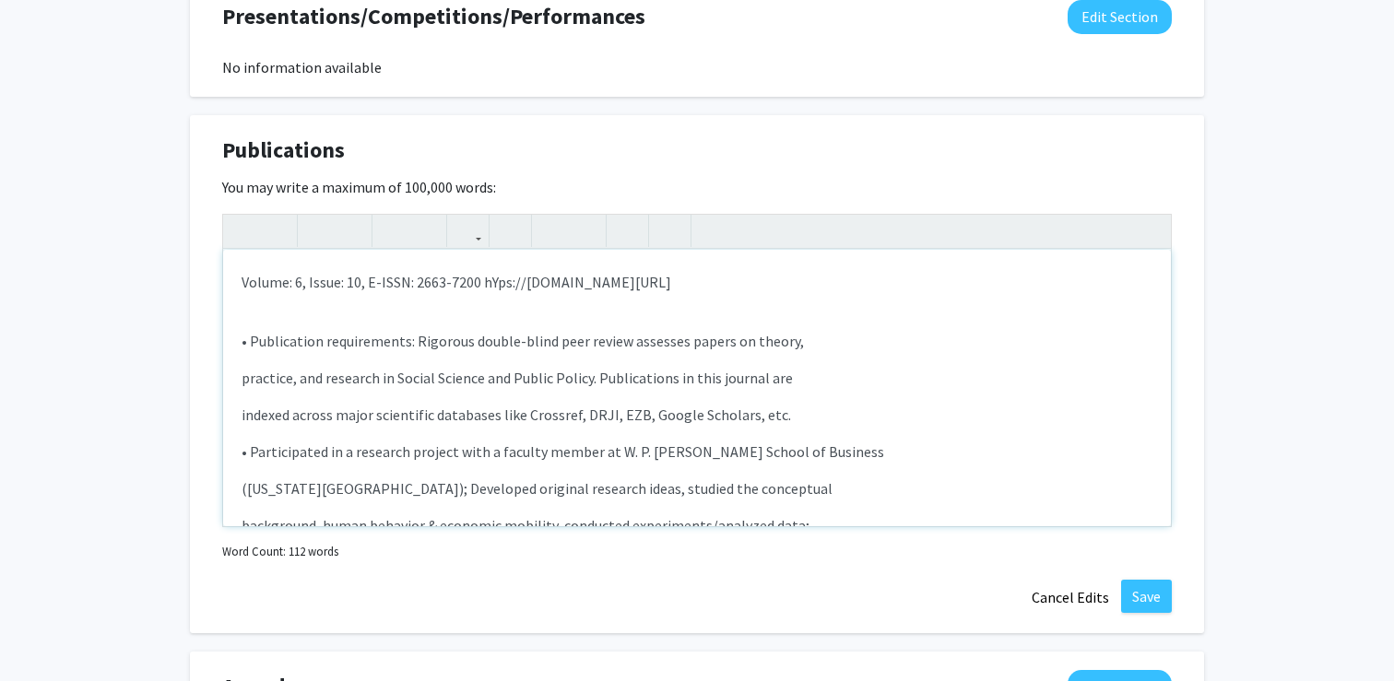
click at [319, 312] on div "The impact of perceived economic mobility on the support of corporate activism …" at bounding box center [697, 388] width 948 height 277
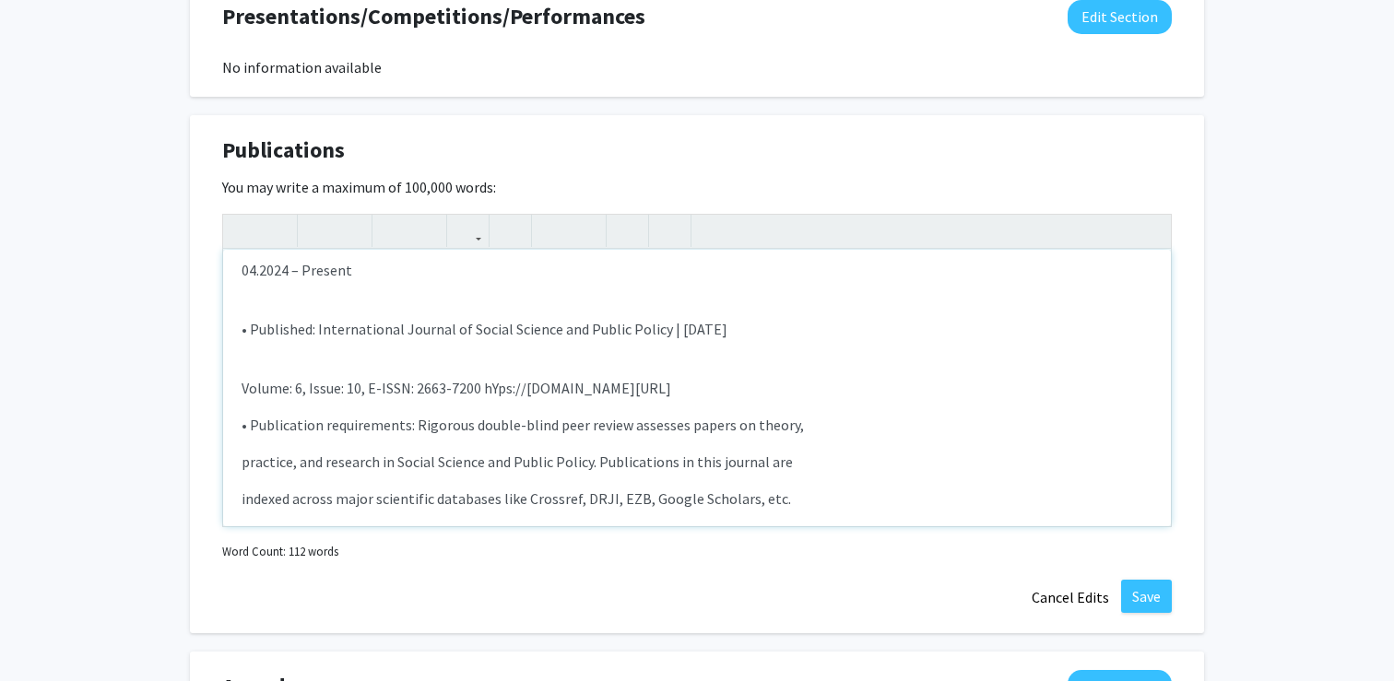
scroll to position [55, 0]
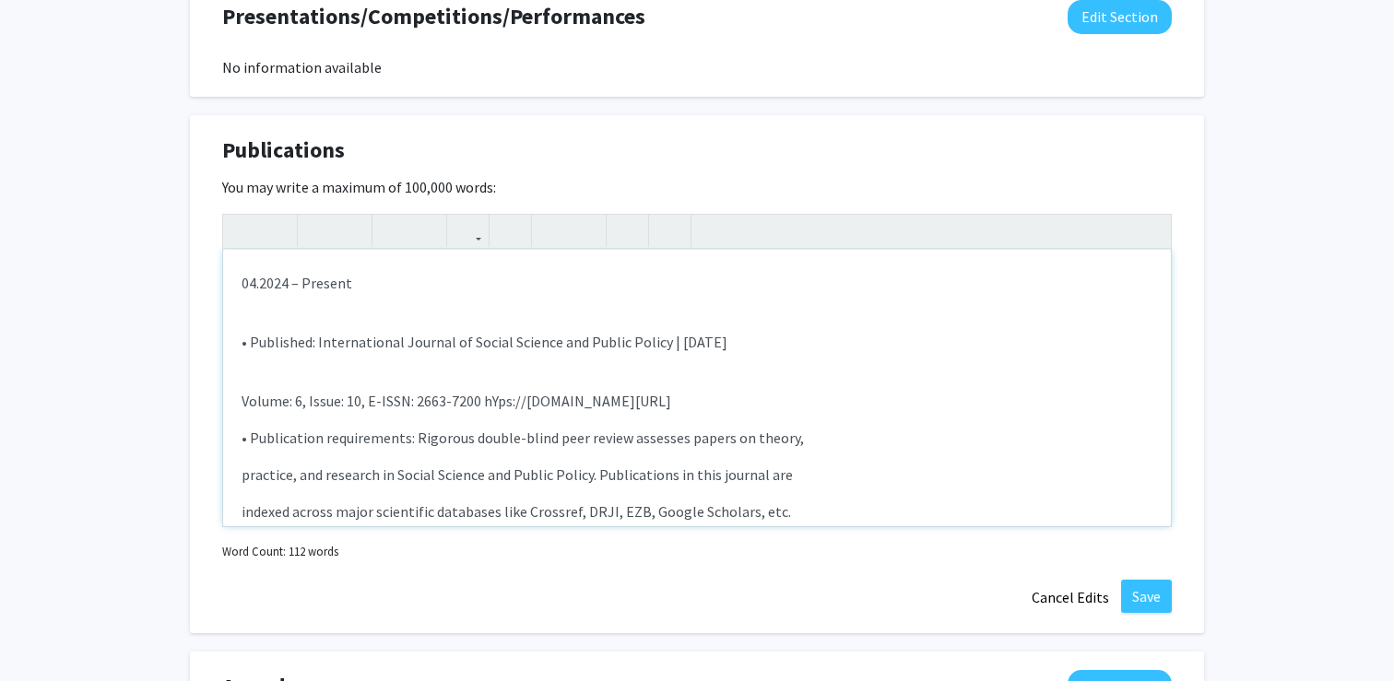
click at [302, 361] on div "The impact of perceived economic mobility on the support of corporate activism …" at bounding box center [697, 388] width 948 height 277
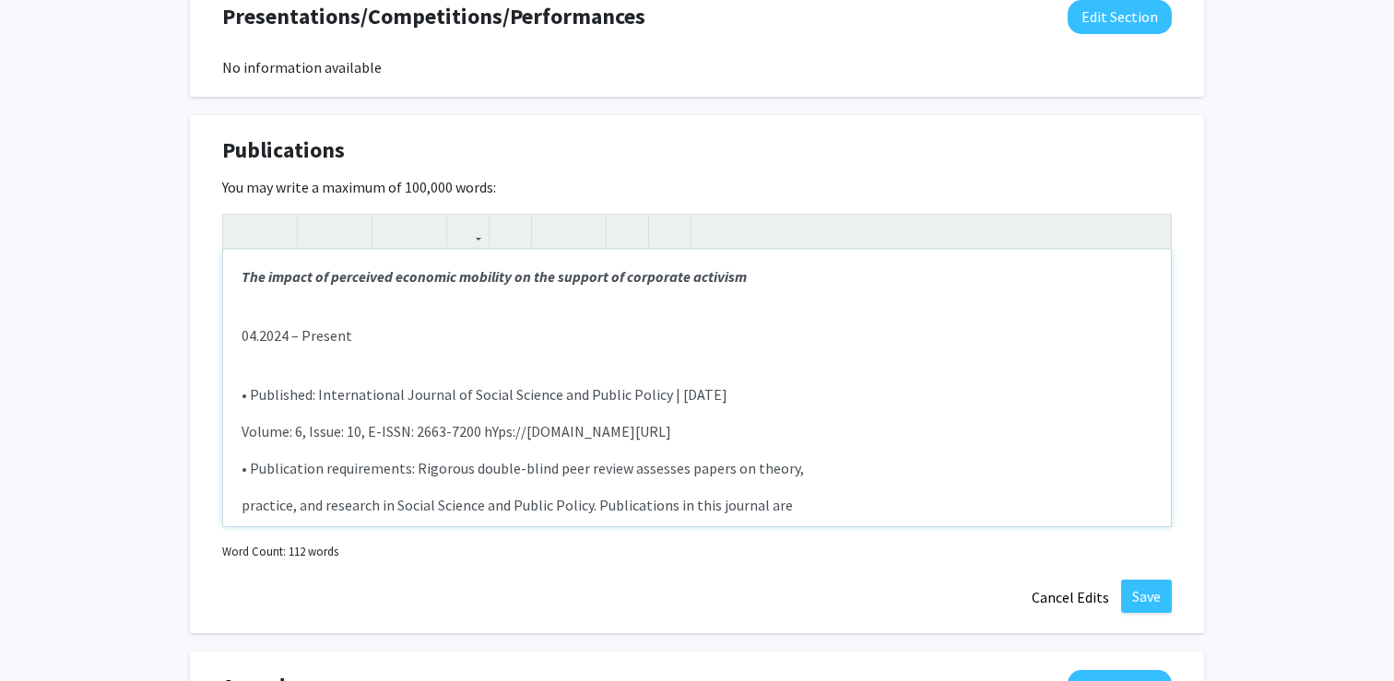
scroll to position [2, 0]
click at [311, 361] on div "The impact of perceived economic mobility on the support of corporate activism …" at bounding box center [697, 388] width 948 height 277
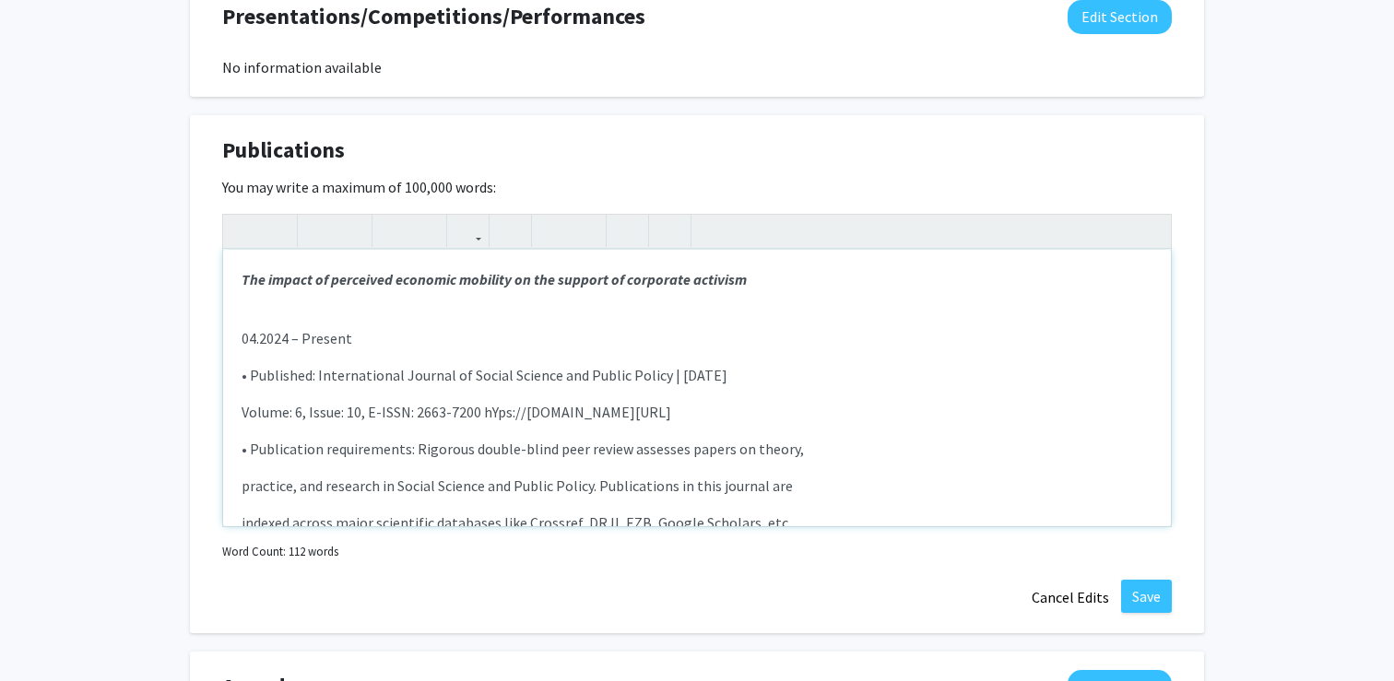
click at [280, 307] on div "The impact of perceived economic mobility on the support of corporate activism …" at bounding box center [697, 388] width 948 height 277
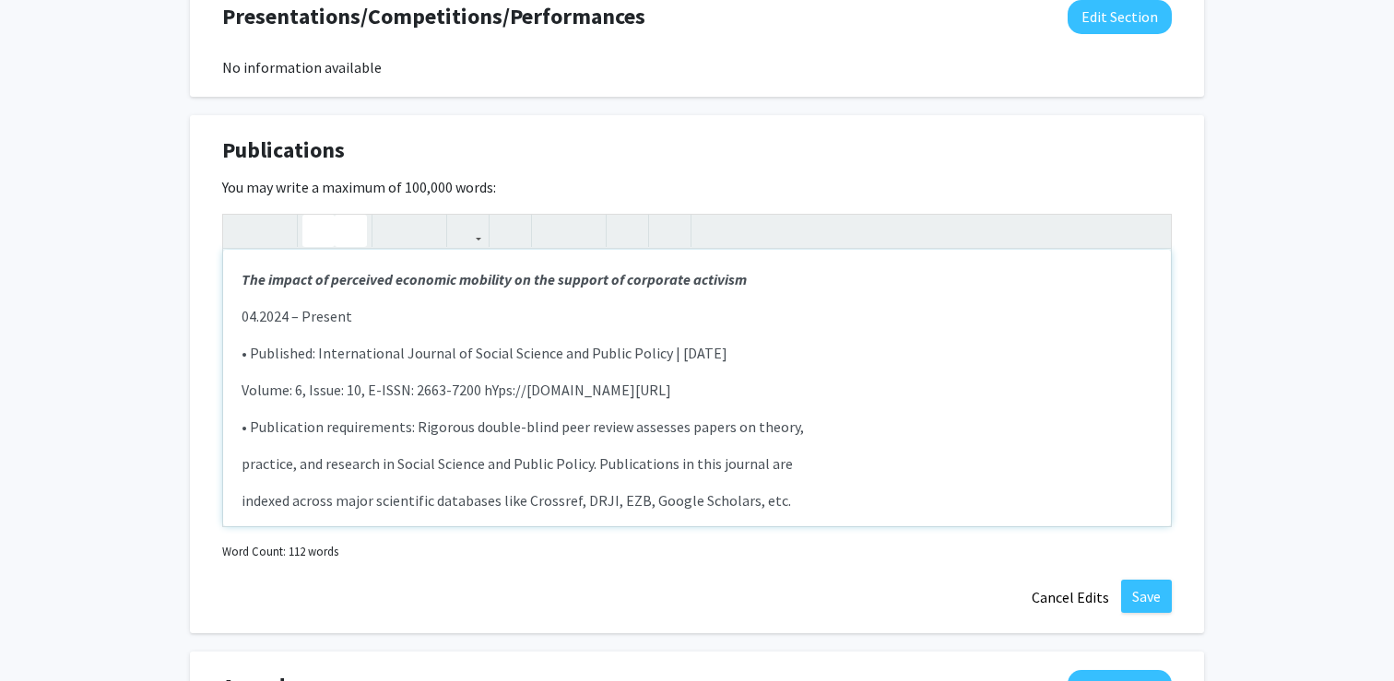
click at [363, 324] on p "04.2024 – Present" at bounding box center [697, 316] width 911 height 22
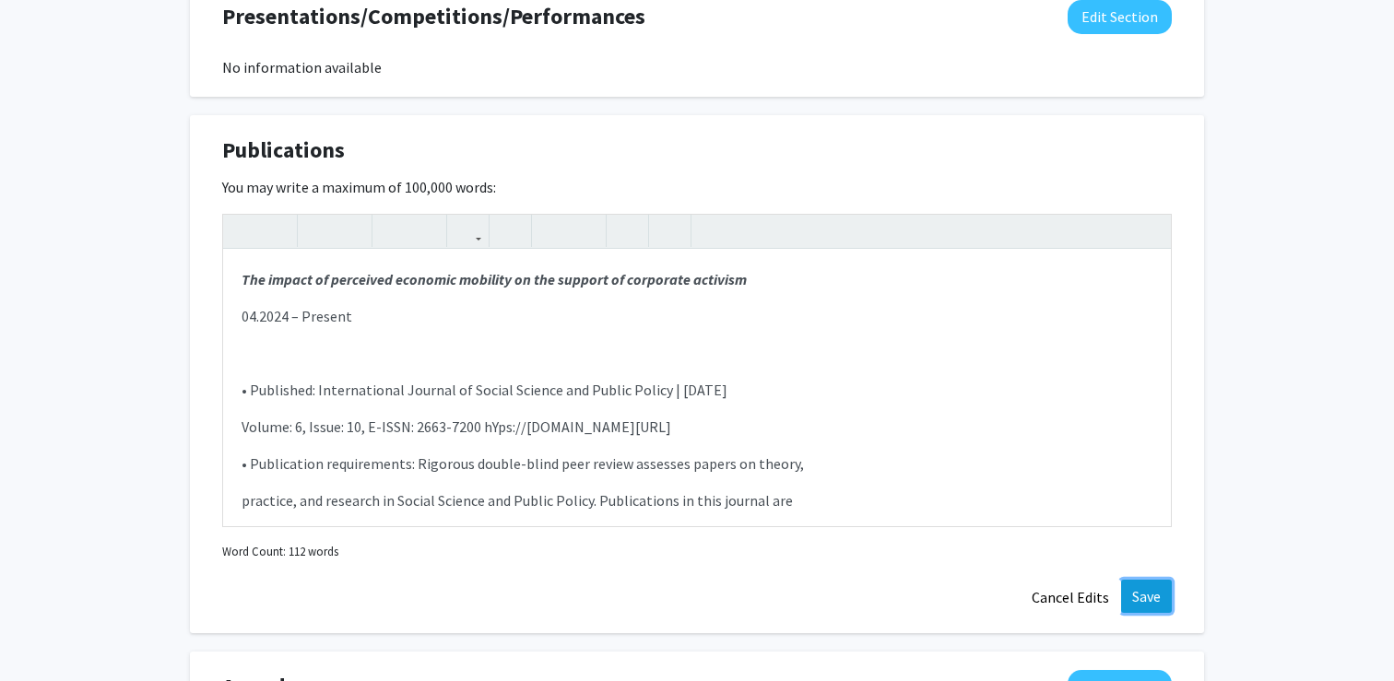
click at [1146, 591] on button "Save" at bounding box center [1146, 596] width 51 height 33
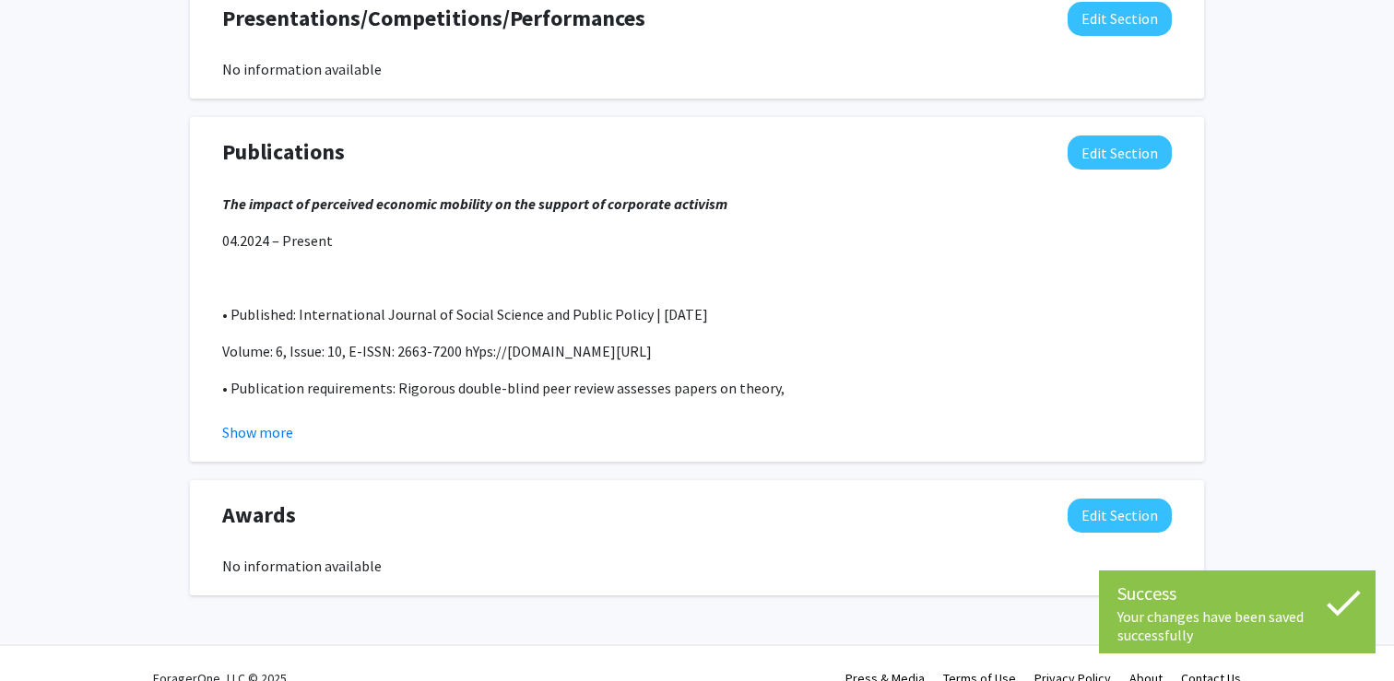
scroll to position [1381, 0]
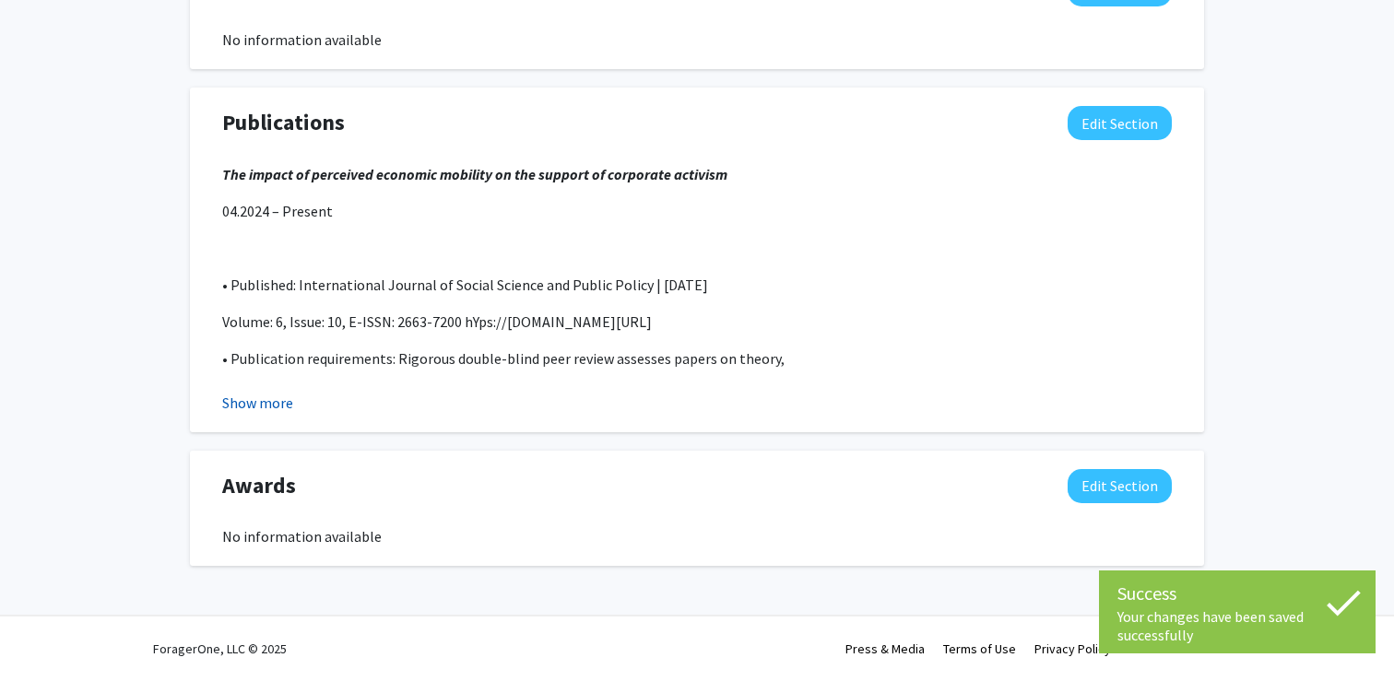
click at [264, 411] on button "Show more" at bounding box center [257, 403] width 71 height 22
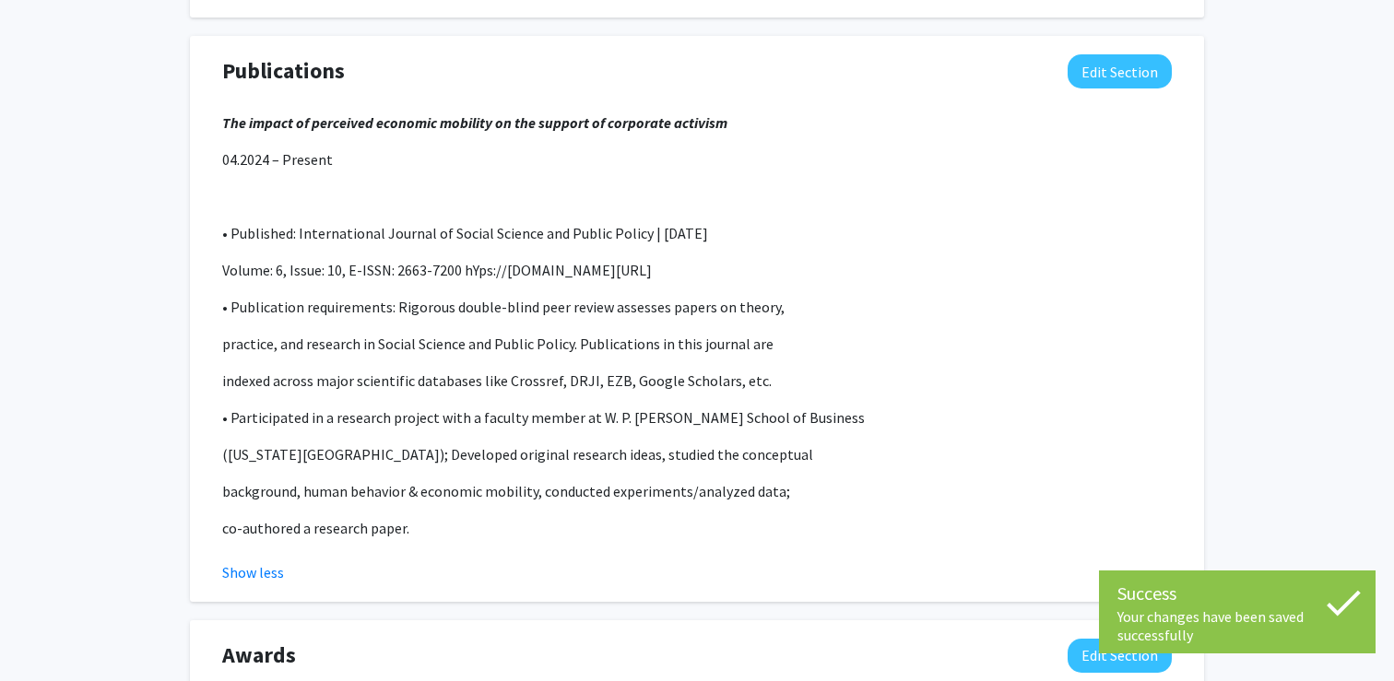
scroll to position [1439, 0]
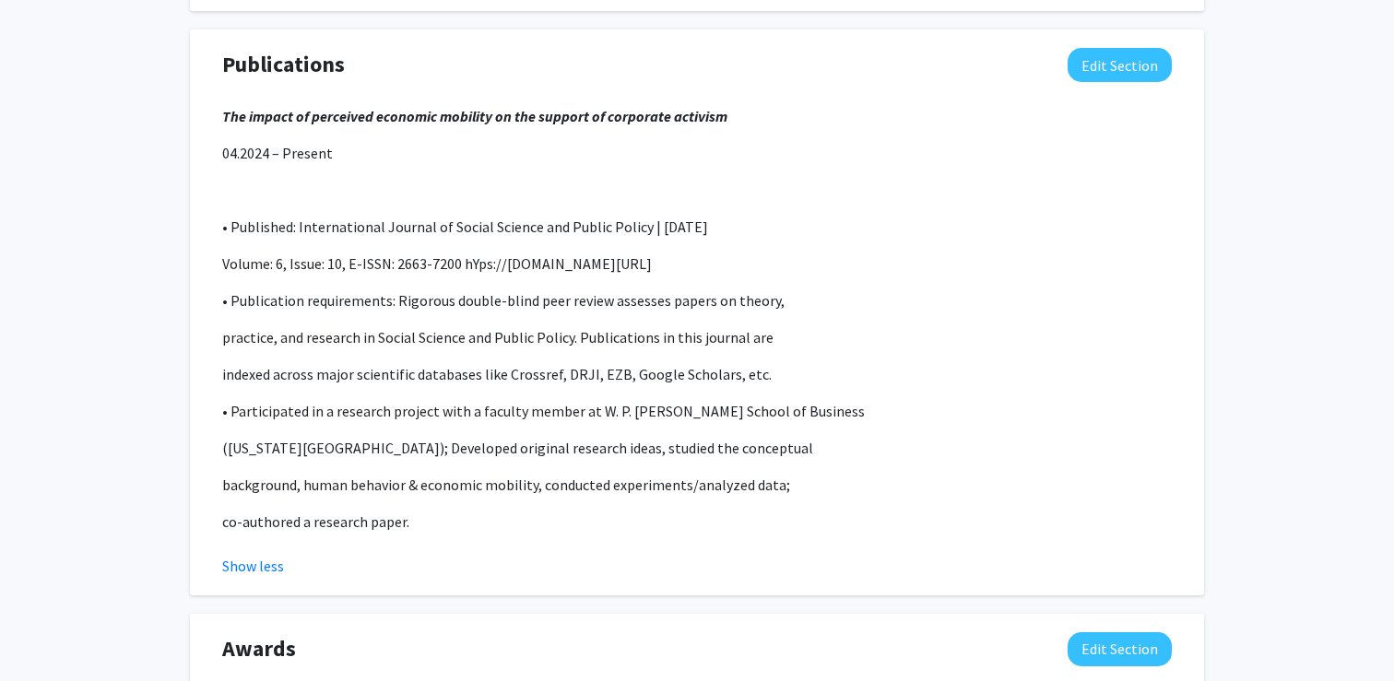
drag, startPoint x: 730, startPoint y: 261, endPoint x: 399, endPoint y: 260, distance: 331.0
click at [399, 260] on p "Volume: 6, Issue: 10, E-ISSN: 2663-7200 hYps://[DOMAIN_NAME][URL]" at bounding box center [697, 264] width 950 height 22
copy p "2663-7200 hYps://[DOMAIN_NAME][URL]"
click at [678, 398] on div "The impact of perceived economic mobility on the support of corporate activism …" at bounding box center [697, 319] width 950 height 428
click at [1125, 60] on button "Edit Section" at bounding box center [1120, 65] width 104 height 34
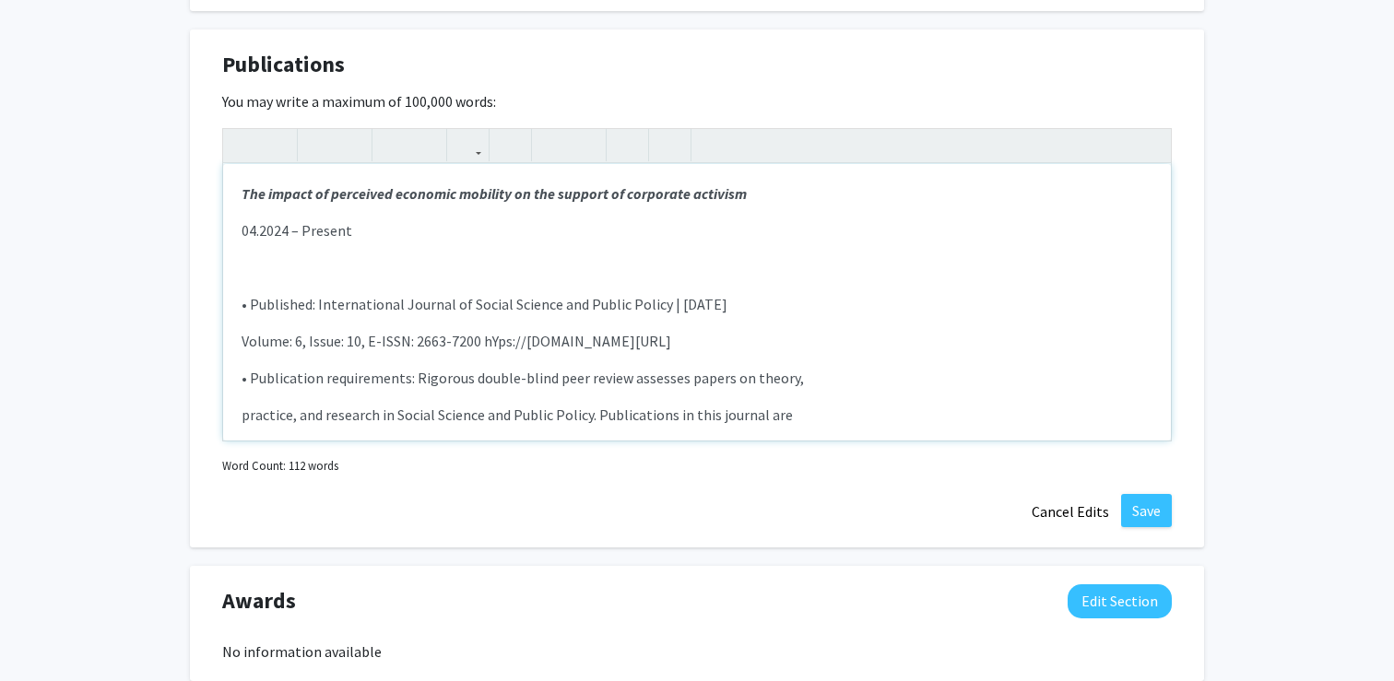
click at [790, 397] on div "The impact of perceived economic mobility on the support of corporate activism …" at bounding box center [697, 302] width 948 height 277
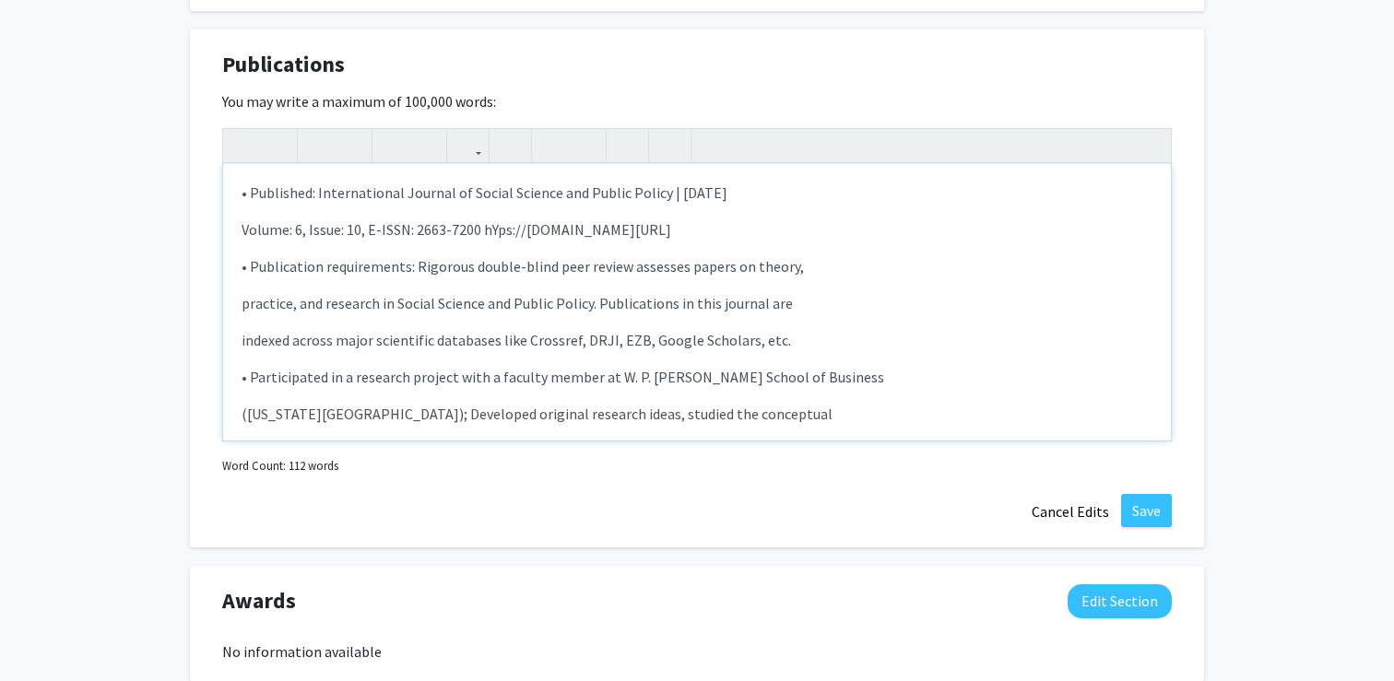
scroll to position [203, 0]
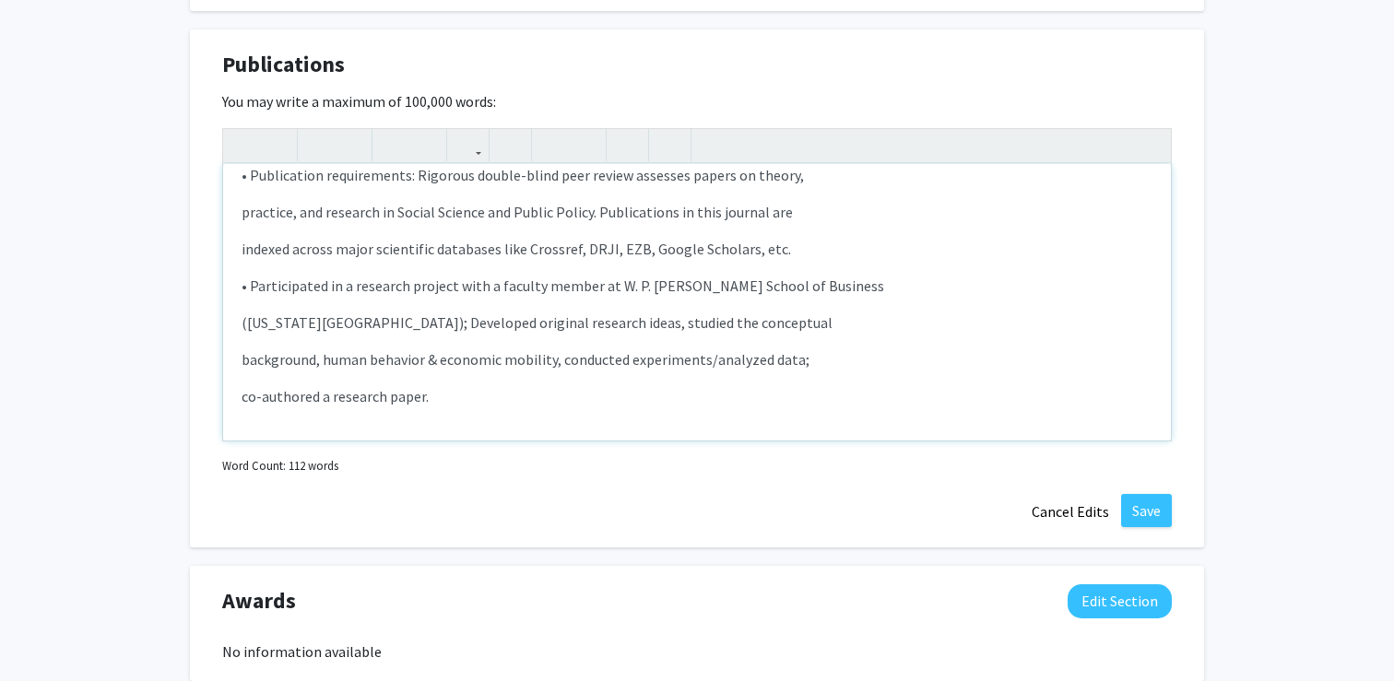
click at [728, 415] on div "The impact of perceived economic mobility on the support of corporate activism …" at bounding box center [697, 302] width 948 height 277
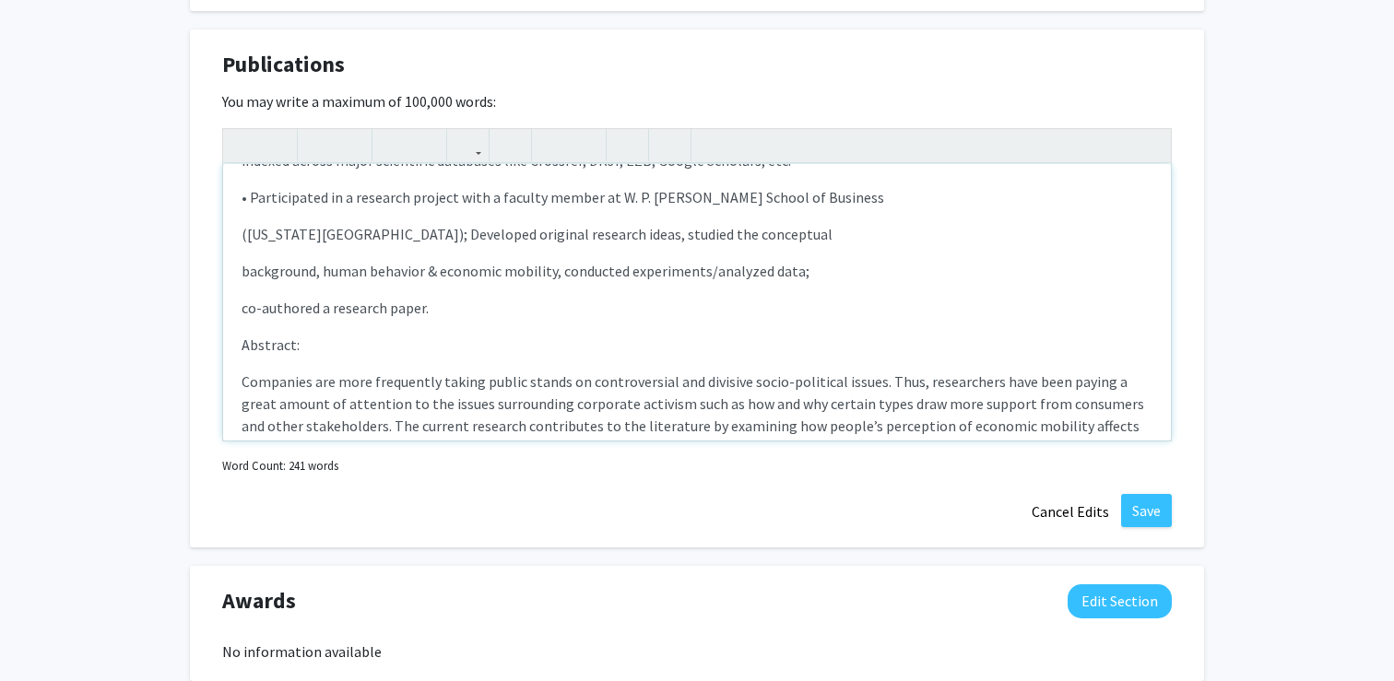
scroll to position [337, 0]
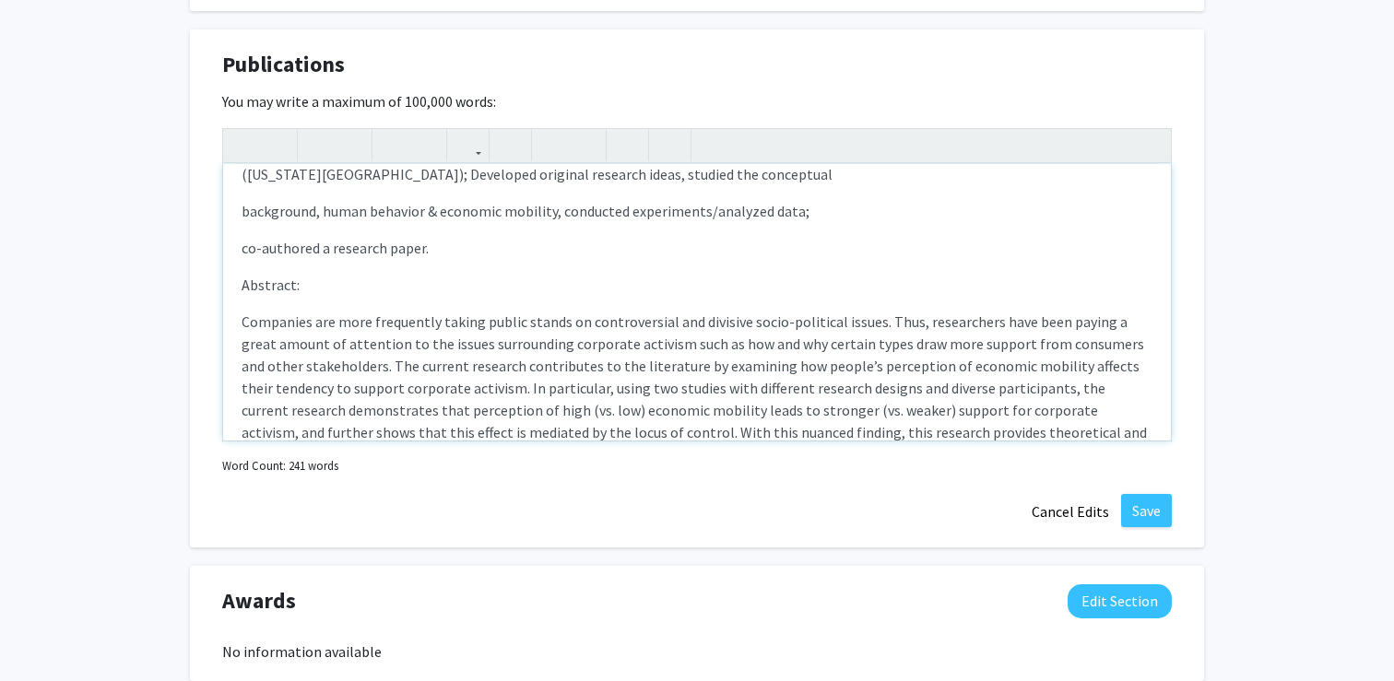
click at [242, 285] on p "Abstract:" at bounding box center [697, 285] width 911 height 22
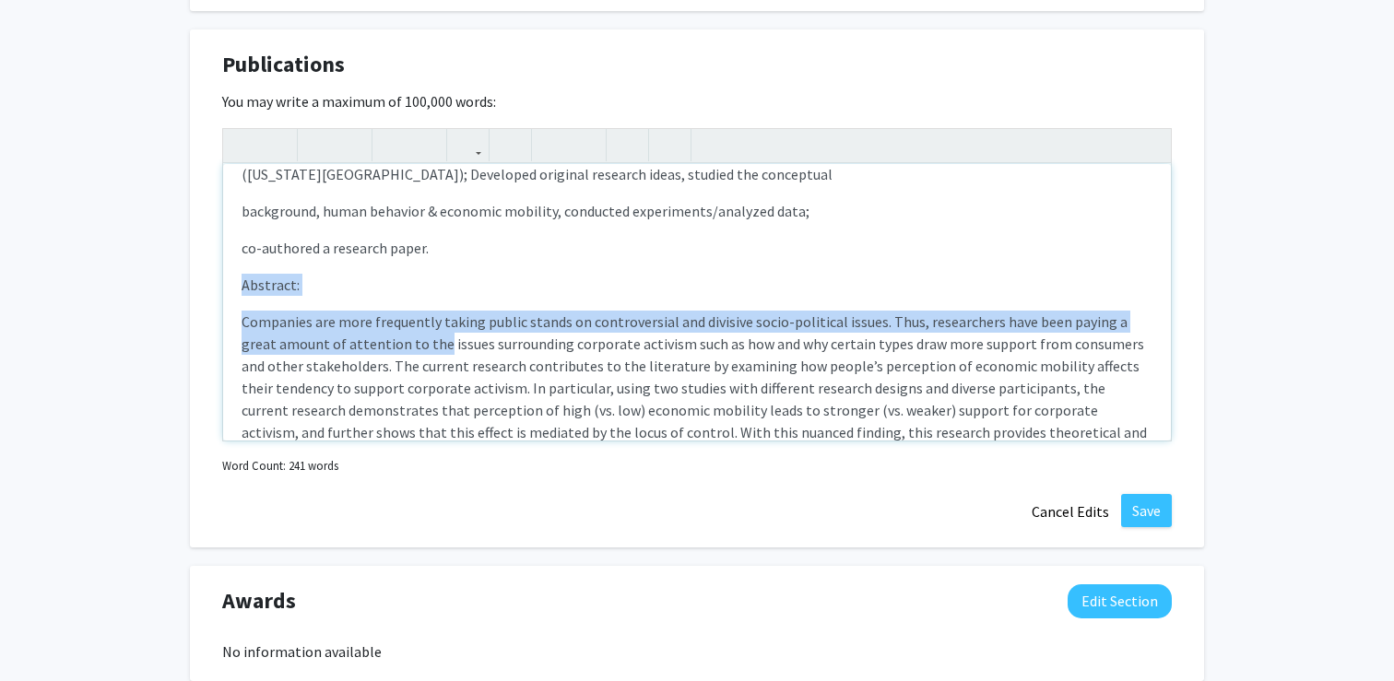
drag, startPoint x: 242, startPoint y: 285, endPoint x: 382, endPoint y: 343, distance: 151.7
click at [382, 344] on div "The impact of perceived economic mobility on the support of corporate activism …" at bounding box center [697, 302] width 948 height 277
click at [382, 343] on p "Companies are more frequently taking public stands on controversial and divisiv…" at bounding box center [697, 388] width 911 height 155
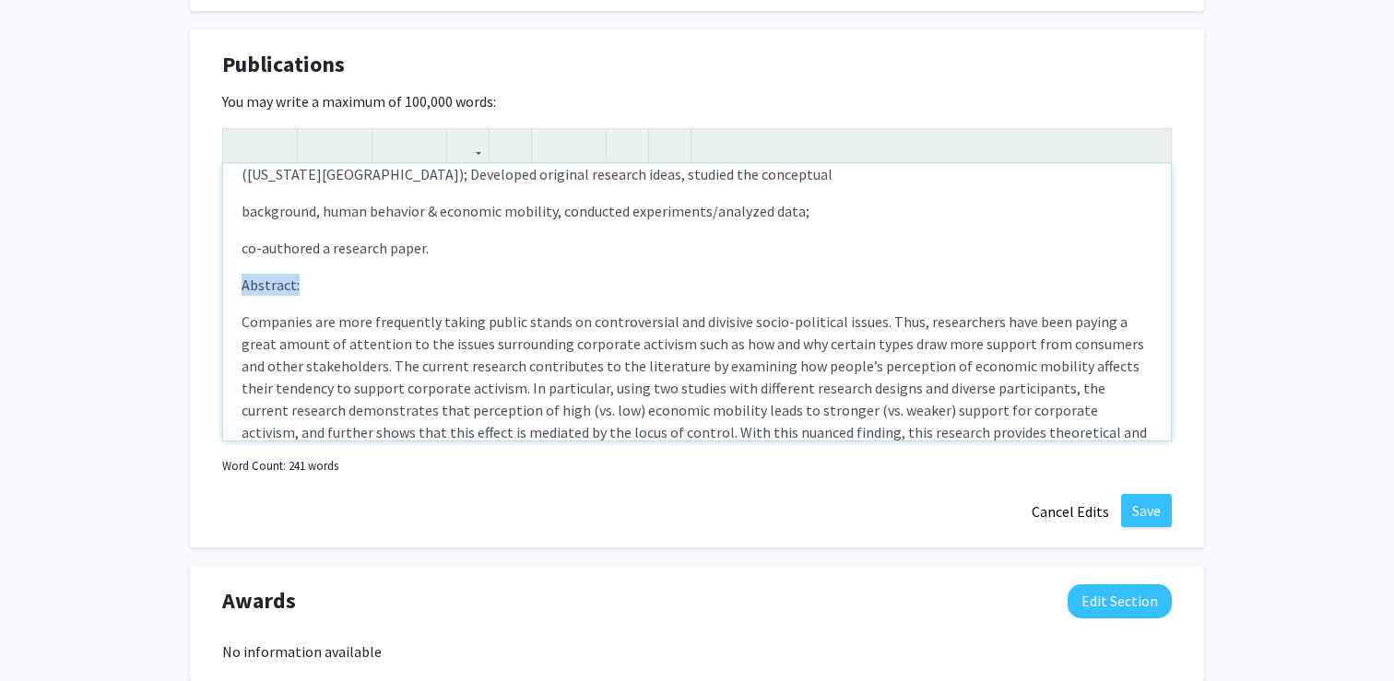
drag, startPoint x: 302, startPoint y: 289, endPoint x: 243, endPoint y: 284, distance: 59.2
click at [243, 284] on p "Abstract:" at bounding box center [697, 285] width 911 height 22
click at [343, 326] on p "Companies are more frequently taking public stands on controversial and divisiv…" at bounding box center [697, 388] width 911 height 155
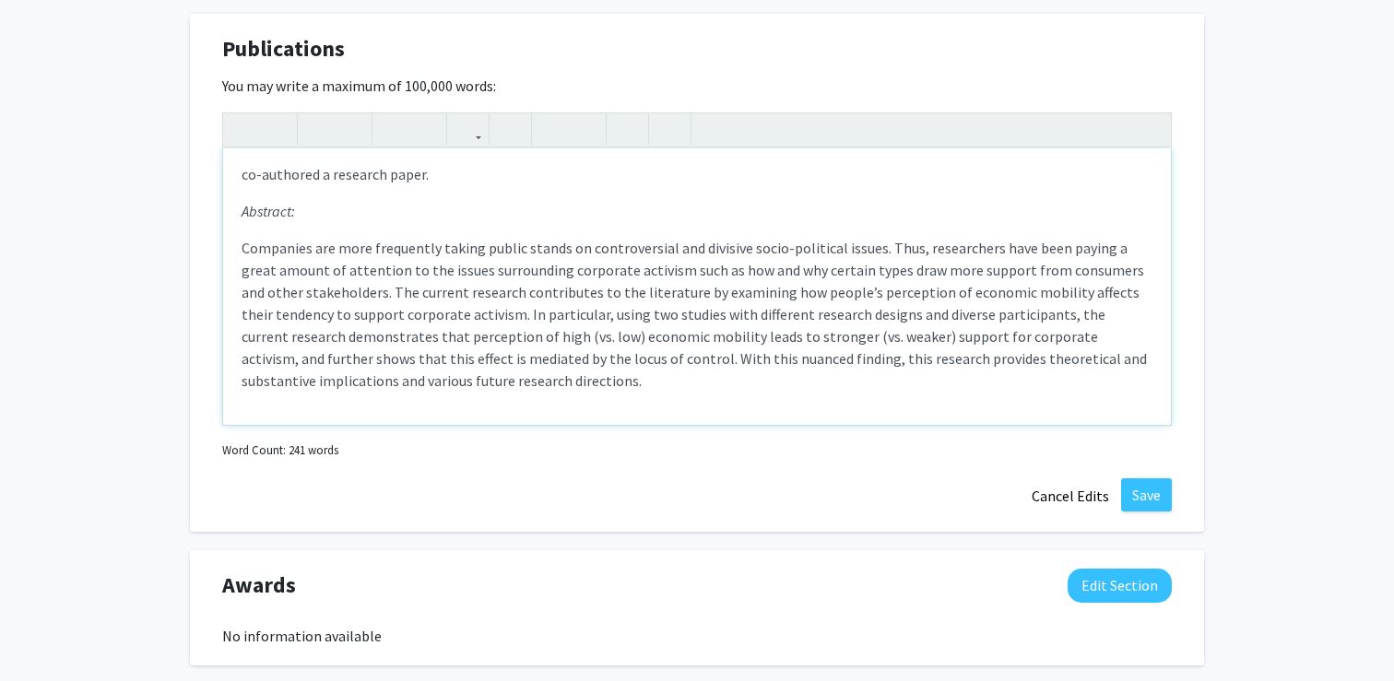
scroll to position [1460, 0]
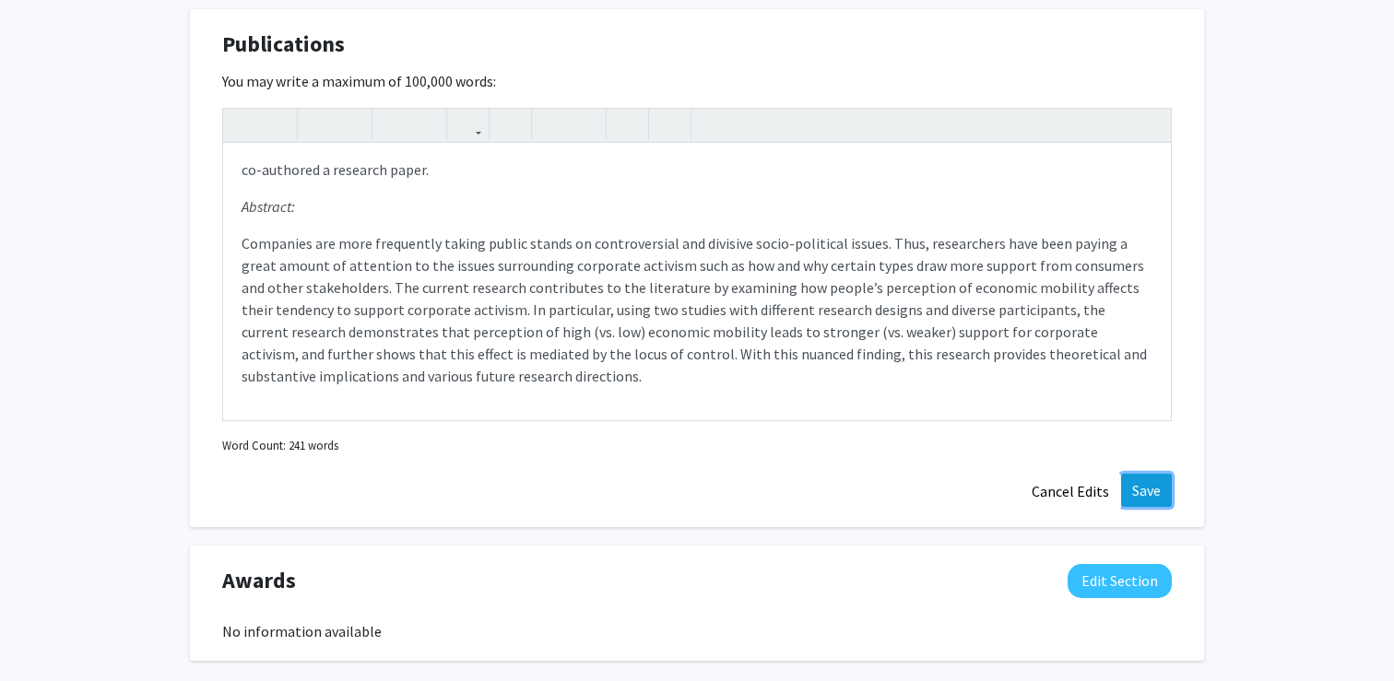
click at [1164, 483] on button "Save" at bounding box center [1146, 490] width 51 height 33
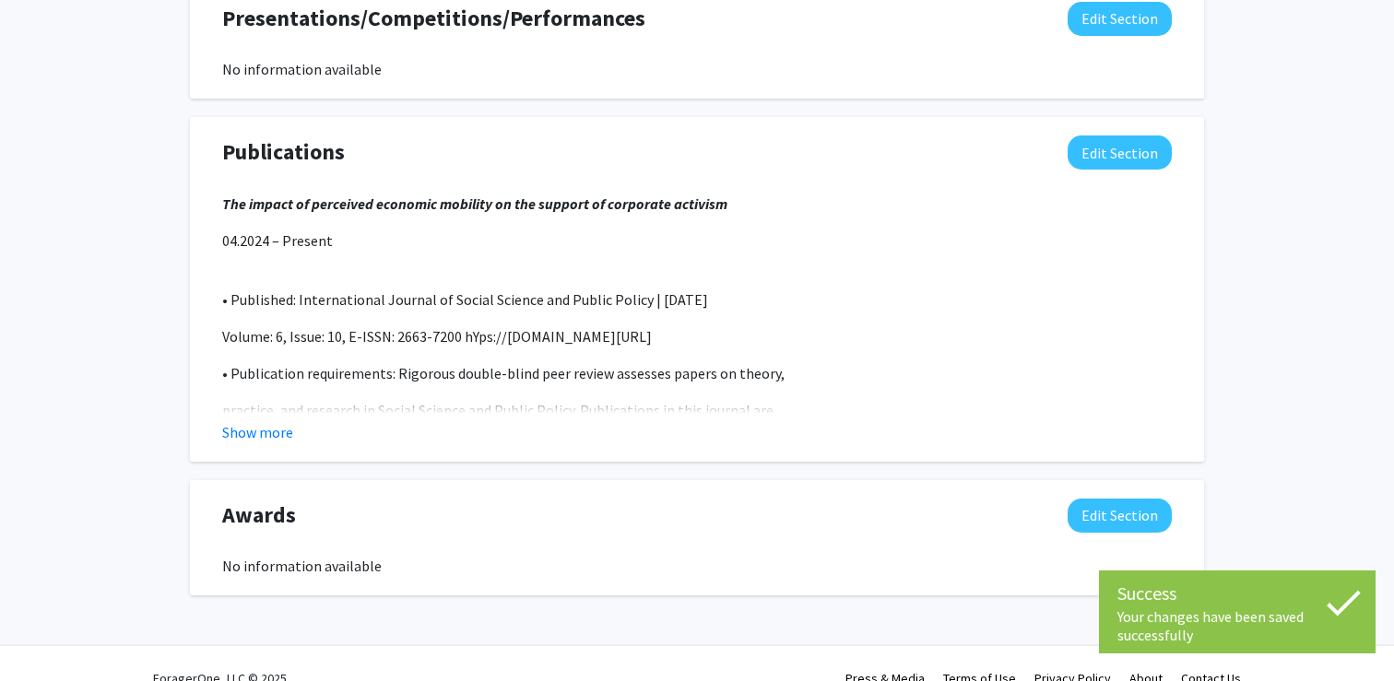
scroll to position [1381, 0]
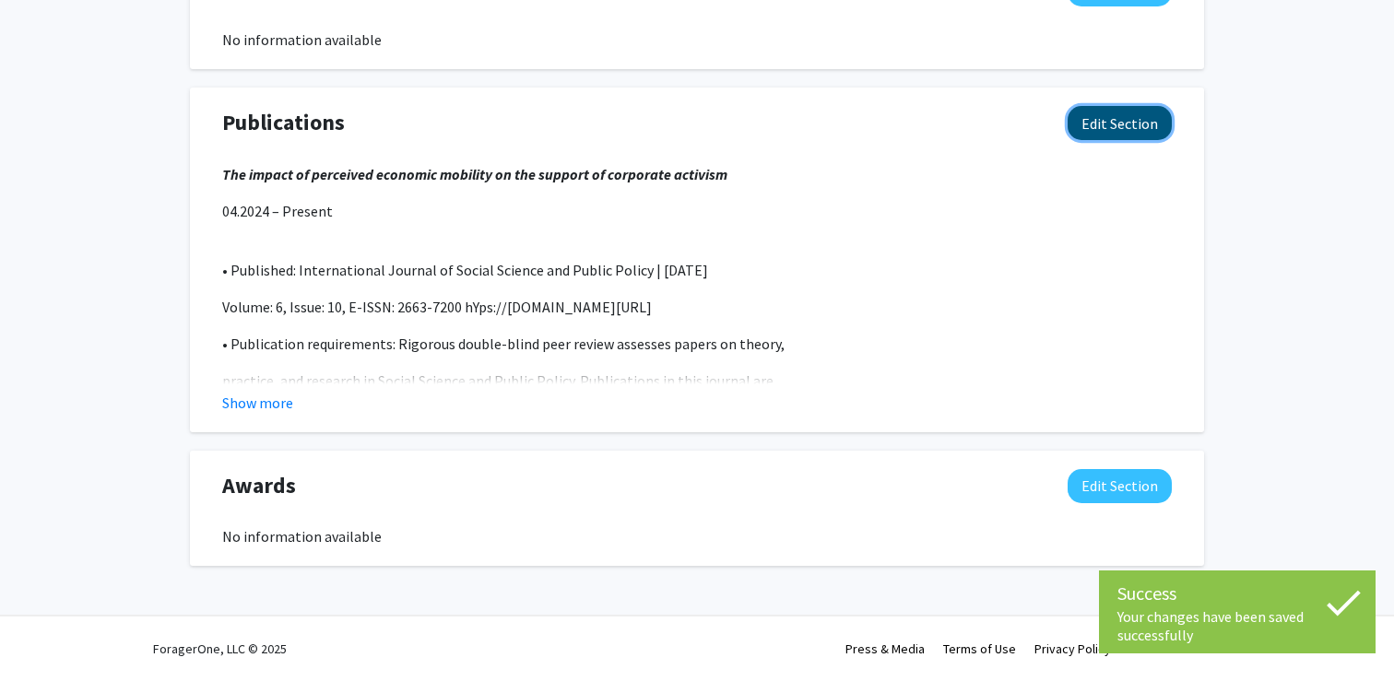
click at [1114, 126] on button "Edit Section" at bounding box center [1120, 123] width 104 height 34
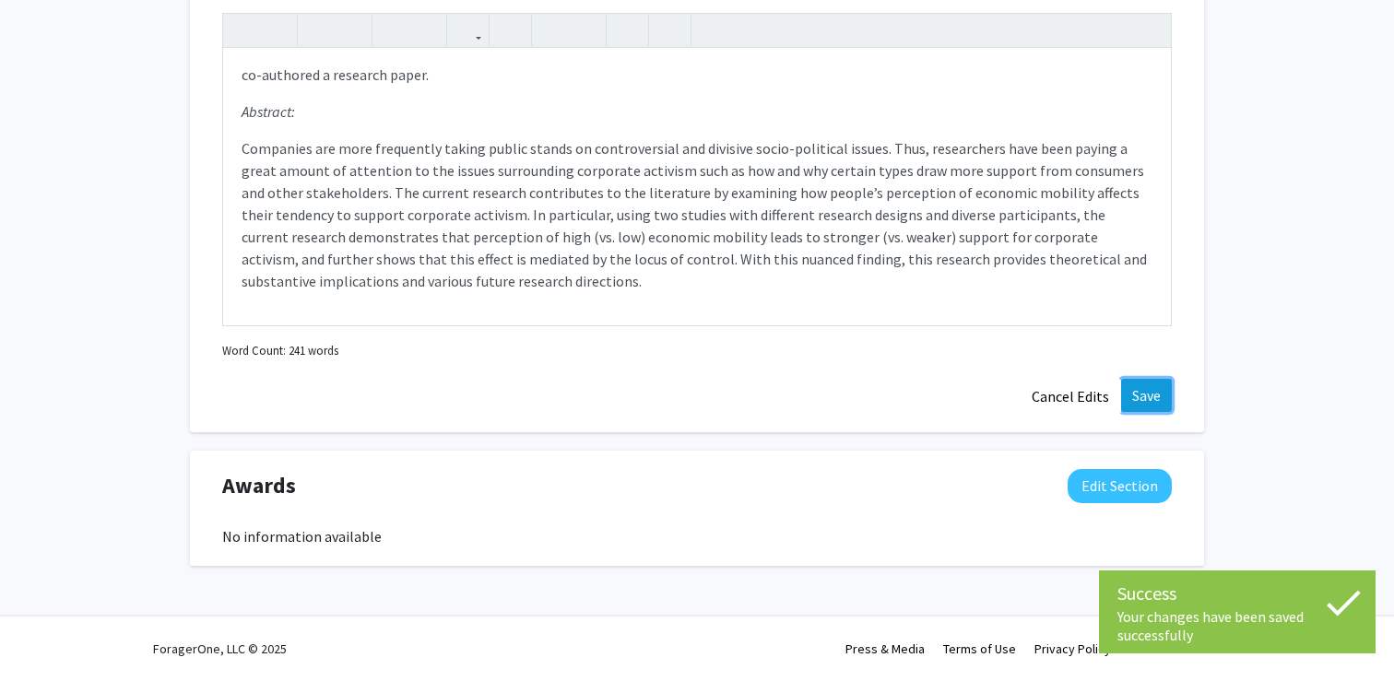
click at [1153, 383] on button "Save" at bounding box center [1146, 395] width 51 height 33
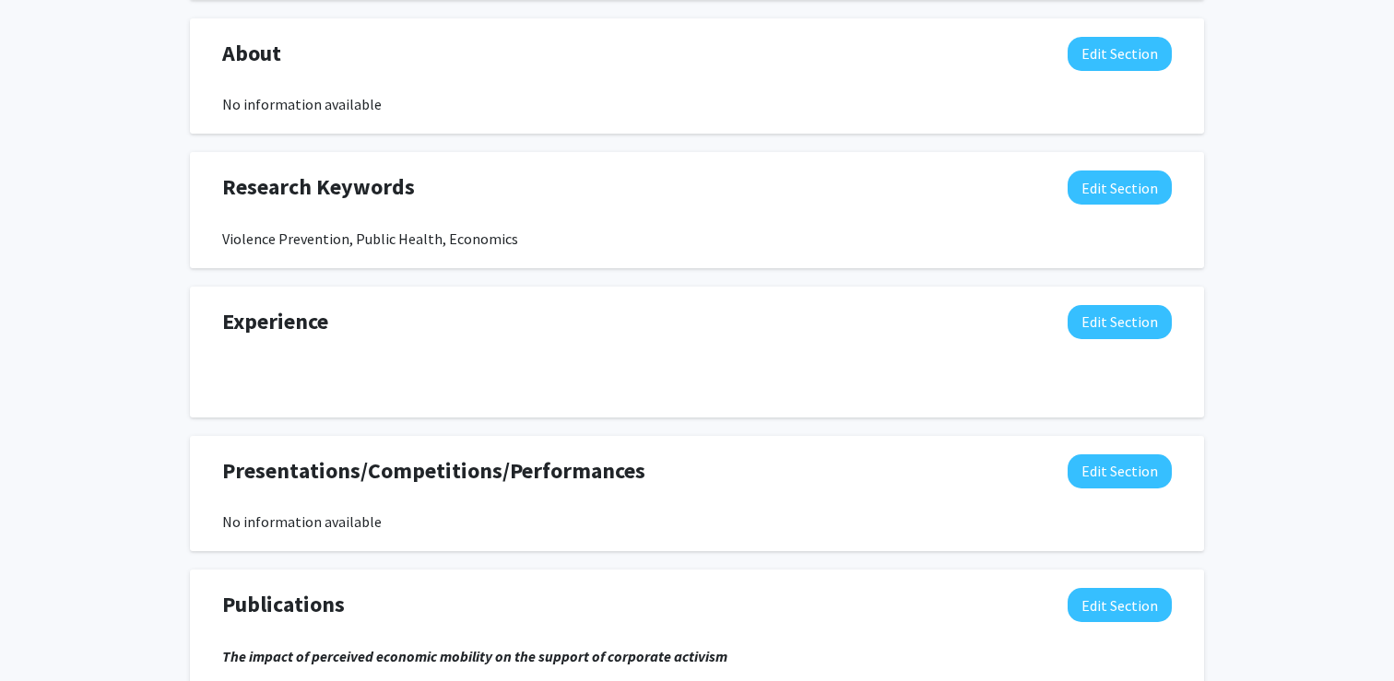
scroll to position [915, 0]
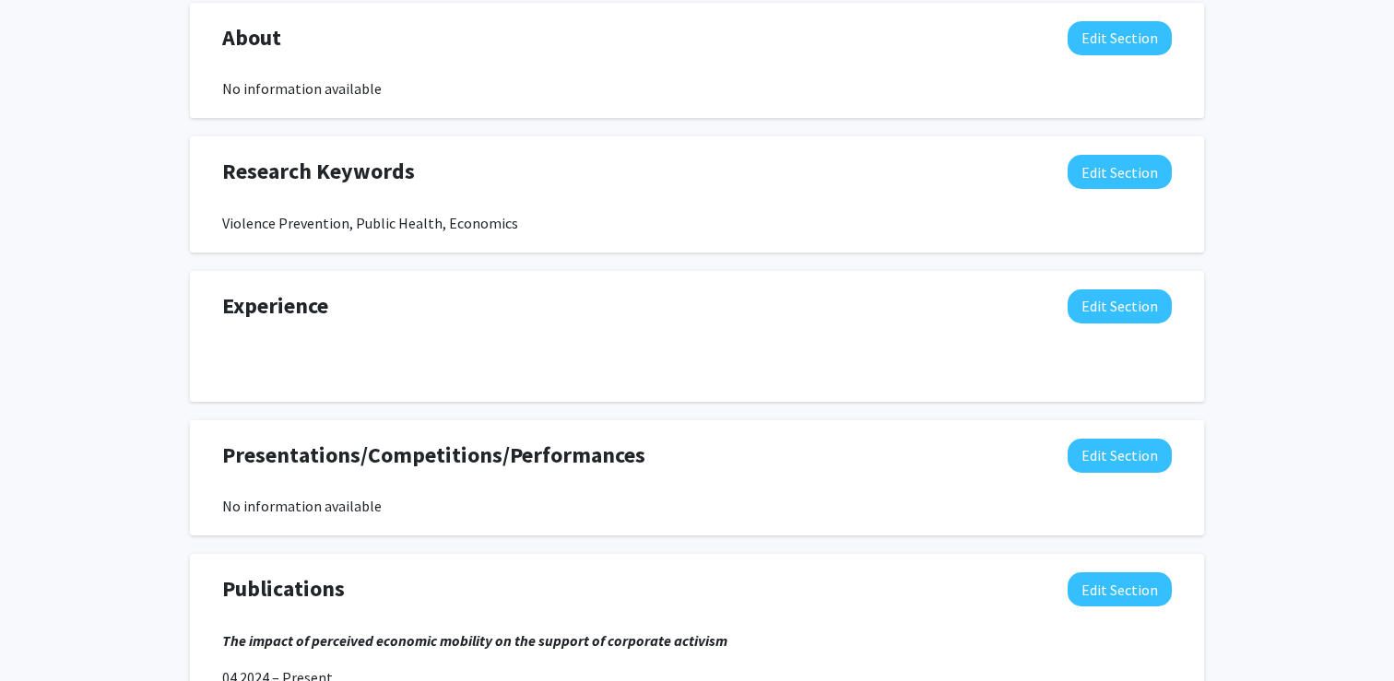
click at [1230, 71] on div "[PERSON_NAME] Edit Section See Public View help Degree Level: Undergraduate Stu…" at bounding box center [697, 122] width 1394 height 1941
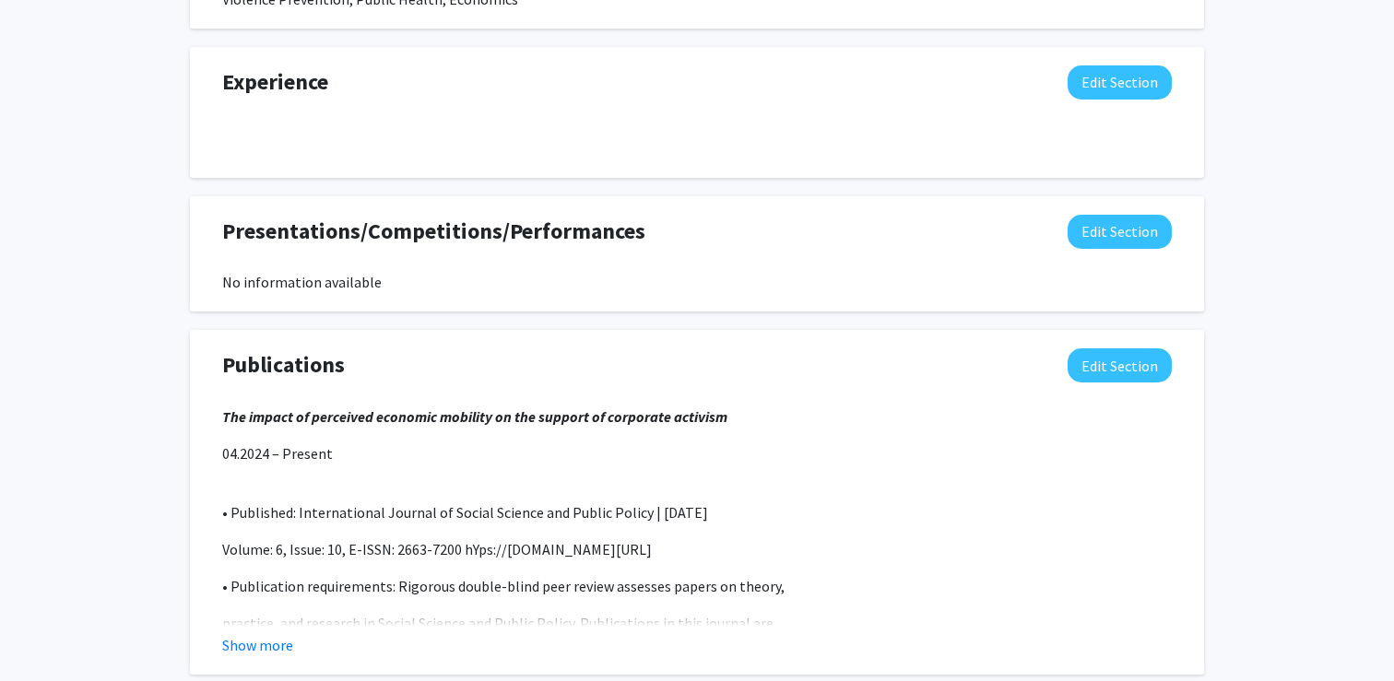
scroll to position [1227, 0]
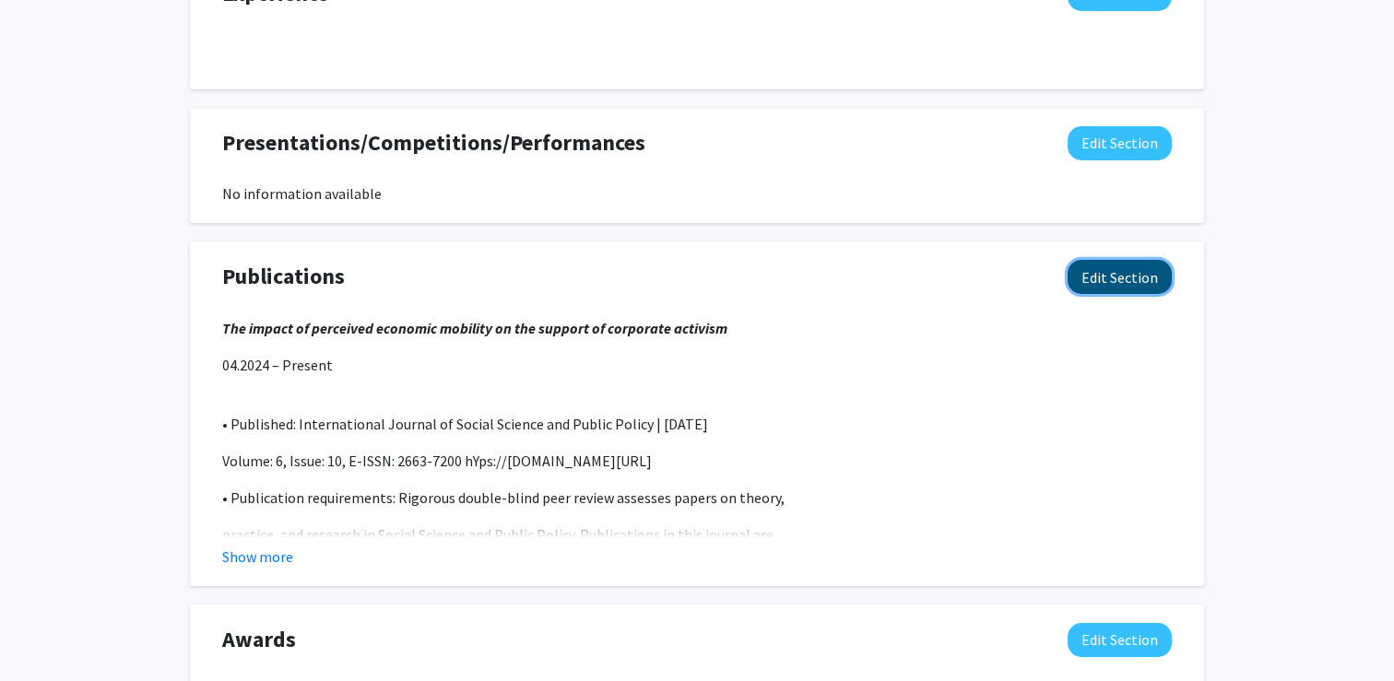
click at [1092, 278] on button "Edit Section" at bounding box center [1120, 277] width 104 height 34
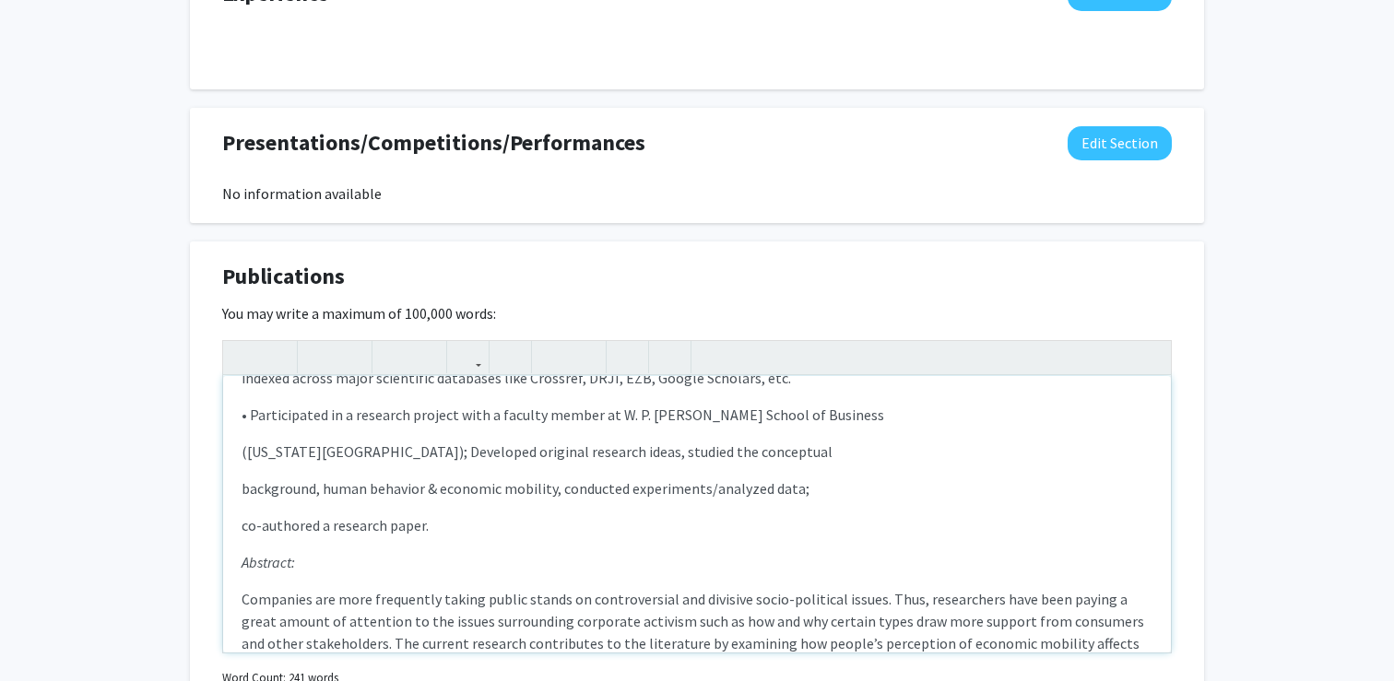
scroll to position [0, 0]
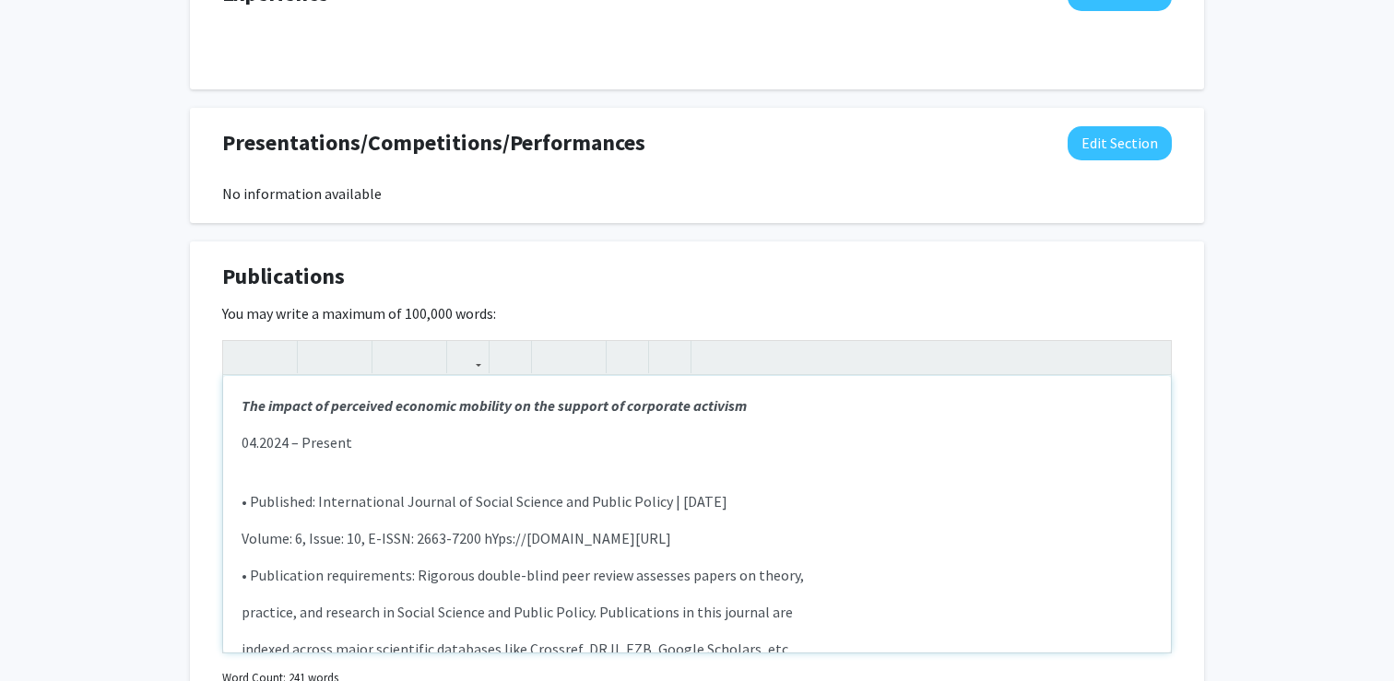
drag, startPoint x: 762, startPoint y: 540, endPoint x: 482, endPoint y: 541, distance: 279.4
click at [482, 541] on p "Volume: 6, Issue: 10, E-ISSN: 2663-7200 hYps://[DOMAIN_NAME][URL]" at bounding box center [697, 538] width 911 height 22
click at [479, 539] on p "Volume: 6, Issue: 10, E-ISSN: 2663-7200[URL][DOMAIN_NAME]" at bounding box center [697, 538] width 911 height 22
type textarea "<l><ipsumd><si>Ame consec ad elitseddo eiusmodt incididu ut lab etdolor ma aliq…"
click at [729, 538] on p "Volume: 6, Issue: 10, E-ISSN: 2663-7200 [URL][DOMAIN_NAME]" at bounding box center [697, 538] width 911 height 22
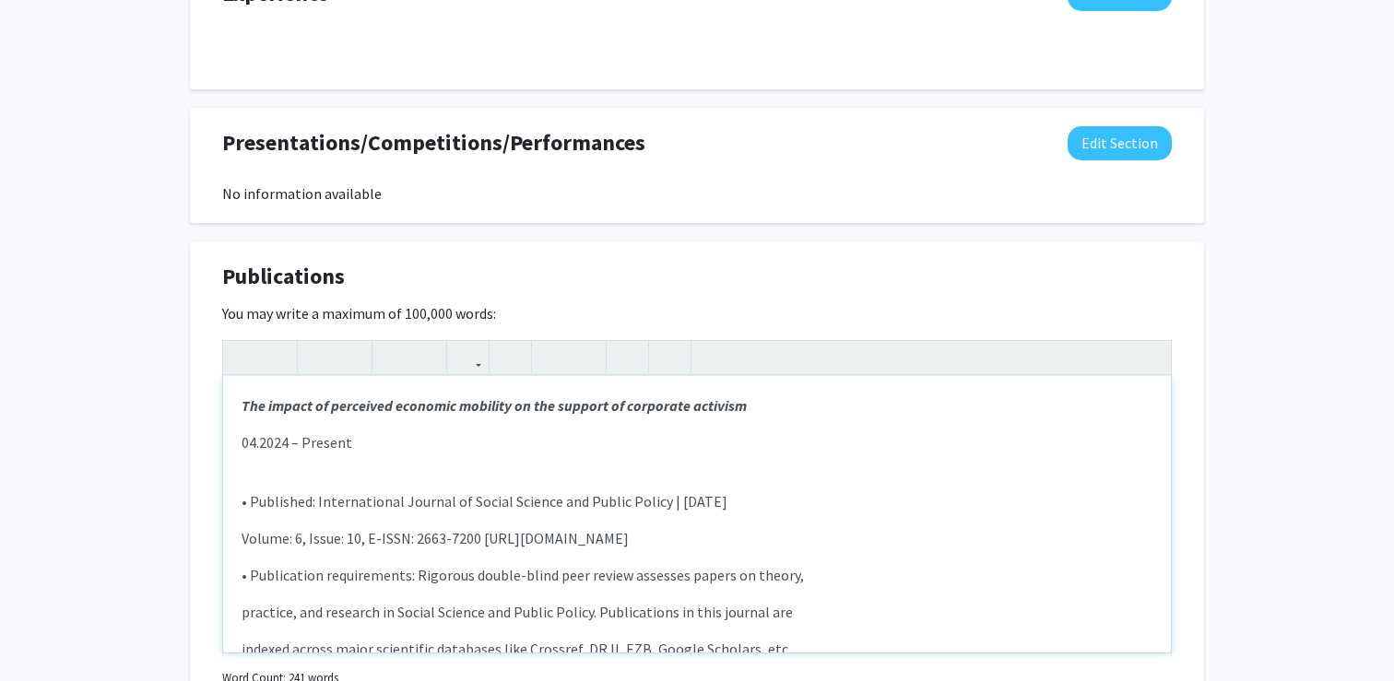
drag, startPoint x: 749, startPoint y: 532, endPoint x: 483, endPoint y: 533, distance: 265.6
click at [483, 533] on p "Volume: 6, Issue: 10, E-ISSN: 2663-7200 [URL][DOMAIN_NAME]" at bounding box center [697, 538] width 911 height 22
copy p "[URL][DOMAIN_NAME]"
click at [483, 533] on p "Volume: 6, Issue: 10, E-ISSN: 2663-7200 [URL][DOMAIN_NAME]" at bounding box center [697, 538] width 911 height 22
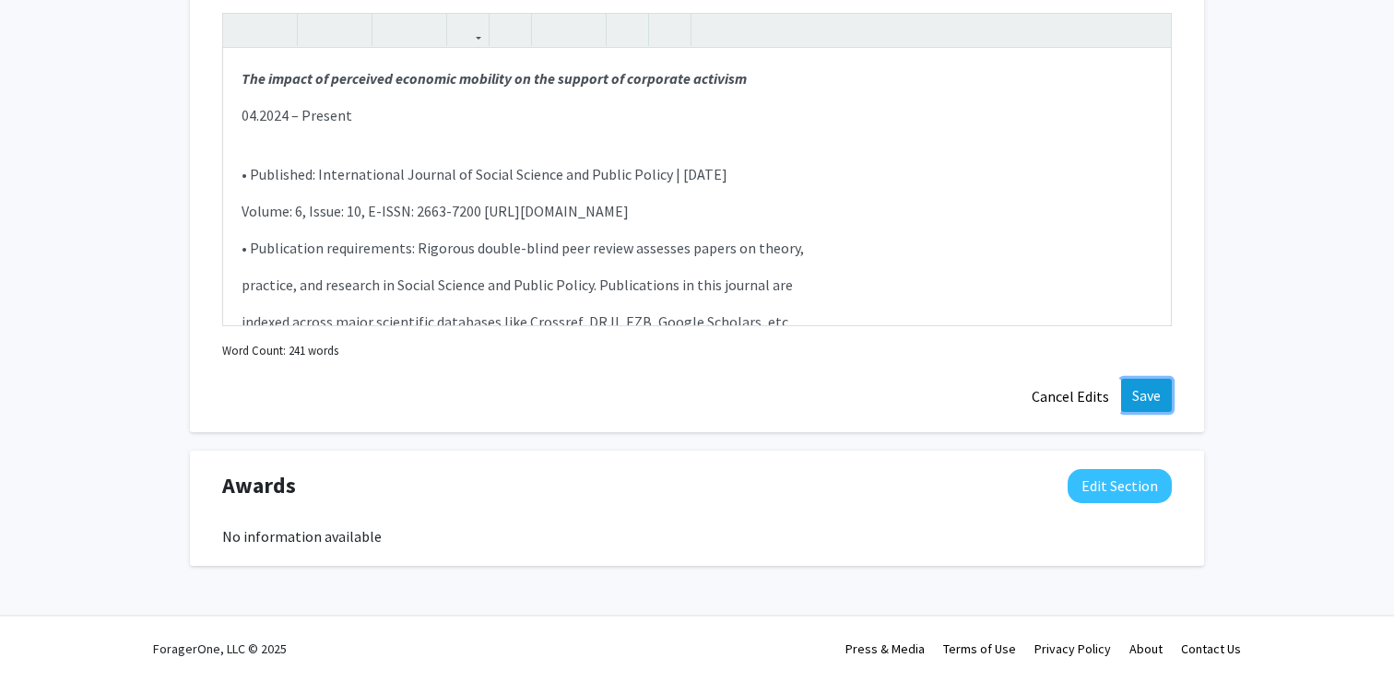
click at [1134, 383] on button "Save" at bounding box center [1146, 395] width 51 height 33
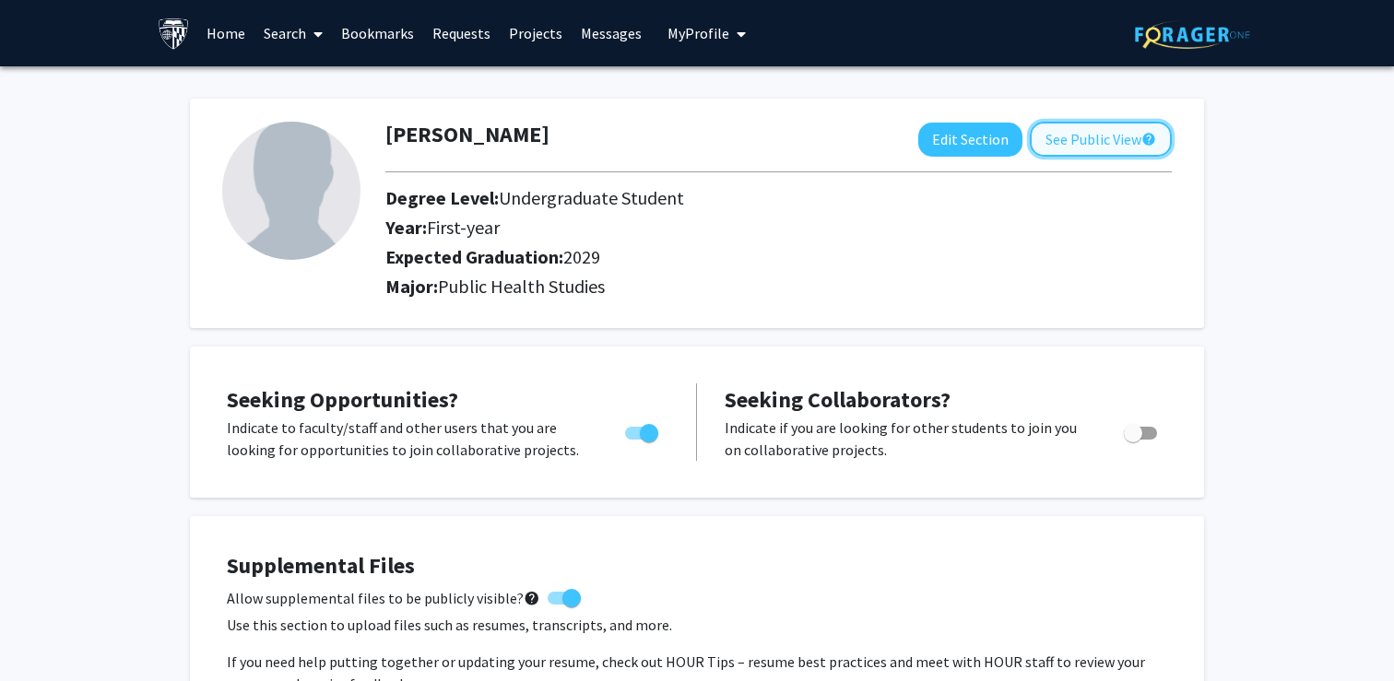
click at [1087, 155] on button "See Public View help" at bounding box center [1101, 139] width 142 height 35
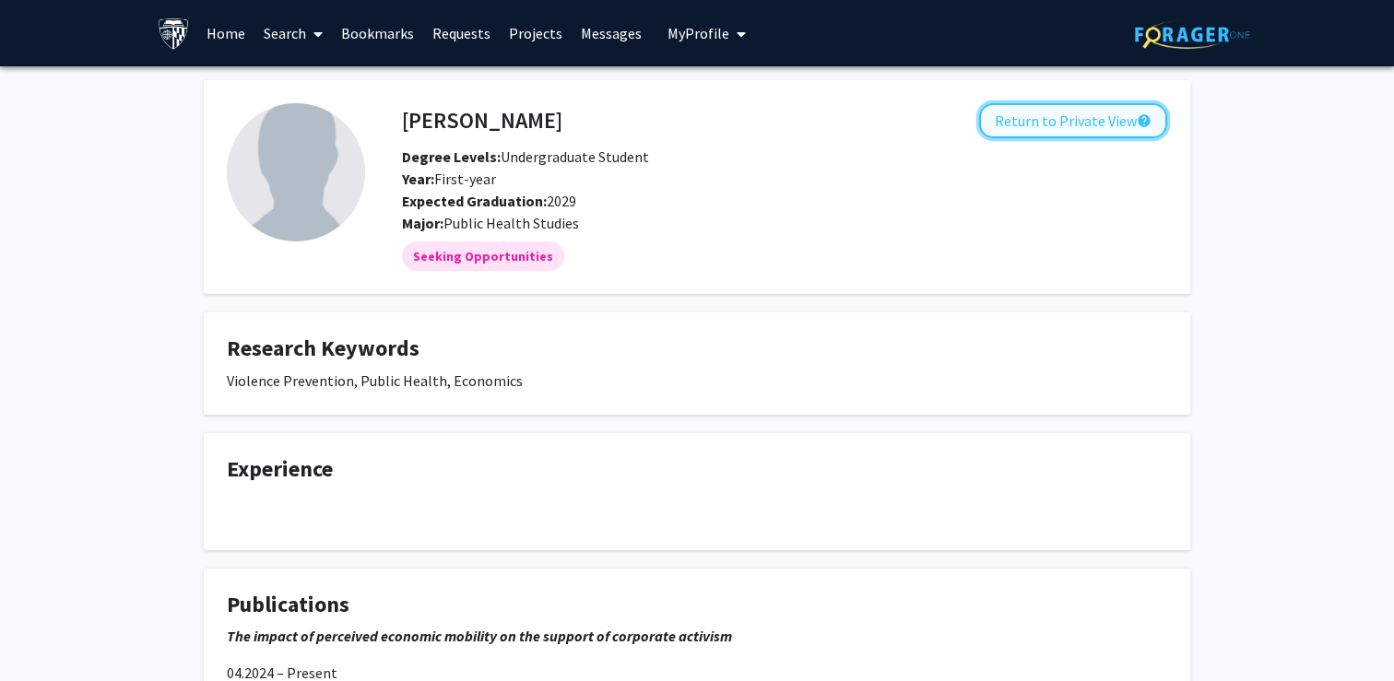
click at [1074, 129] on button "Return to Private View help" at bounding box center [1073, 120] width 188 height 35
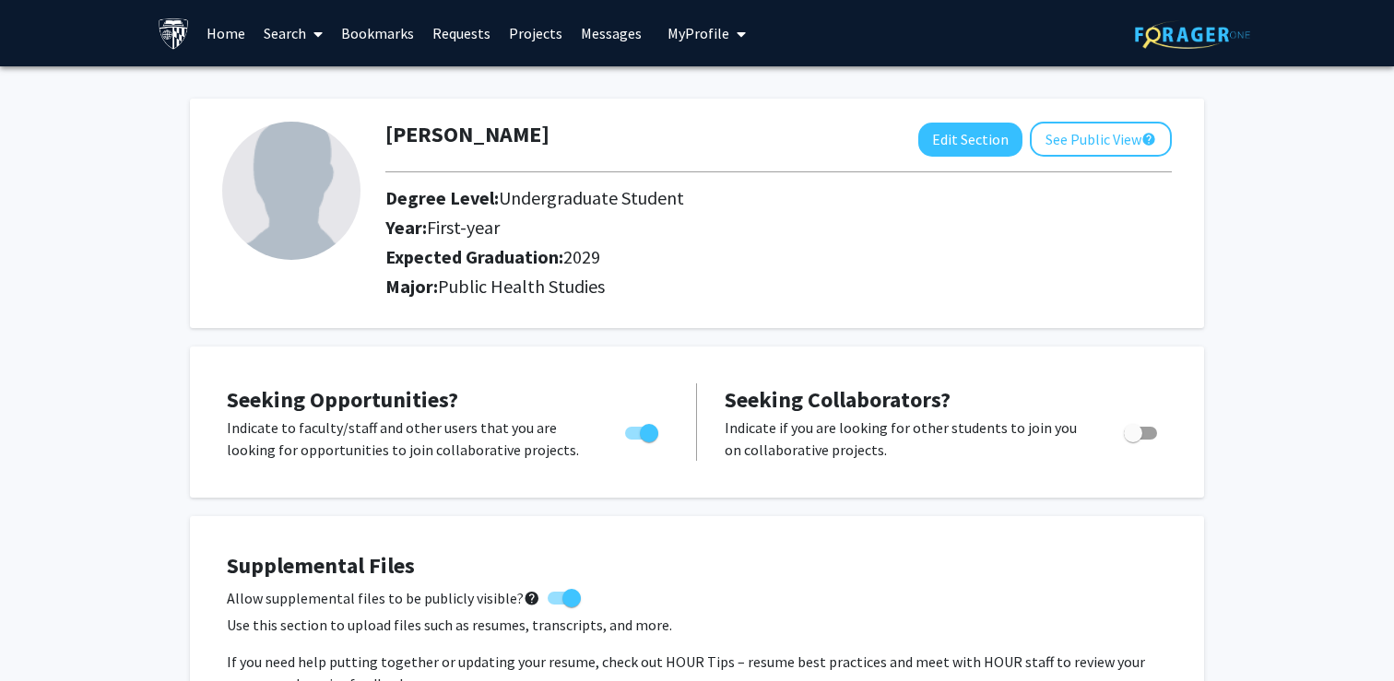
click at [339, 201] on img at bounding box center [291, 191] width 138 height 138
click at [977, 136] on button "Edit Section" at bounding box center [970, 140] width 104 height 34
select select "first-year"
select select "2029"
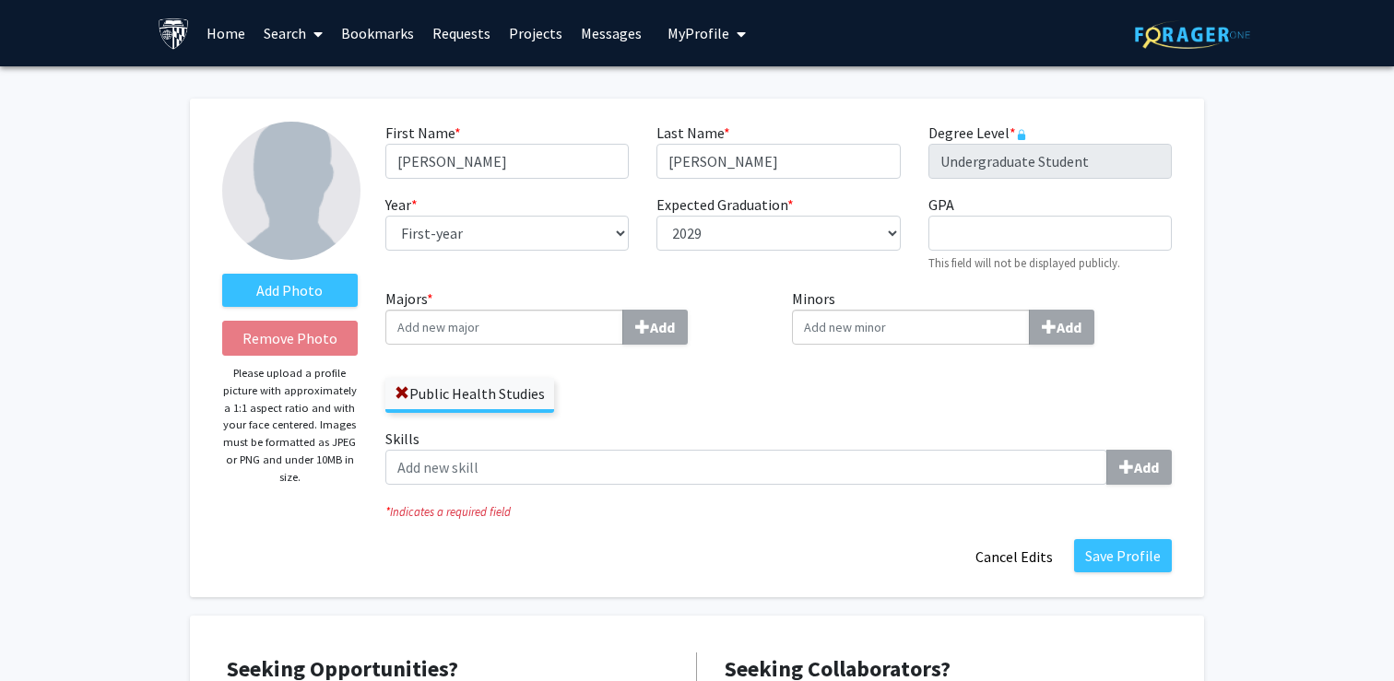
click at [462, 338] on input "Majors * Add" at bounding box center [504, 327] width 238 height 35
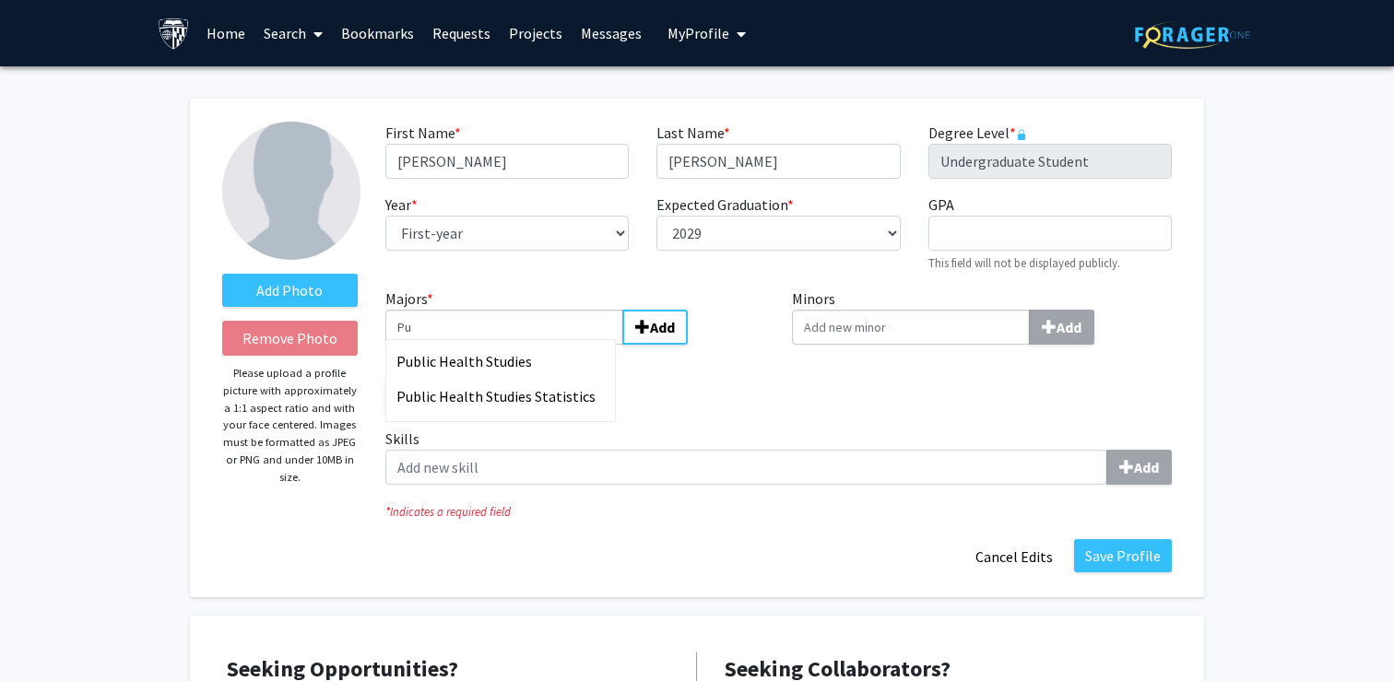
type input "P"
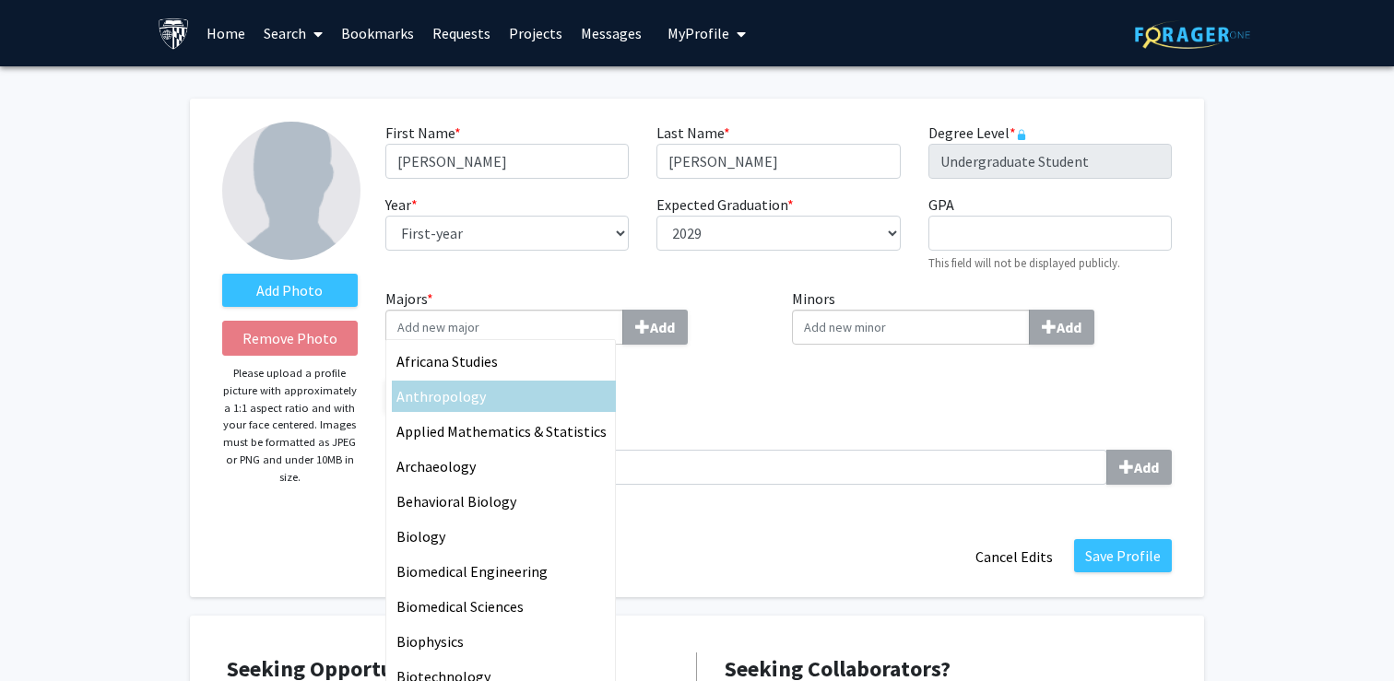
click at [692, 382] on div "Public Health Studies" at bounding box center [575, 386] width 380 height 53
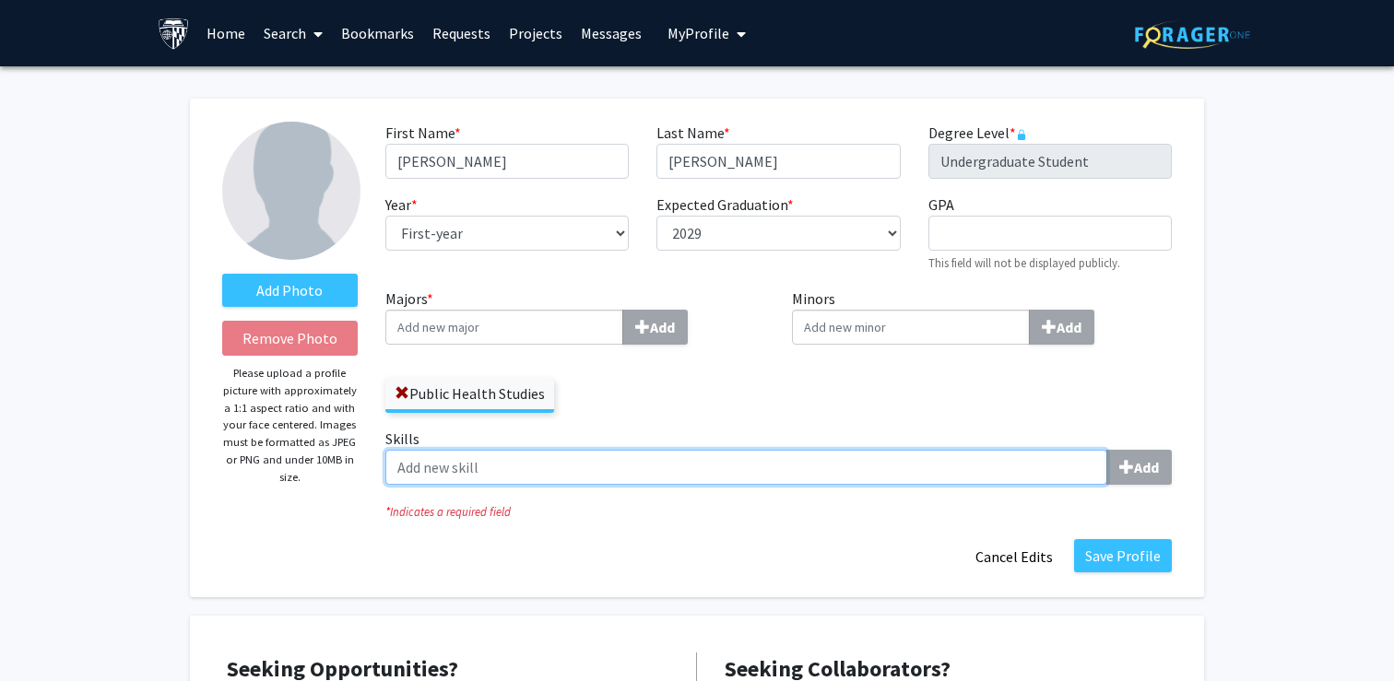
click at [456, 470] on input "Skills Add" at bounding box center [746, 467] width 722 height 35
type input "E"
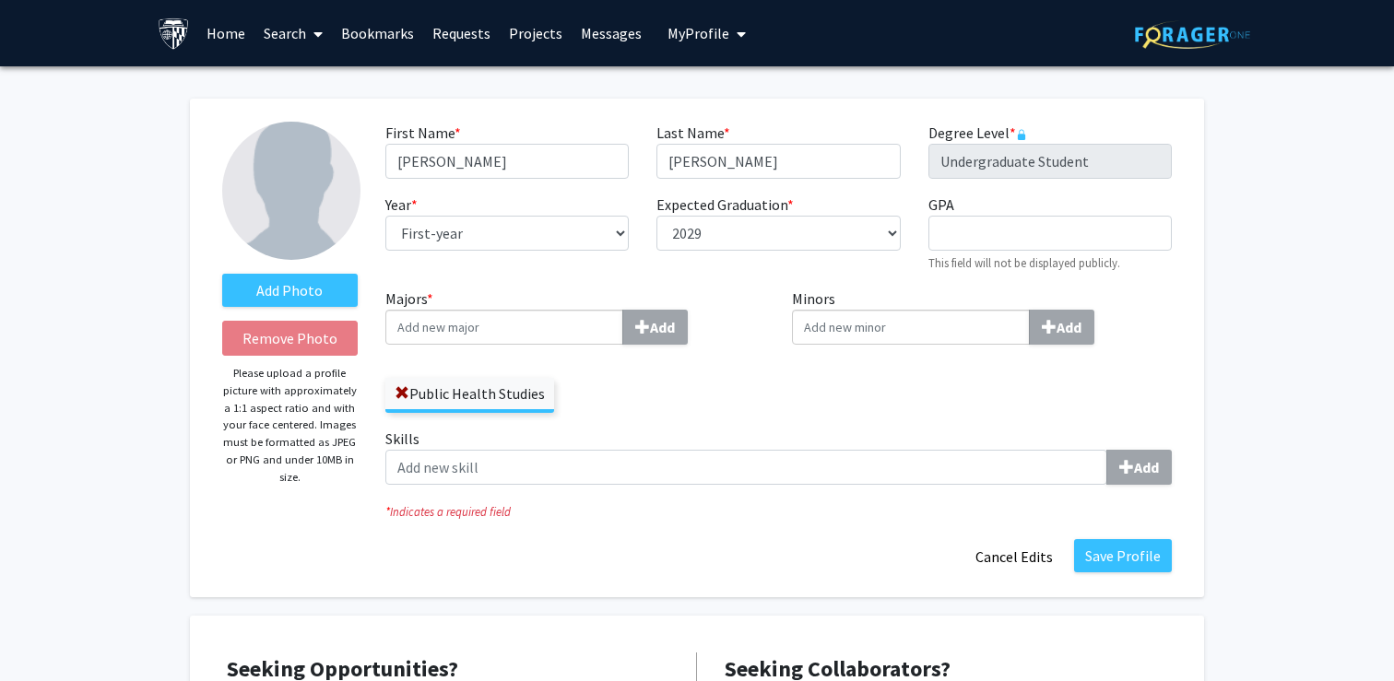
click at [833, 546] on div "Save Profile Cancel Edits" at bounding box center [779, 556] width 814 height 35
click at [304, 298] on label "Add Photo" at bounding box center [290, 290] width 136 height 33
click at [0, 0] on input "Add Photo" at bounding box center [0, 0] width 0 height 0
